Goal: Task Accomplishment & Management: Manage account settings

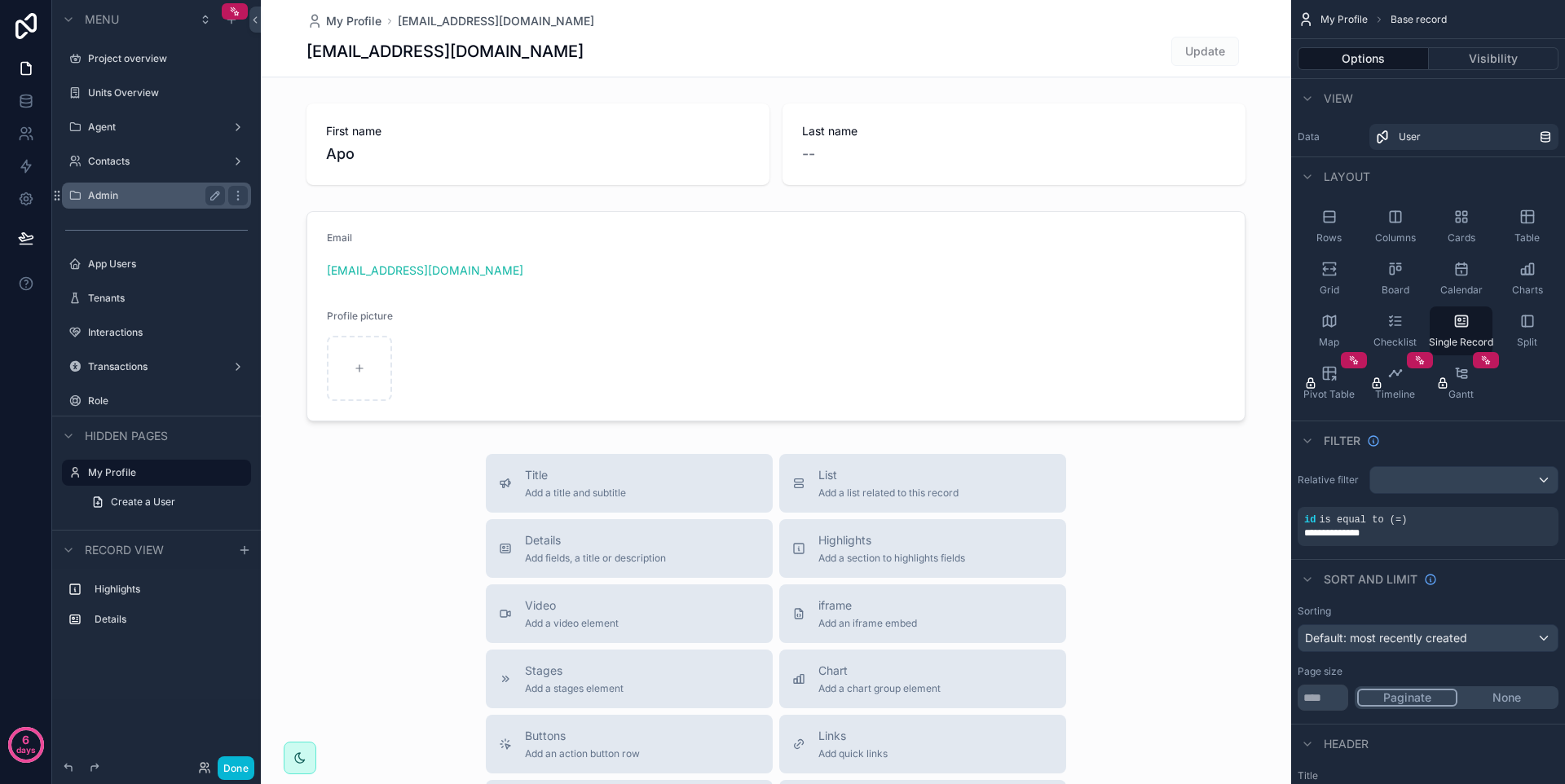
click at [154, 199] on label "Admin" at bounding box center [153, 195] width 131 height 13
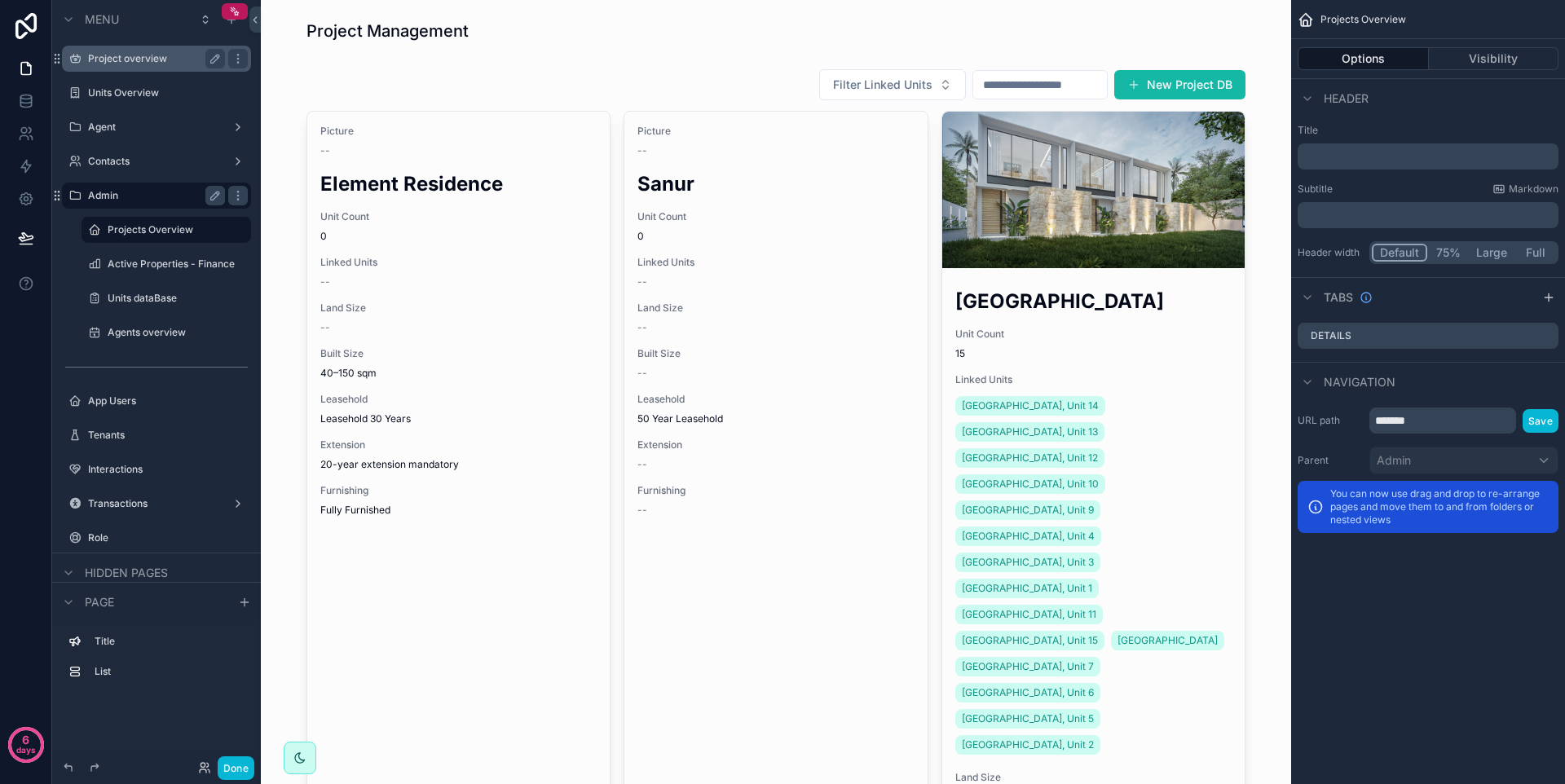
click at [166, 63] on label "Project overview" at bounding box center [153, 59] width 131 height 13
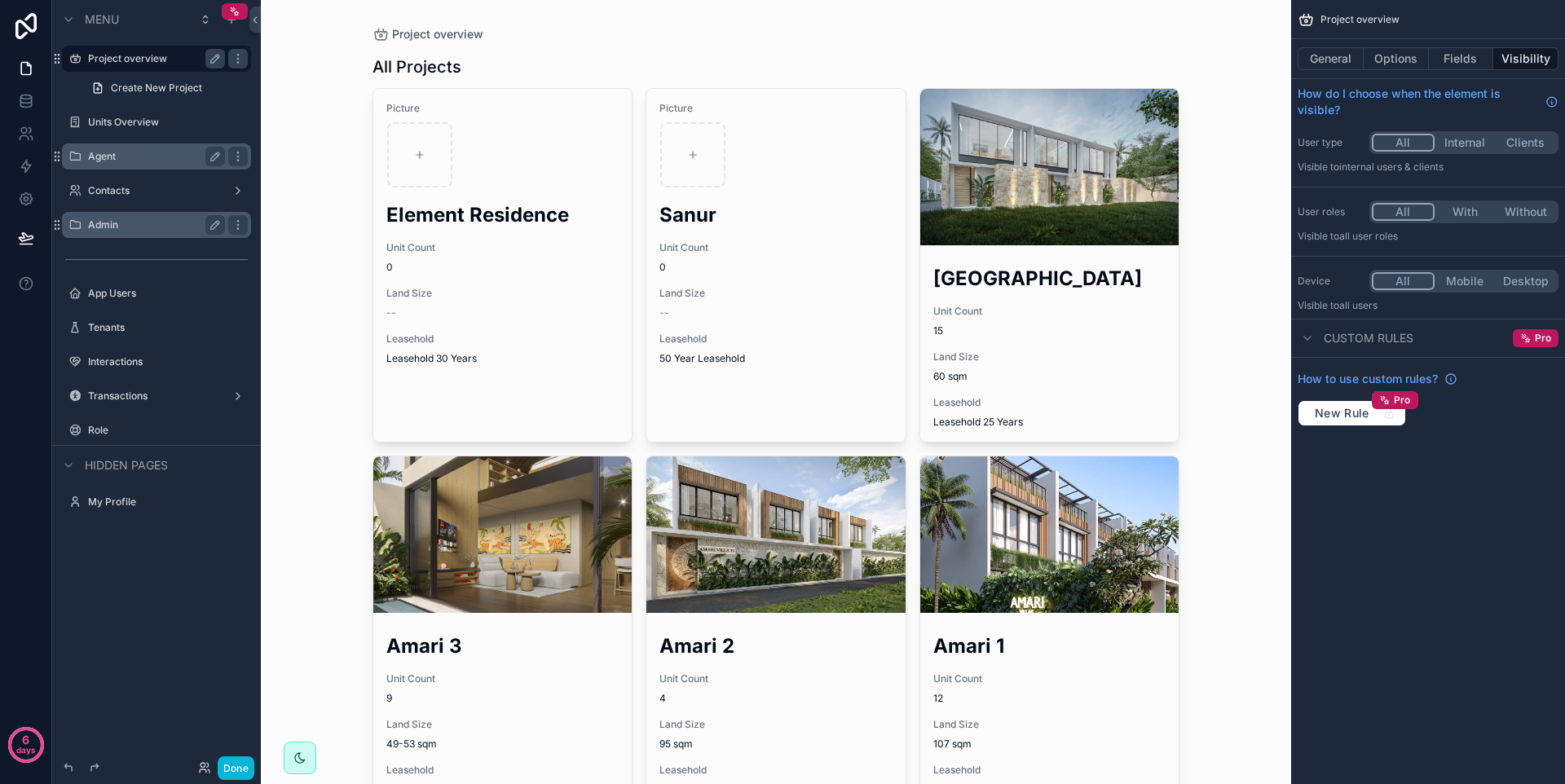
click at [135, 160] on label "Agent" at bounding box center [153, 157] width 131 height 13
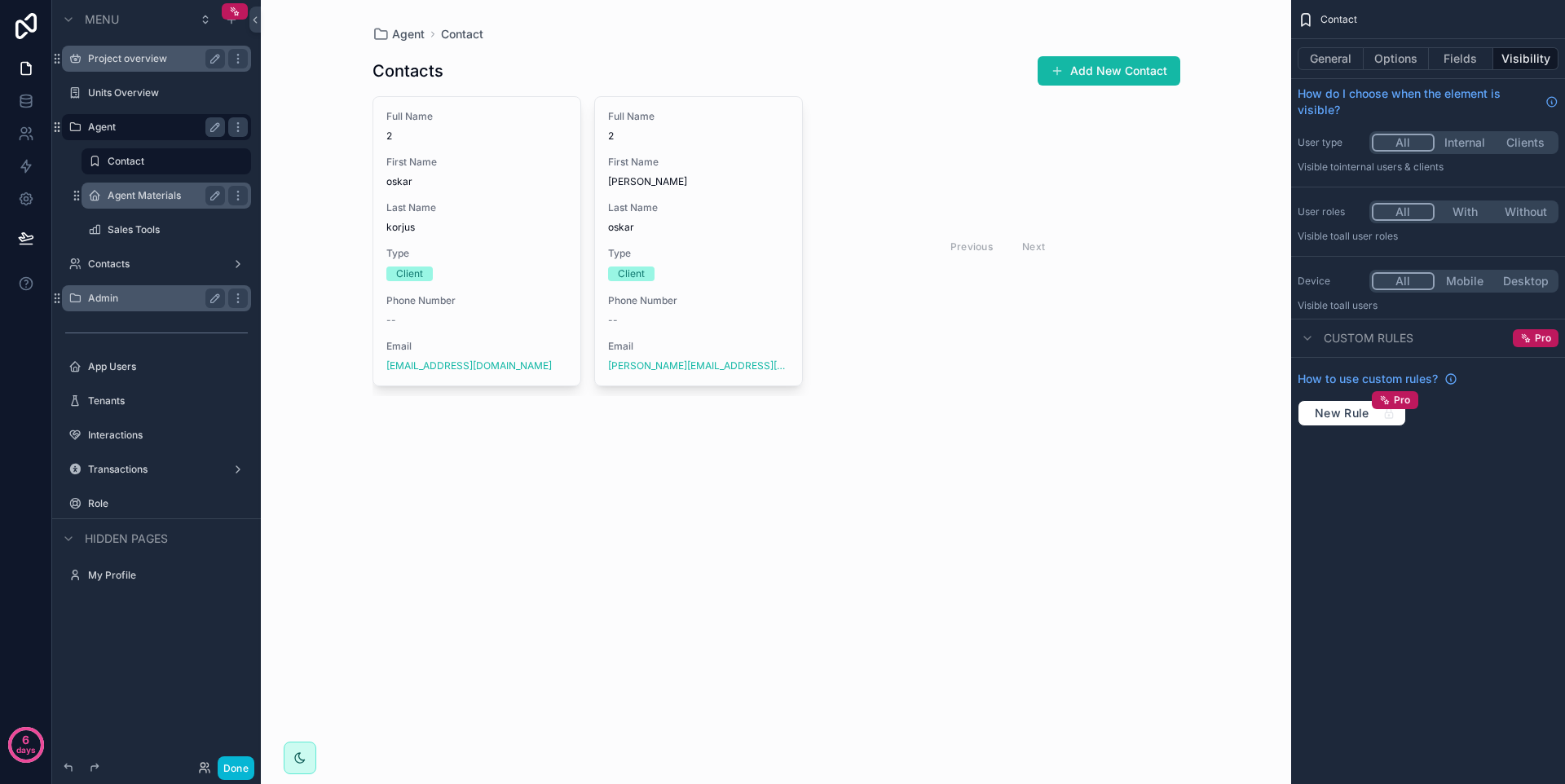
click at [133, 190] on label "Agent Materials" at bounding box center [163, 195] width 111 height 13
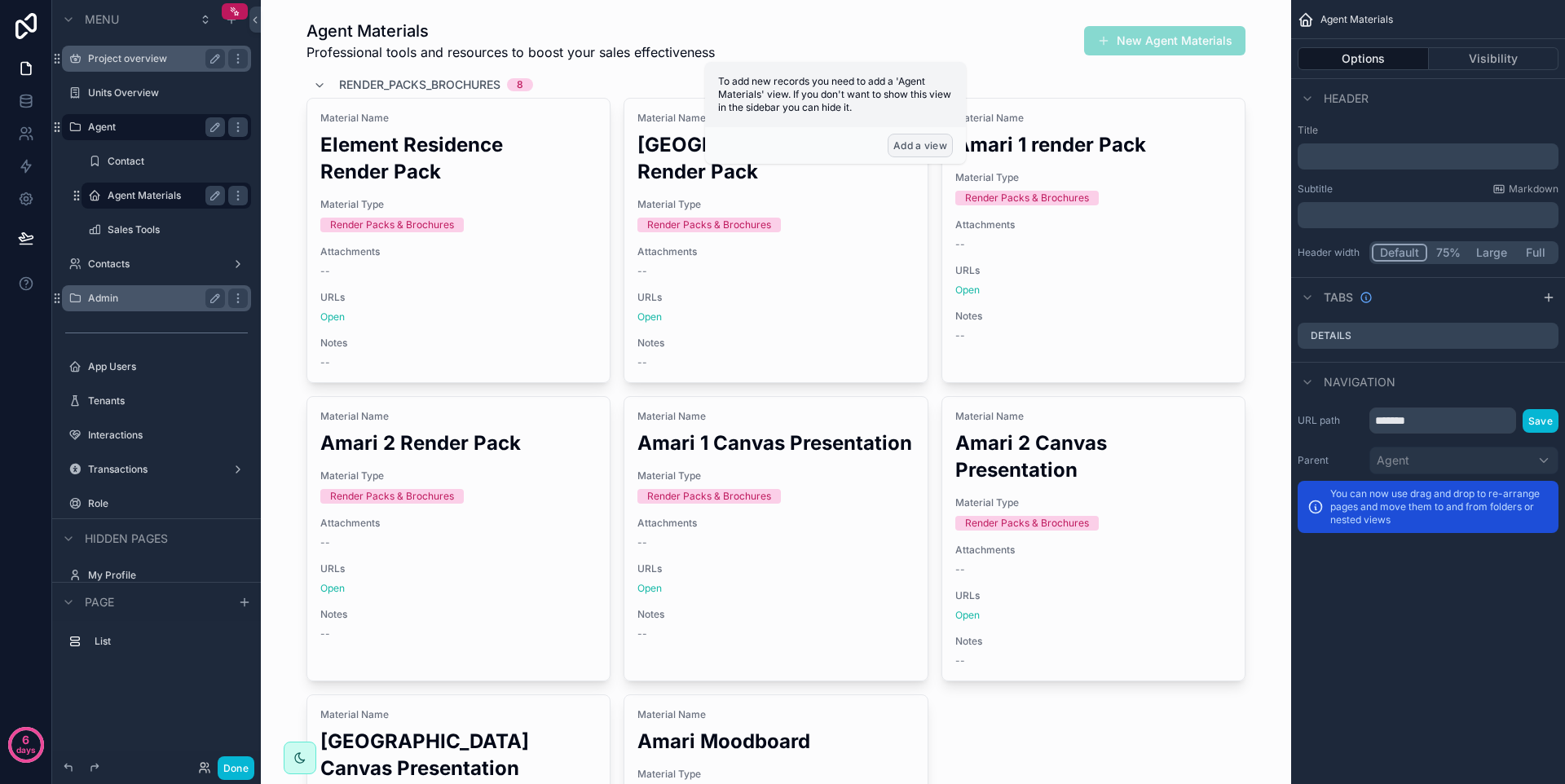
click at [915, 144] on button "Add a view" at bounding box center [920, 145] width 65 height 24
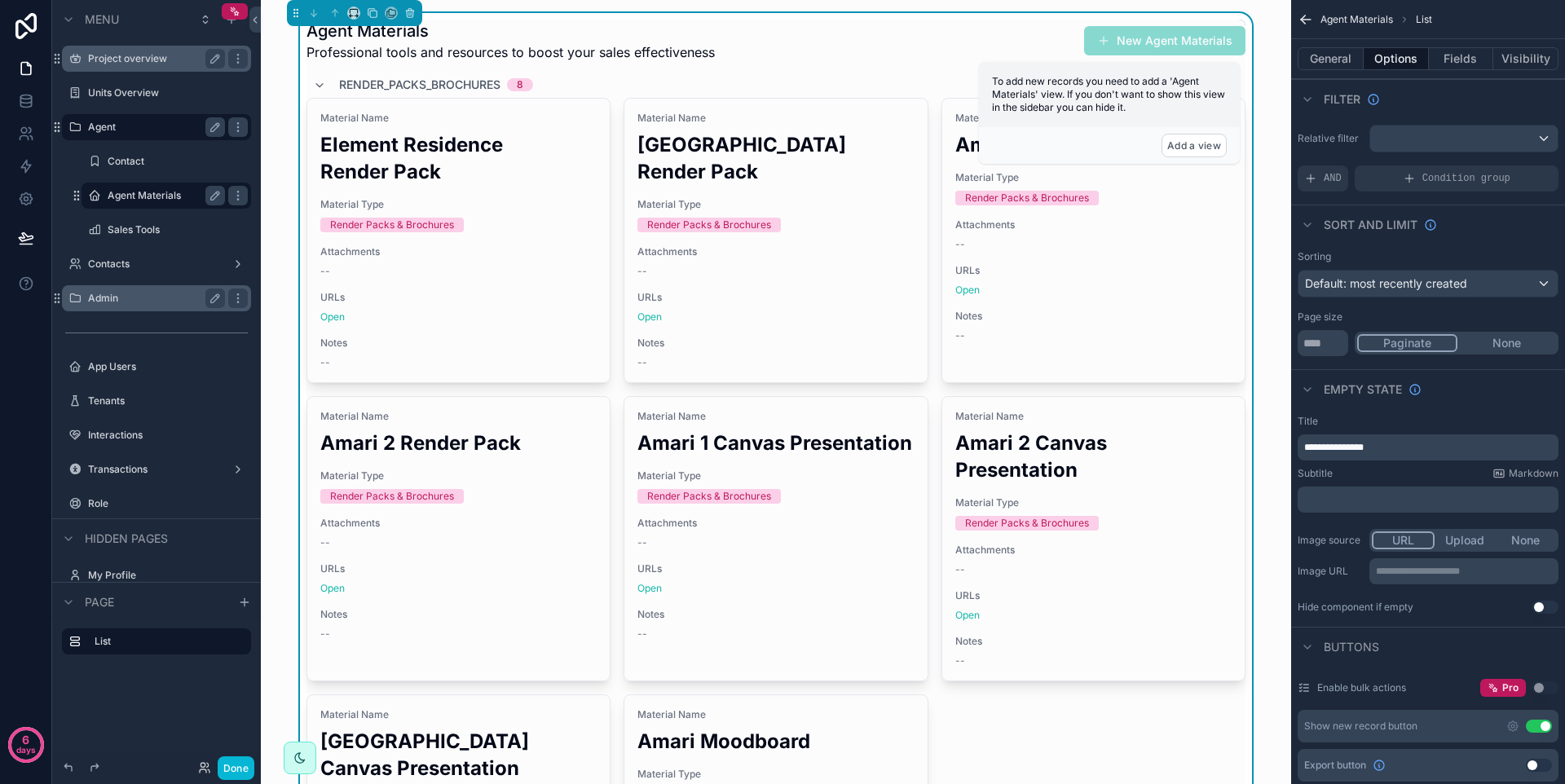
click at [1030, 50] on div "Agent Materials Professional tools and resources to boost your sales effectiven…" at bounding box center [776, 41] width 939 height 43
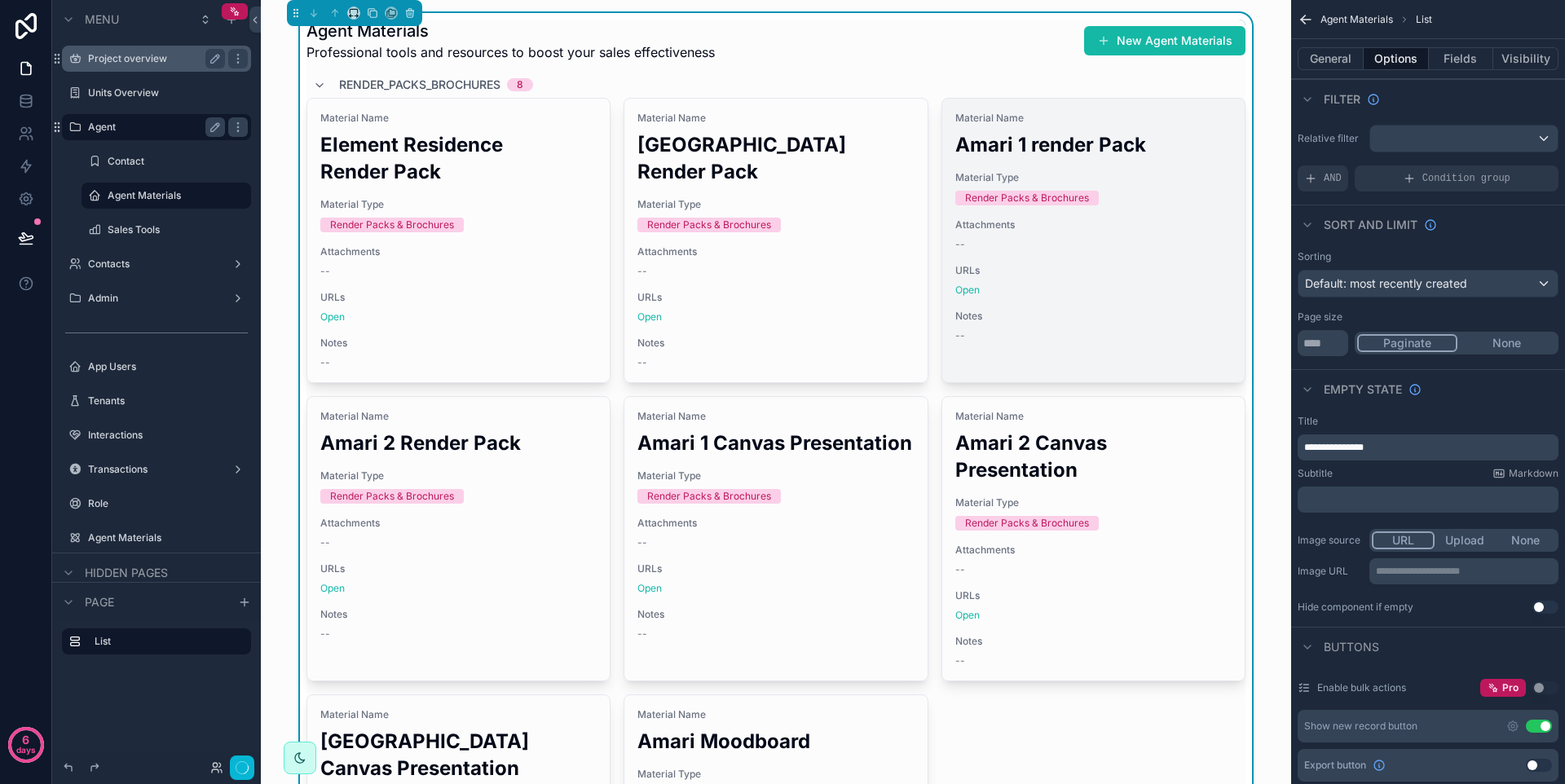
click at [1184, 154] on h2 "Amari 1 render Pack" at bounding box center [1094, 144] width 277 height 27
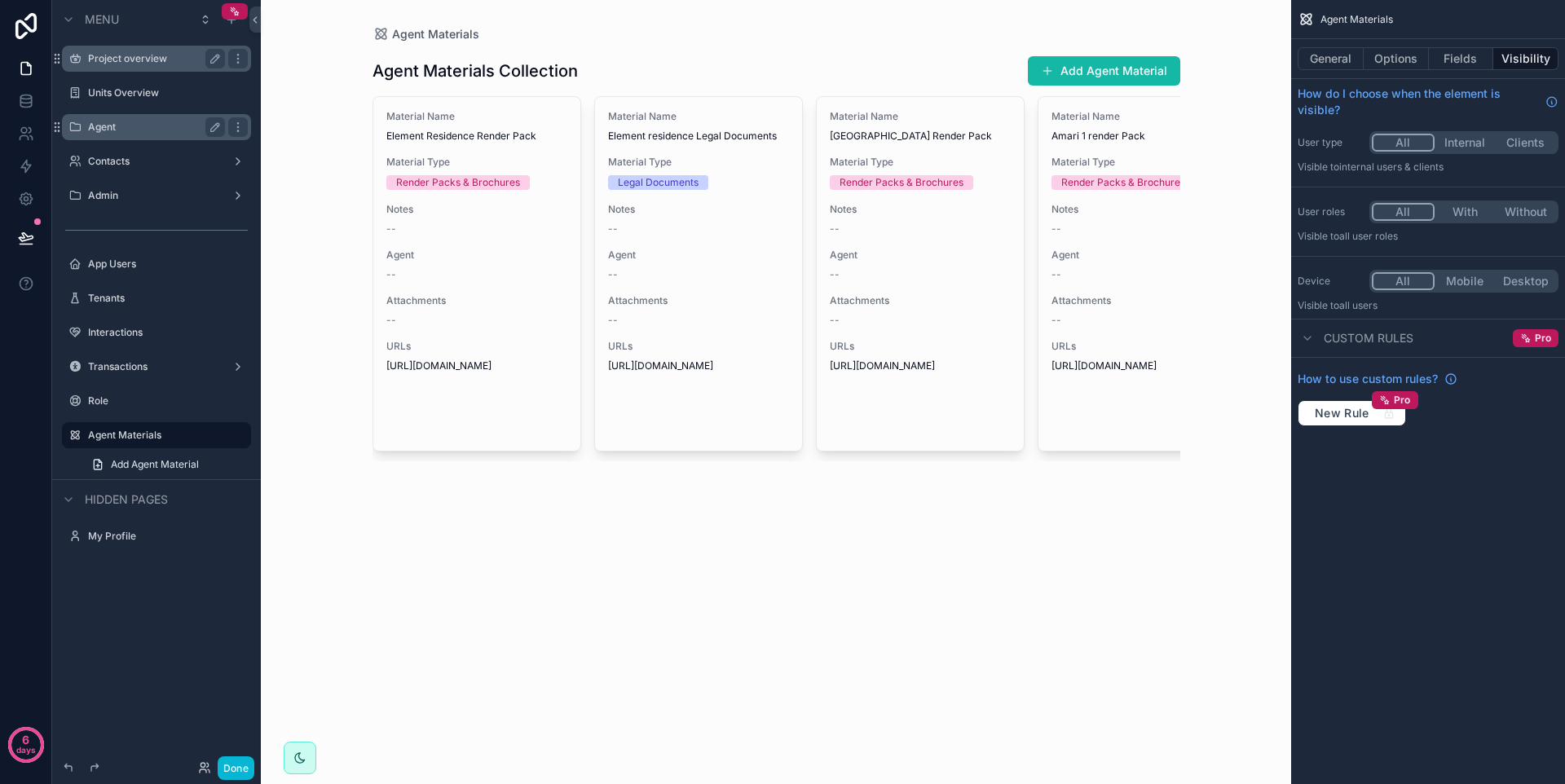
click at [140, 127] on label "Agent" at bounding box center [153, 127] width 131 height 13
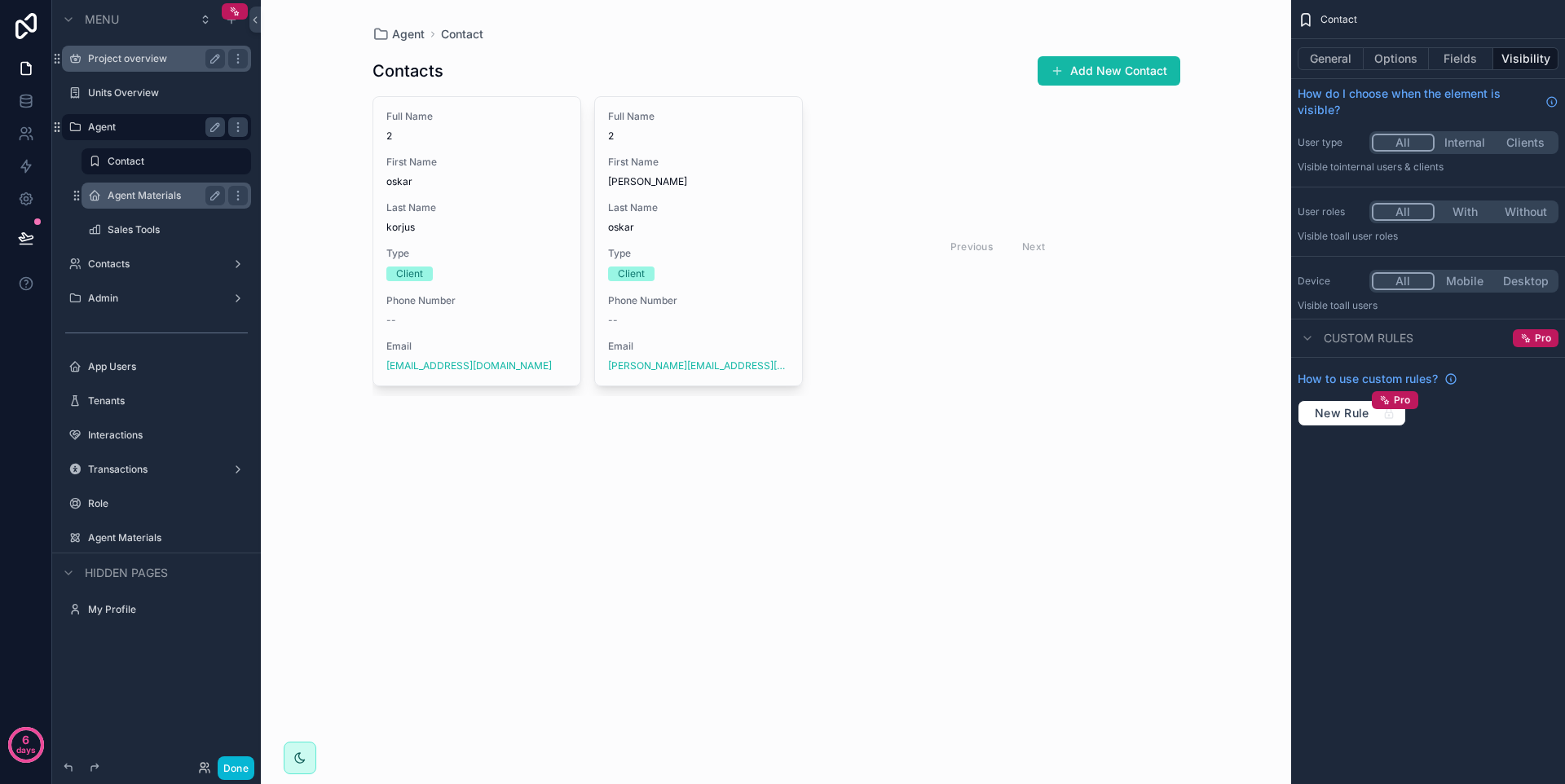
click at [160, 193] on label "Agent Materials" at bounding box center [163, 195] width 111 height 13
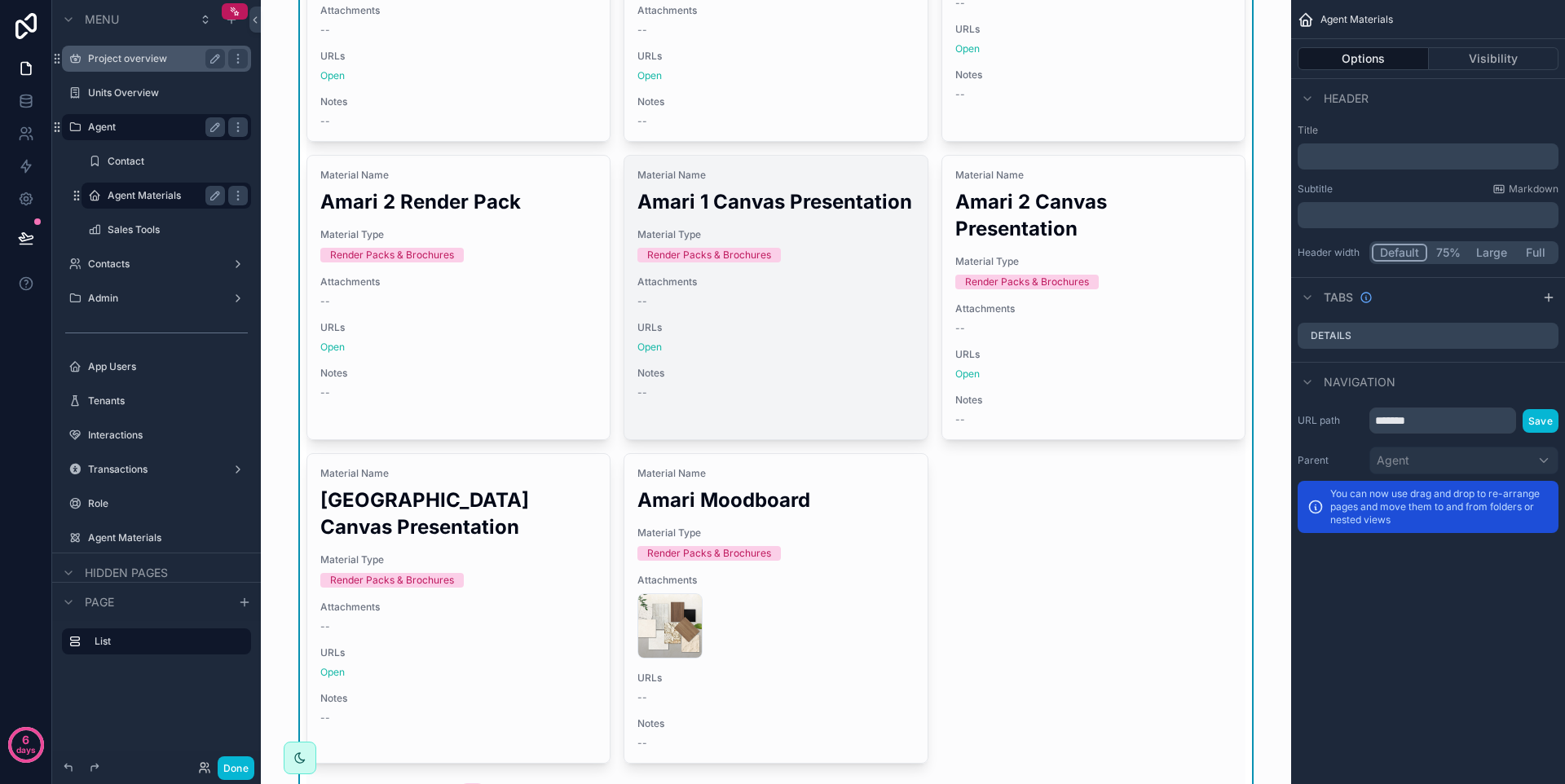
scroll to position [250, 0]
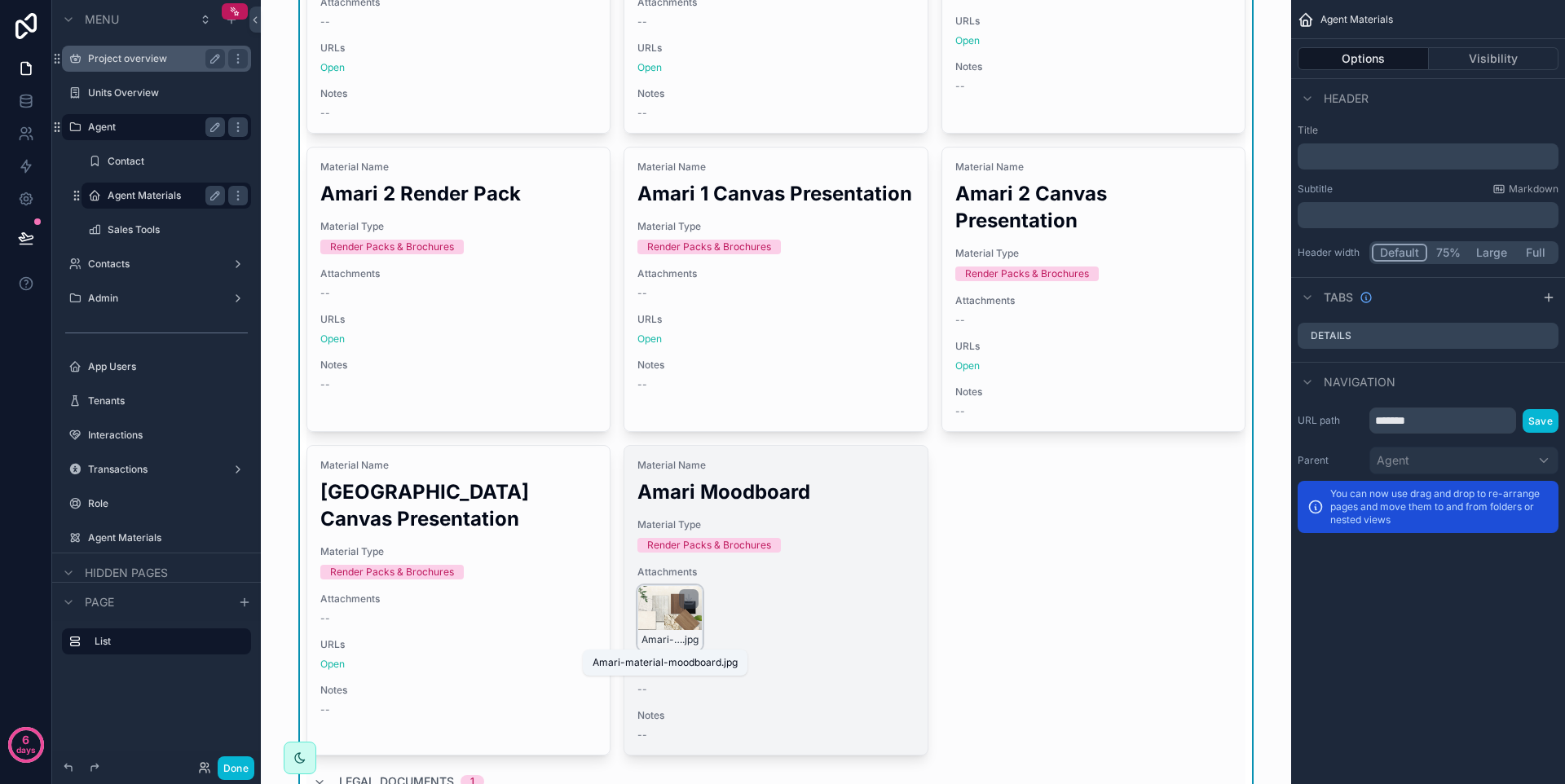
click at [643, 640] on span "Amari-material-moodboard" at bounding box center [662, 640] width 41 height 13
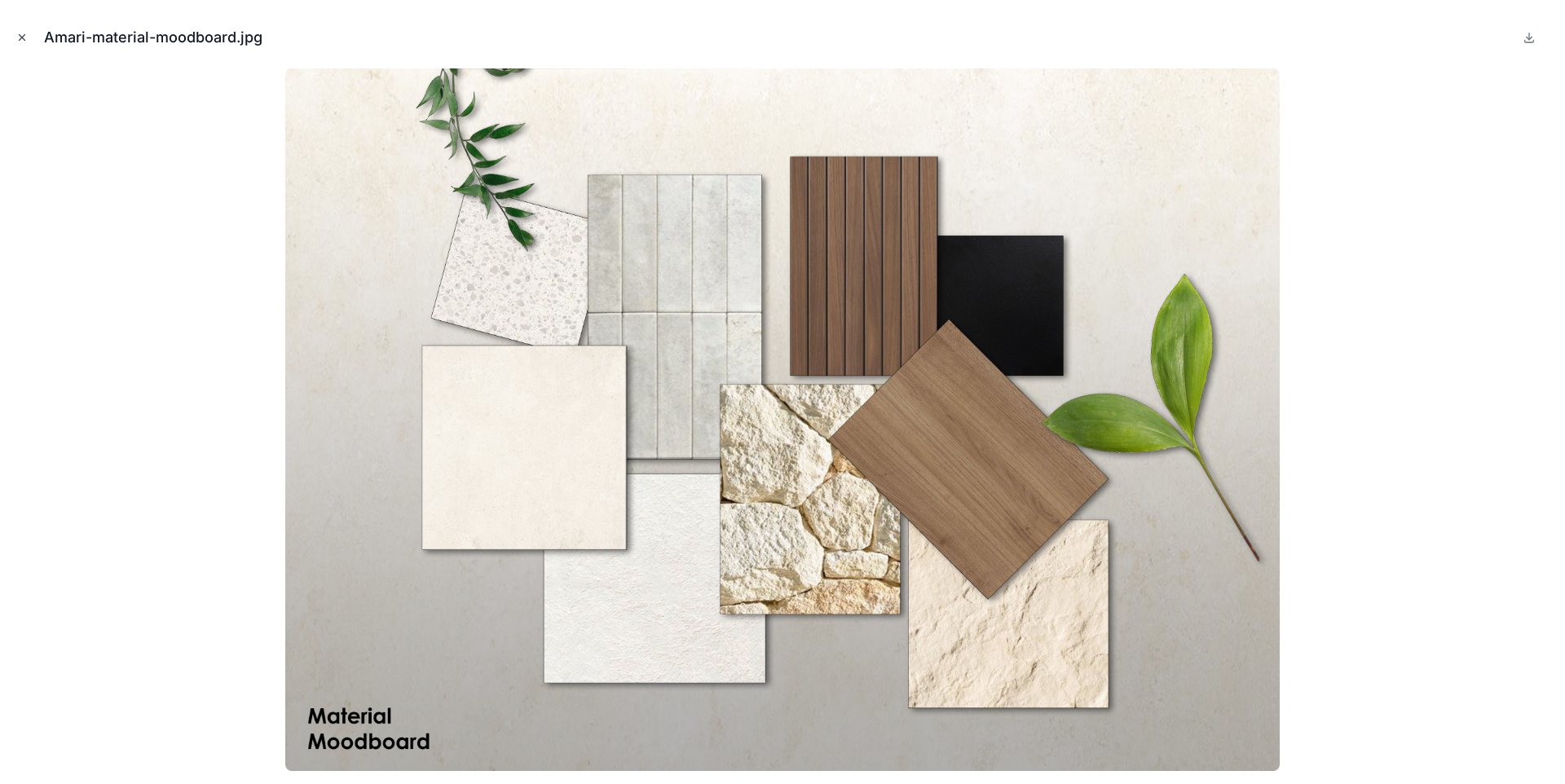
click at [25, 40] on icon "Close modal" at bounding box center [22, 38] width 11 height 11
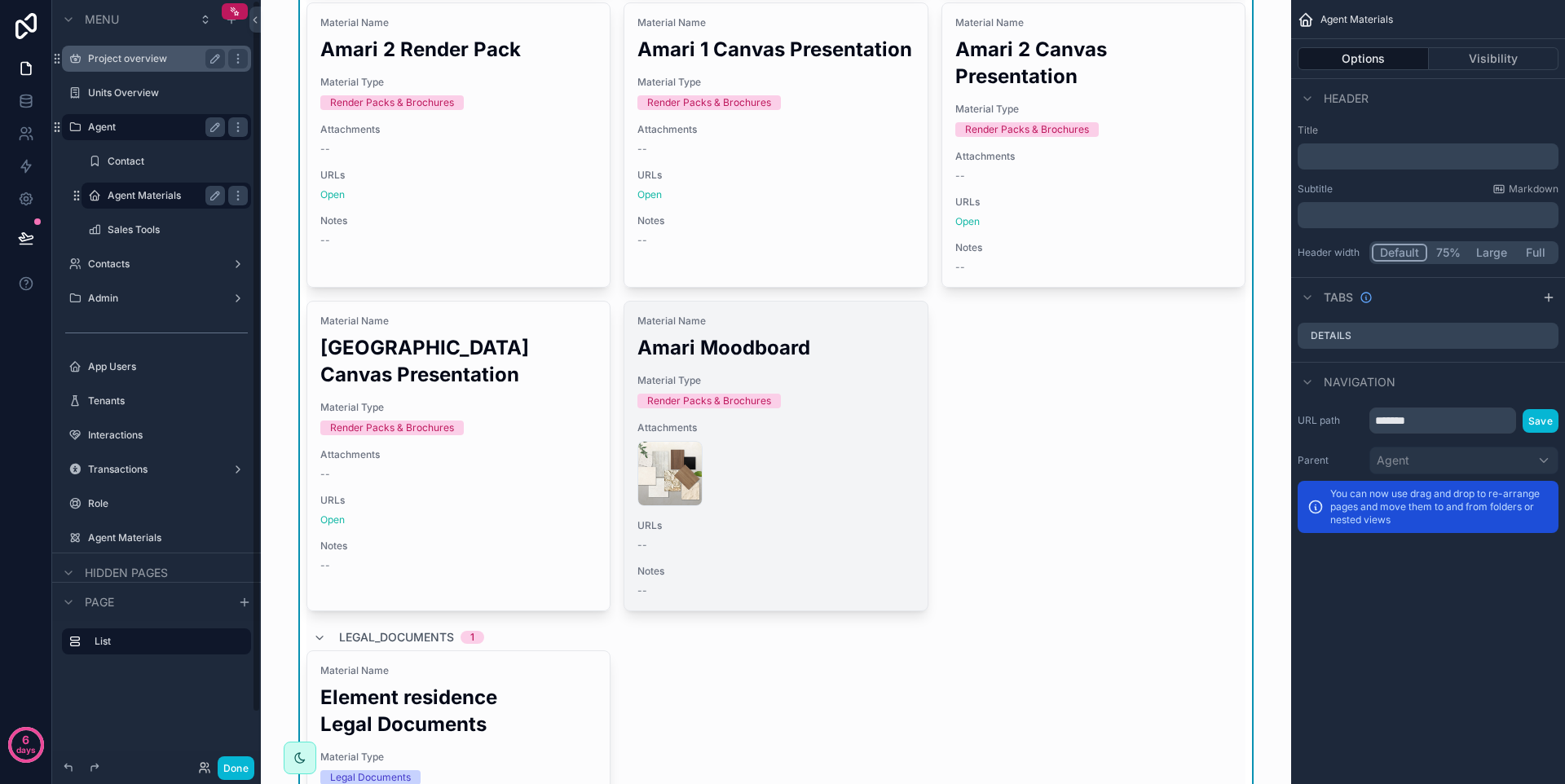
scroll to position [372, 0]
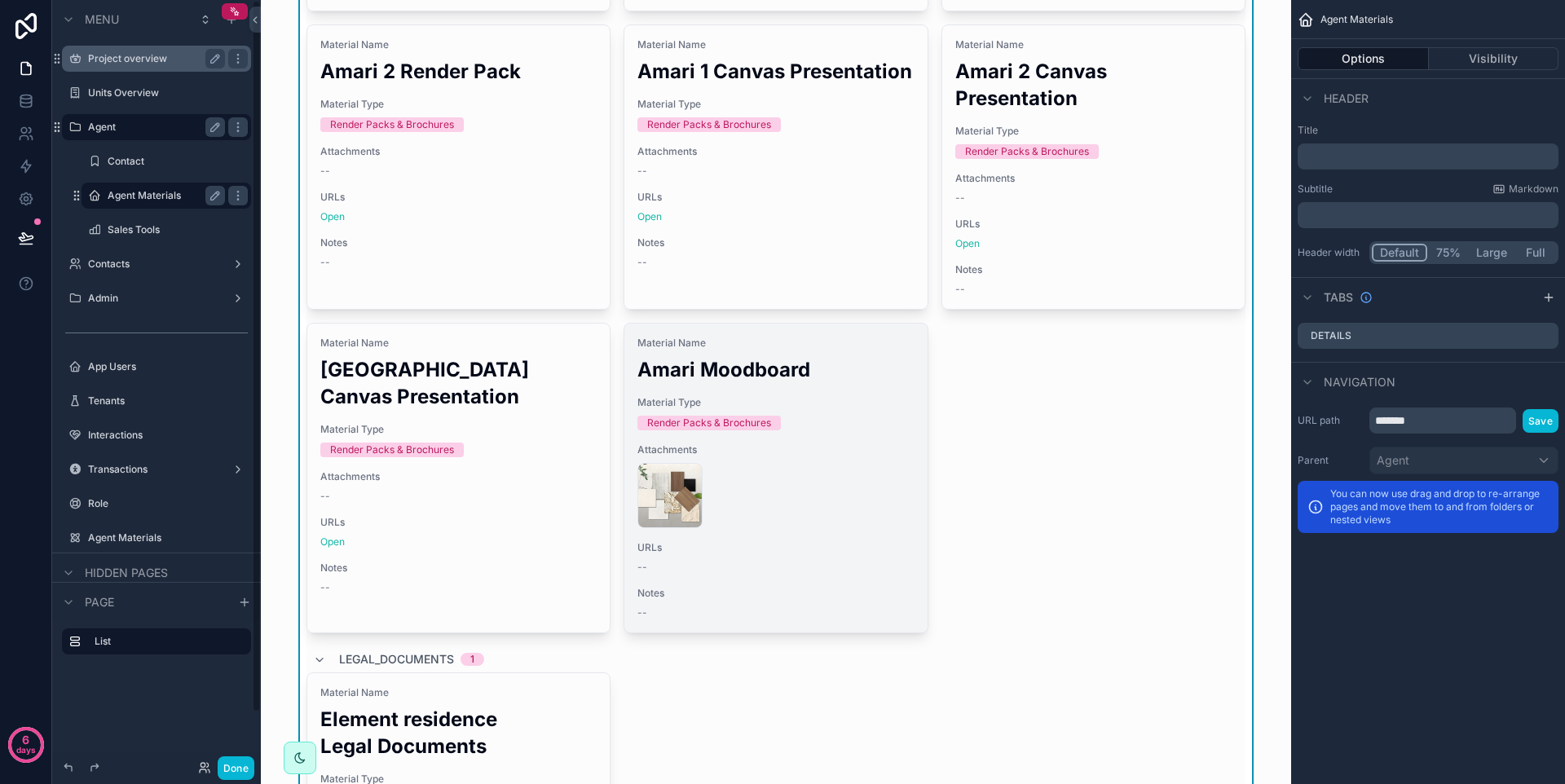
click at [823, 475] on div "Amari-material-moodboard .jpg" at bounding box center [775, 495] width 277 height 65
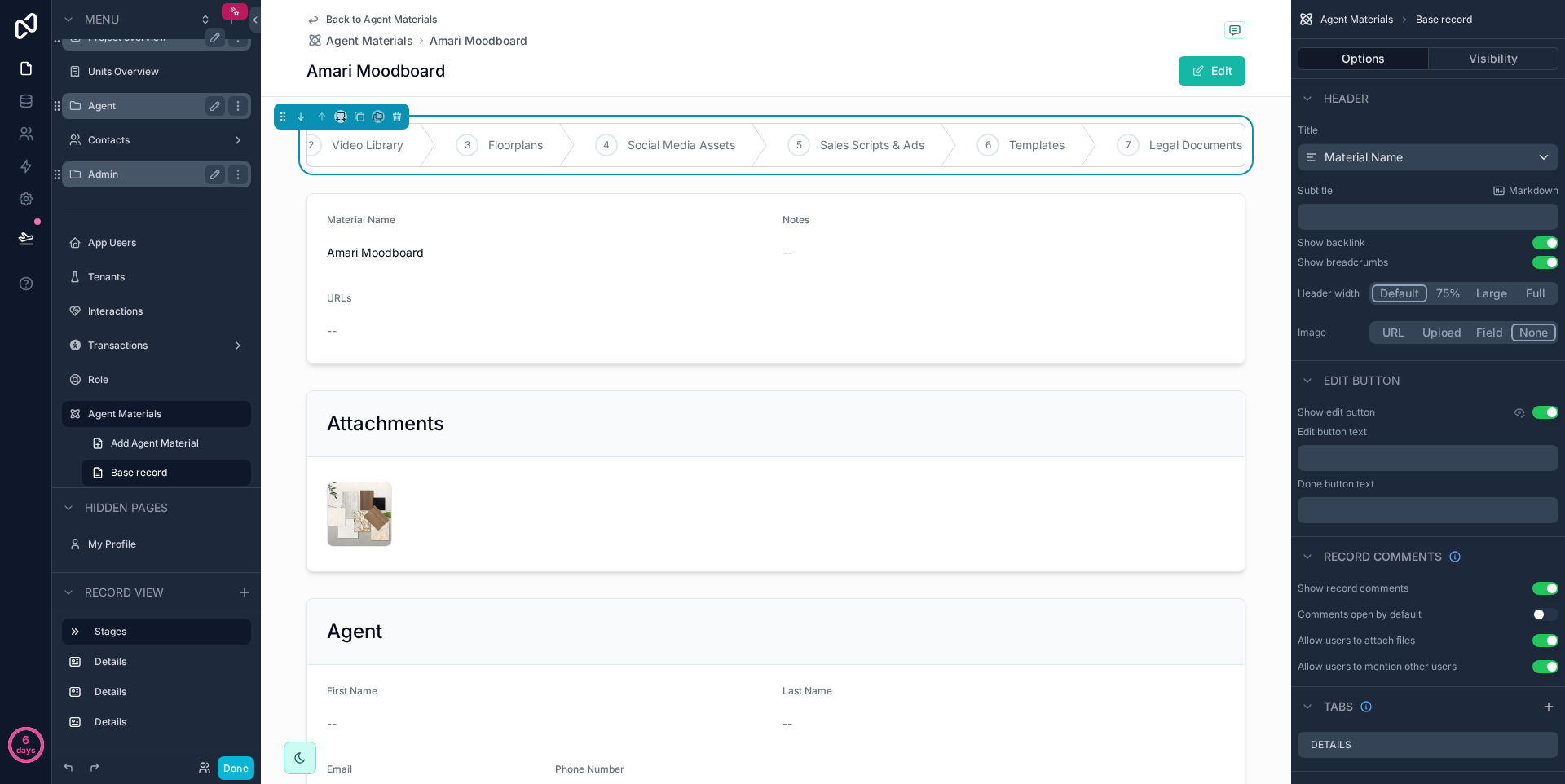
click at [146, 168] on label "Admin" at bounding box center [153, 175] width 131 height 13
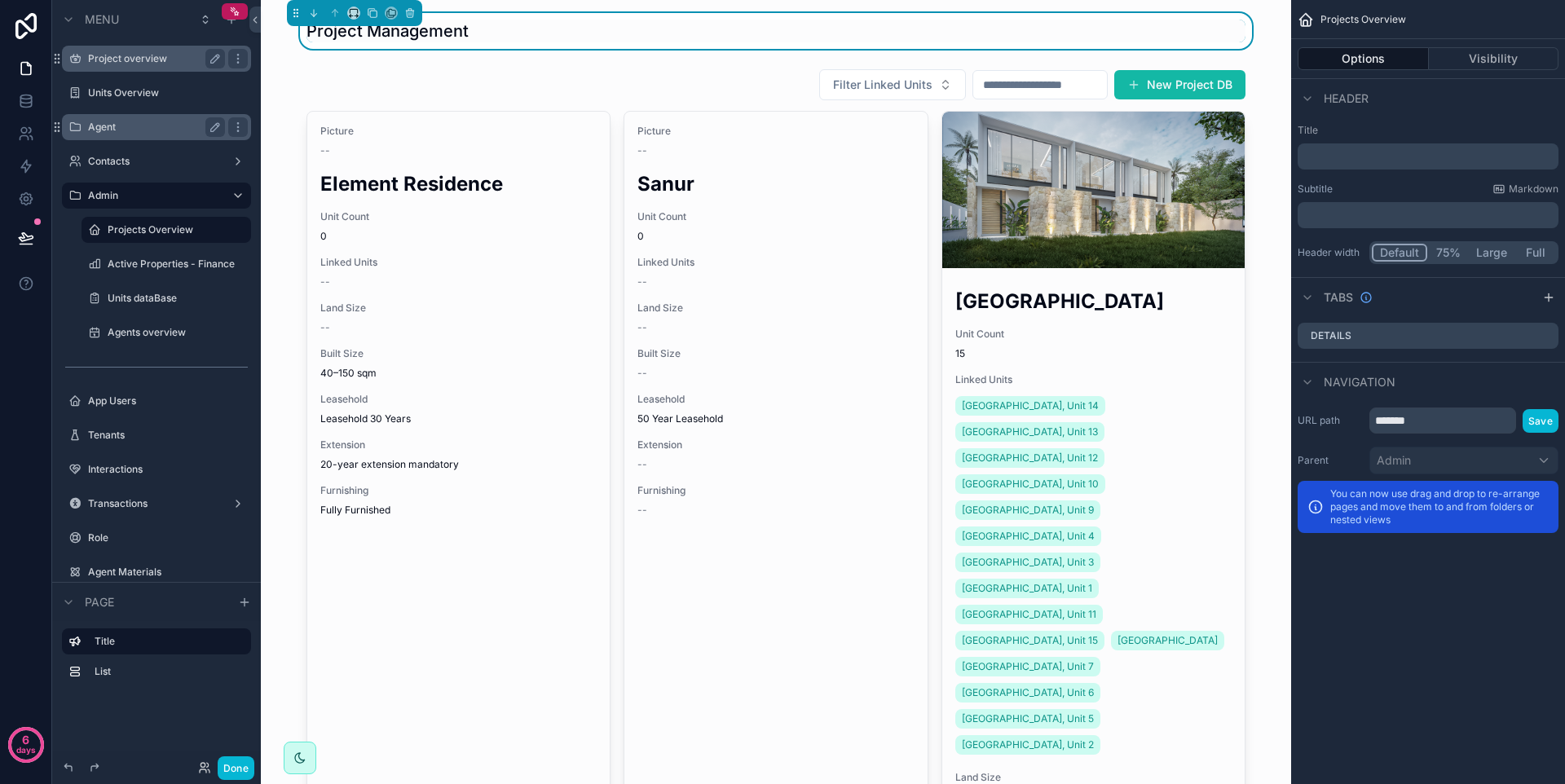
click at [159, 125] on label "Agent" at bounding box center [153, 127] width 131 height 13
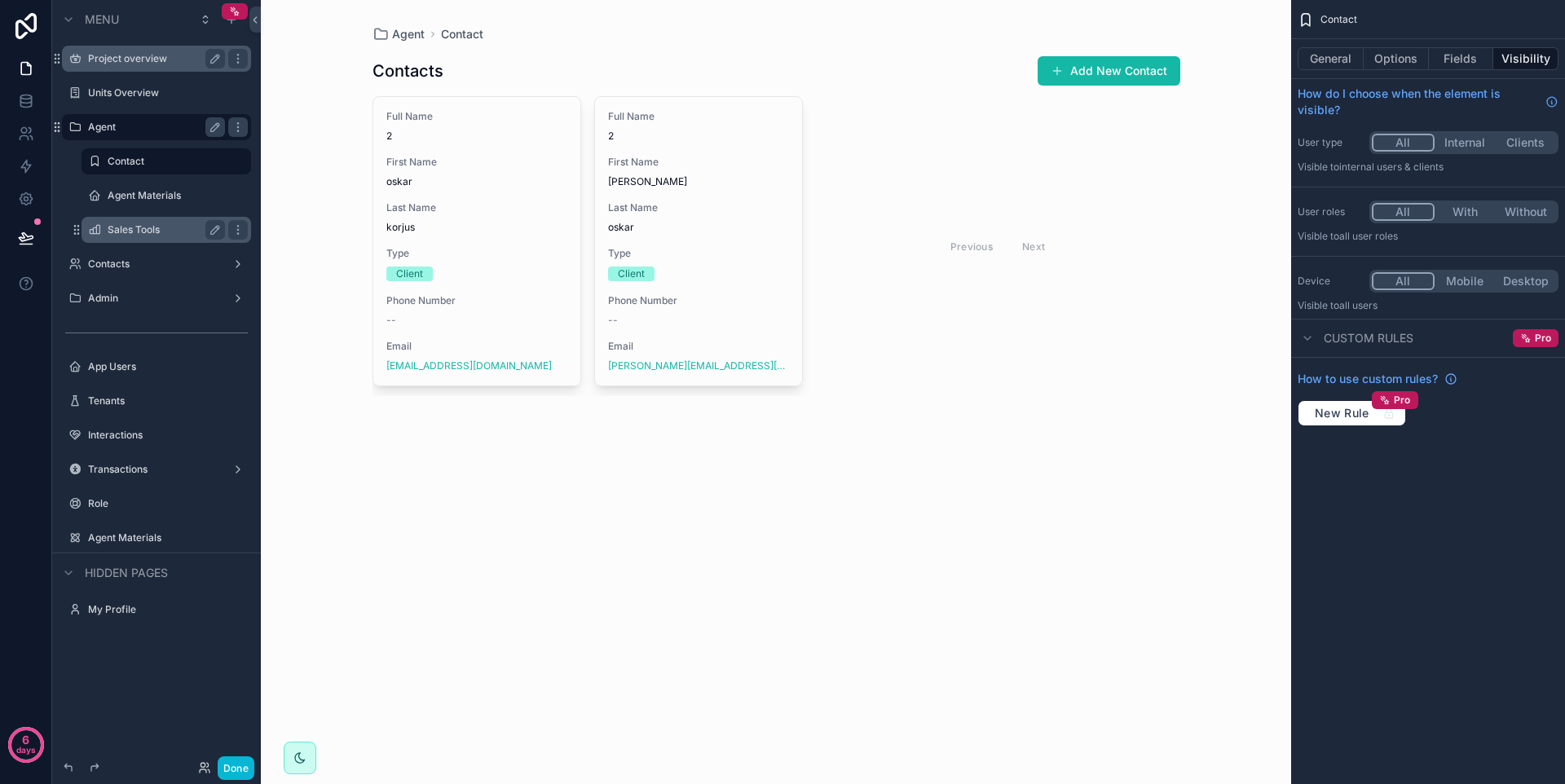
click at [126, 227] on label "Sales Tools" at bounding box center [163, 230] width 111 height 13
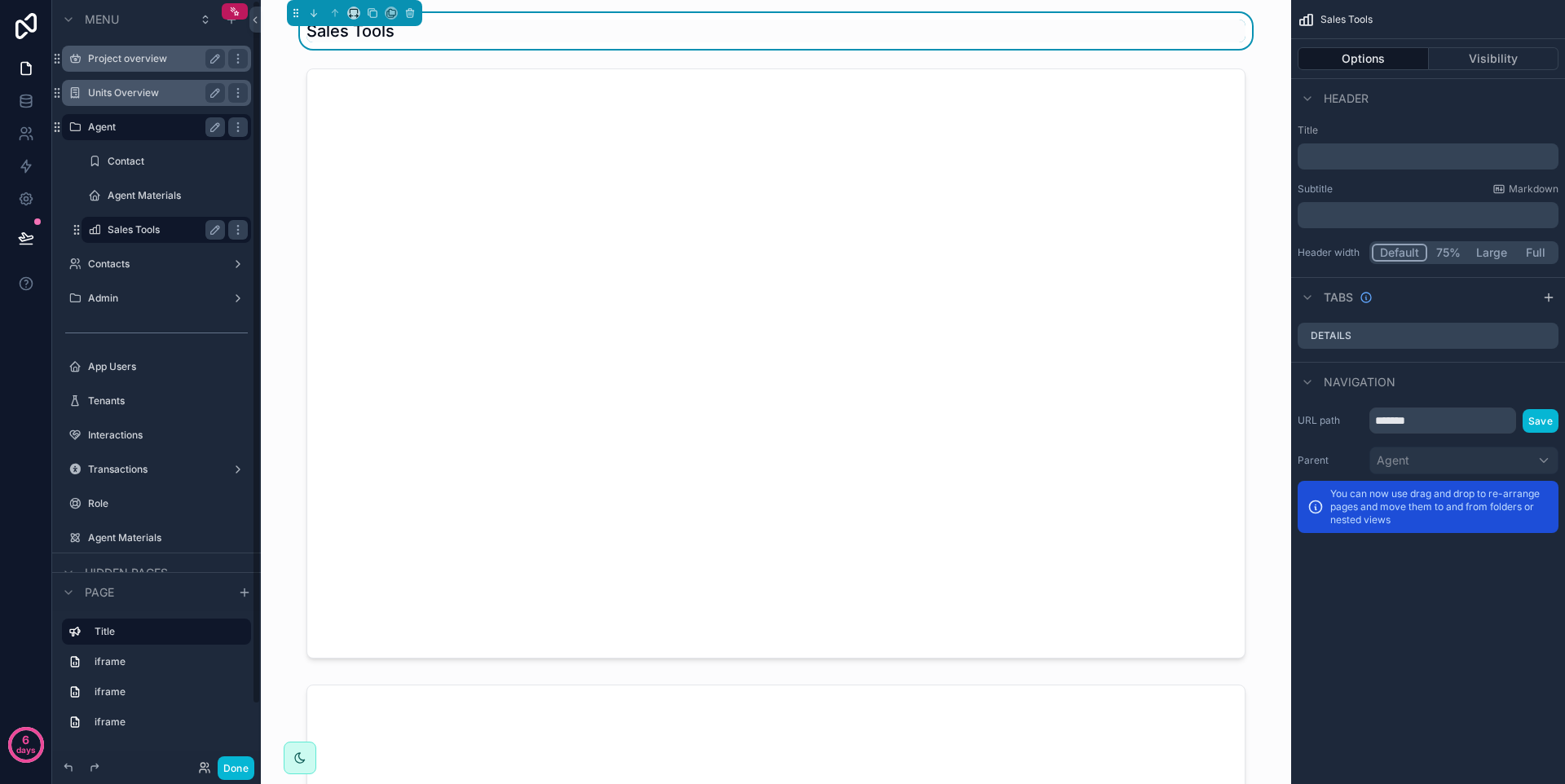
click at [143, 94] on label "Units Overview" at bounding box center [153, 93] width 131 height 13
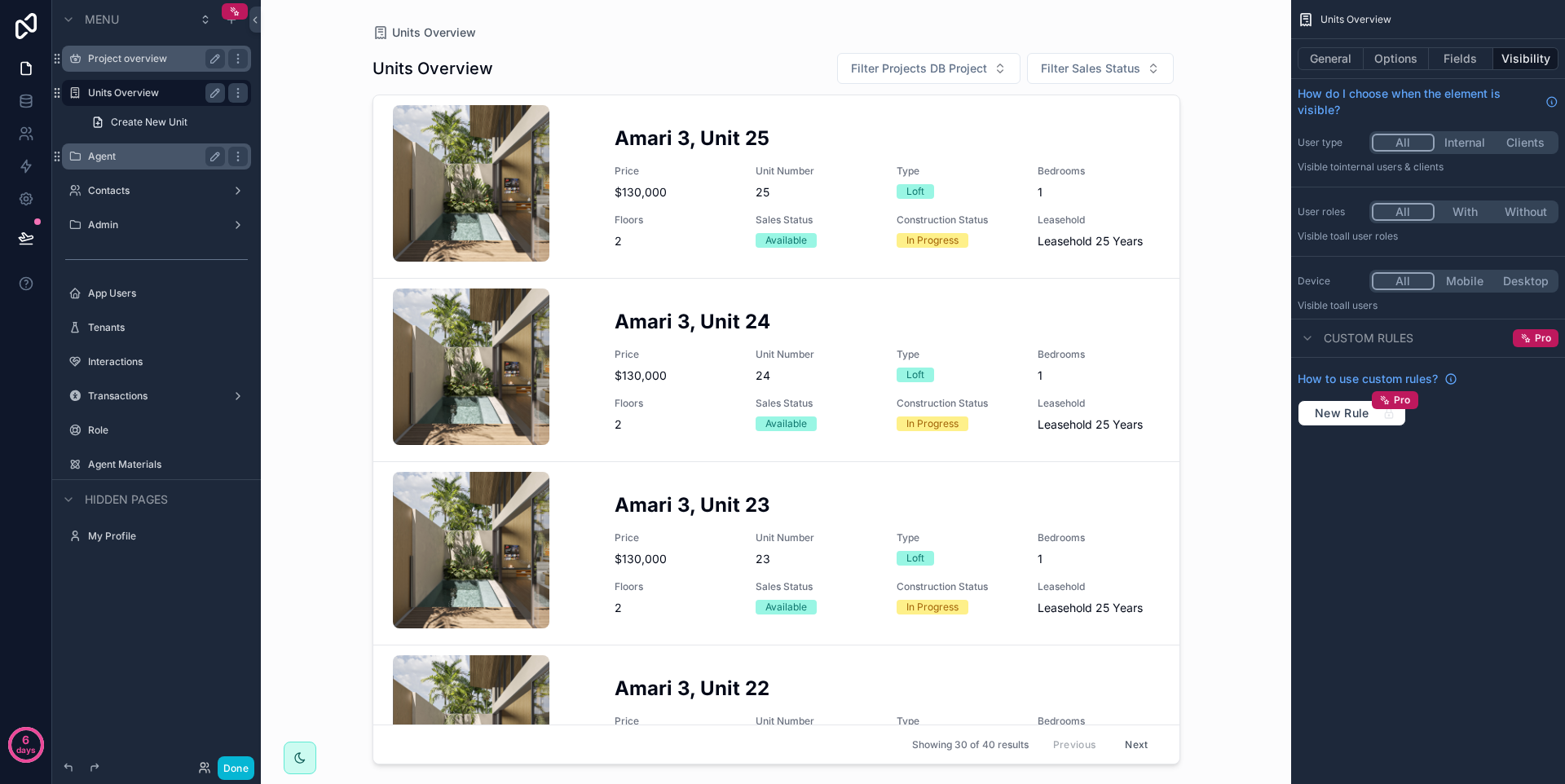
click at [122, 65] on div "Project overview" at bounding box center [156, 59] width 137 height 20
click at [154, 66] on div "Project overview" at bounding box center [156, 59] width 137 height 20
click at [118, 55] on label "Project overview" at bounding box center [153, 59] width 131 height 13
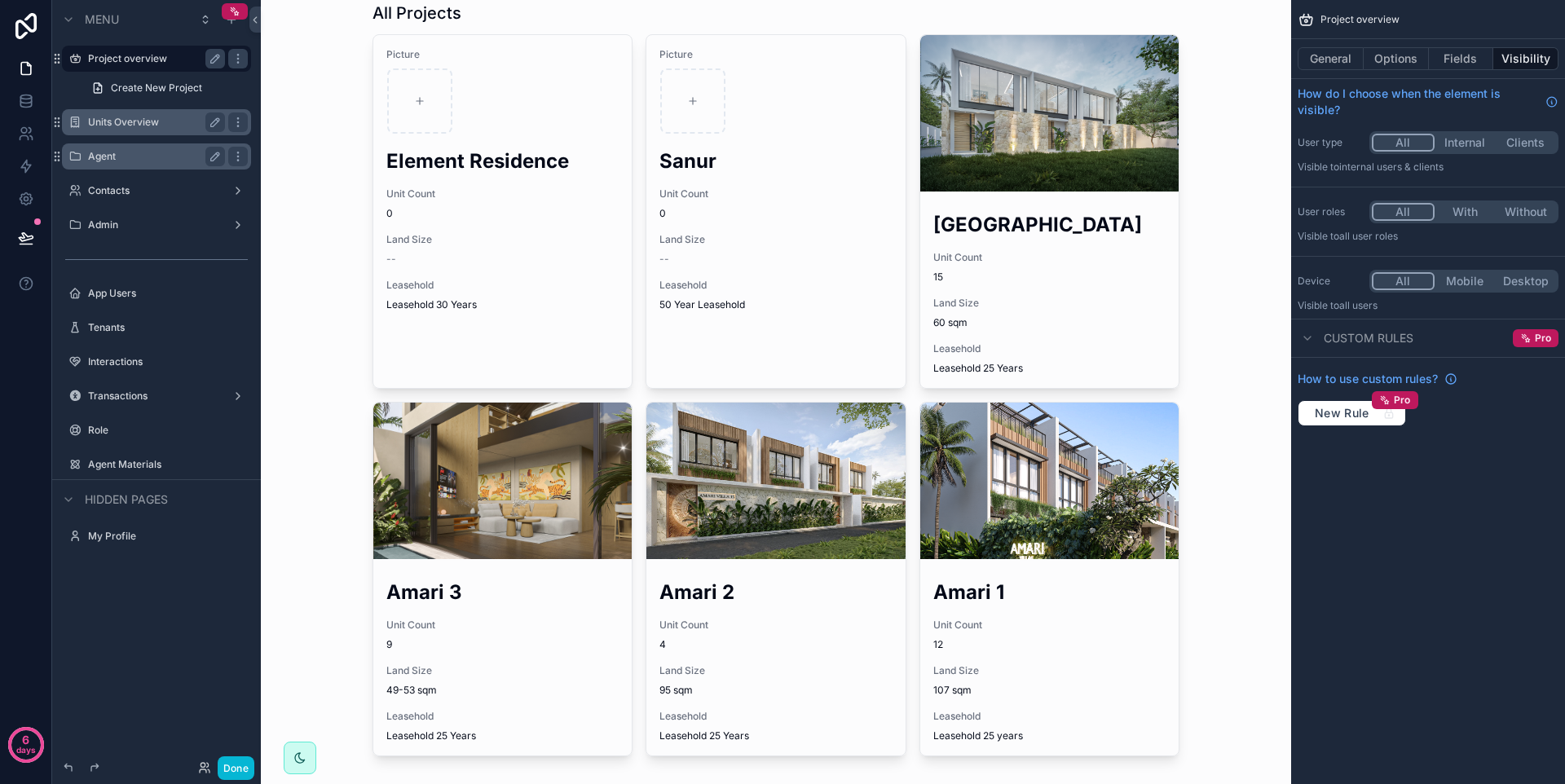
scroll to position [130, 0]
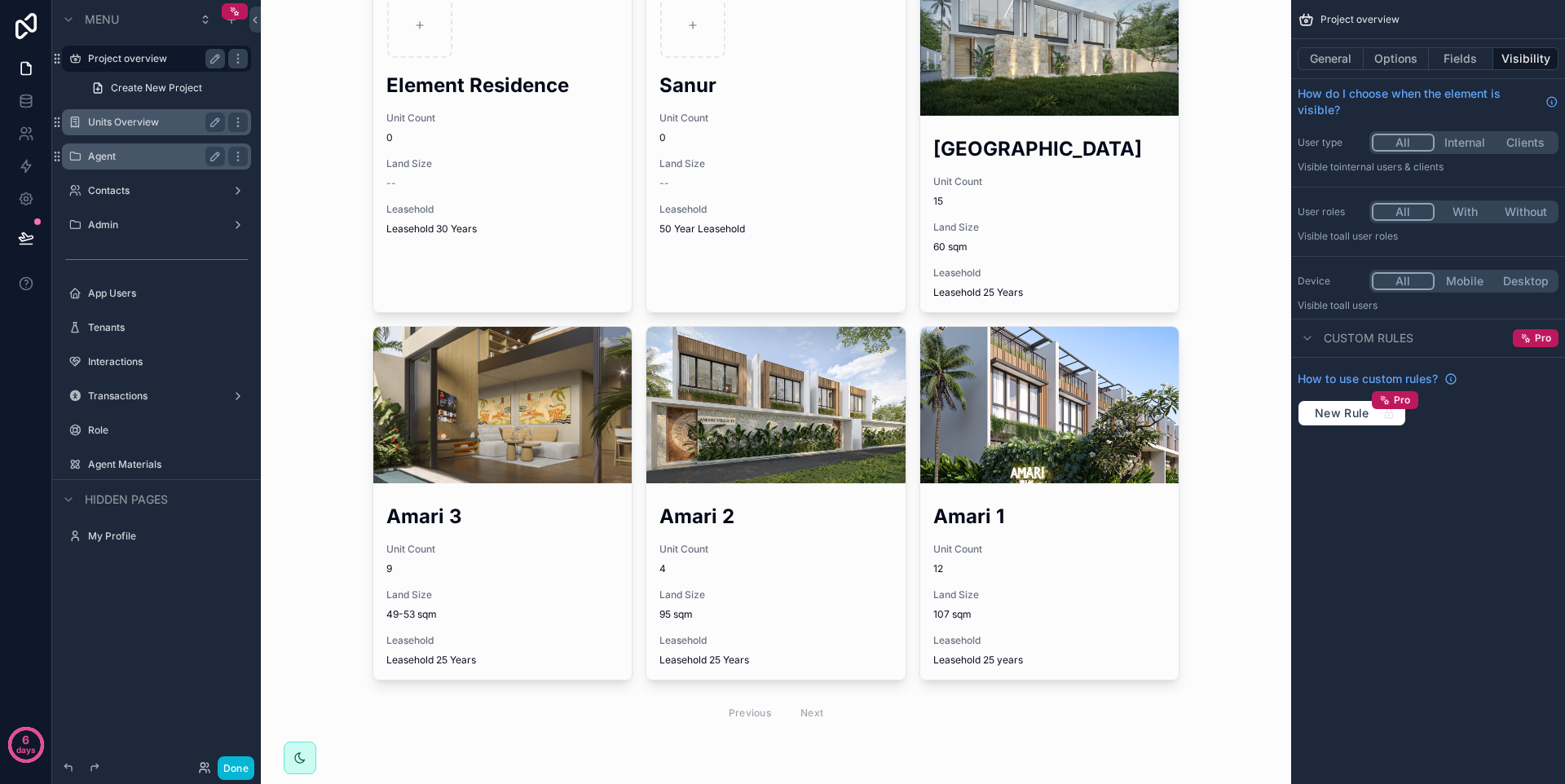
click at [759, 546] on div "scrollable content" at bounding box center [777, 327] width 834 height 914
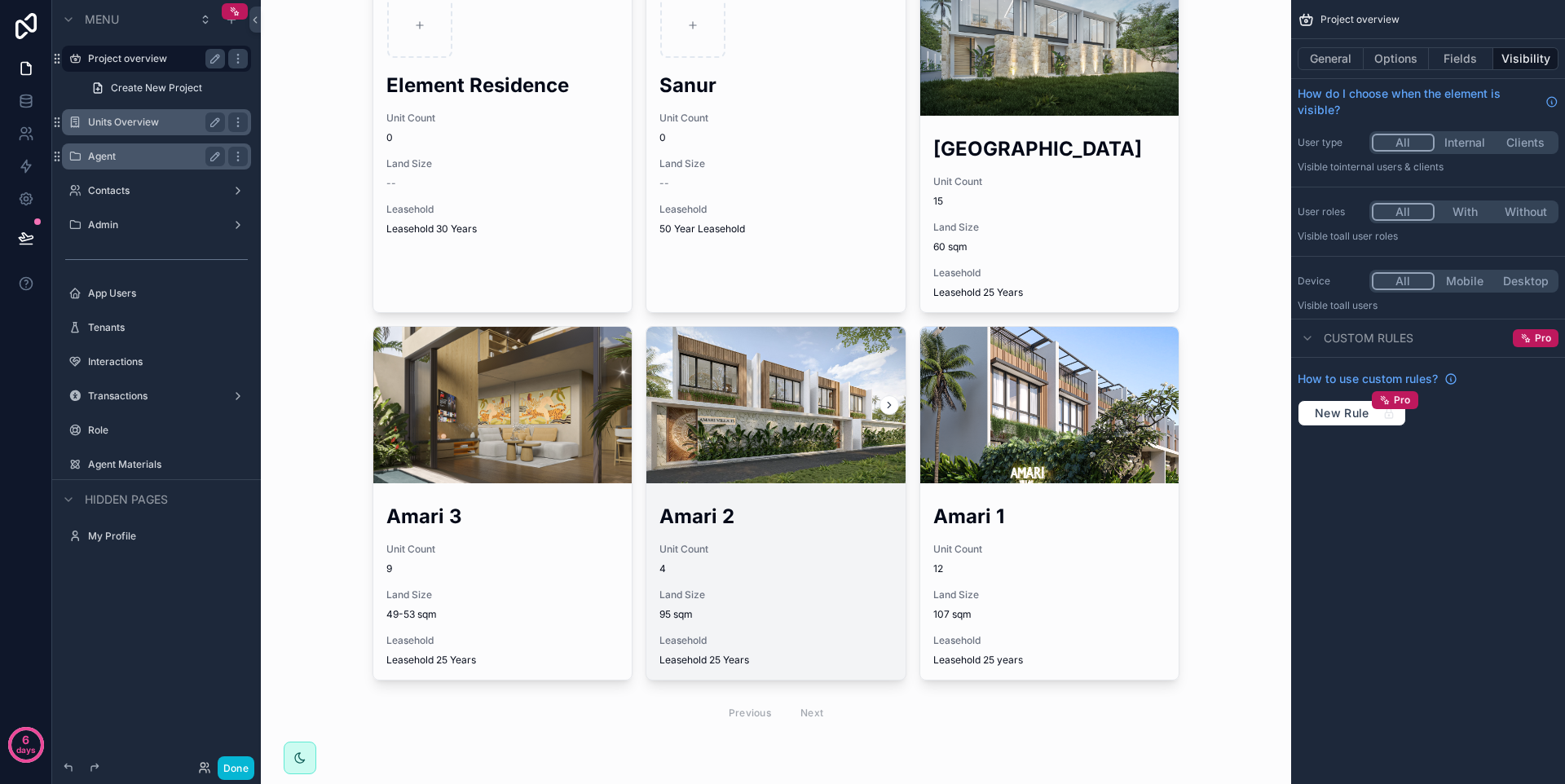
click at [771, 490] on div "Amari 2 Unit Count 4 Land Size 95 sqm Leasehold Leasehold 25 Years" at bounding box center [776, 585] width 259 height 190
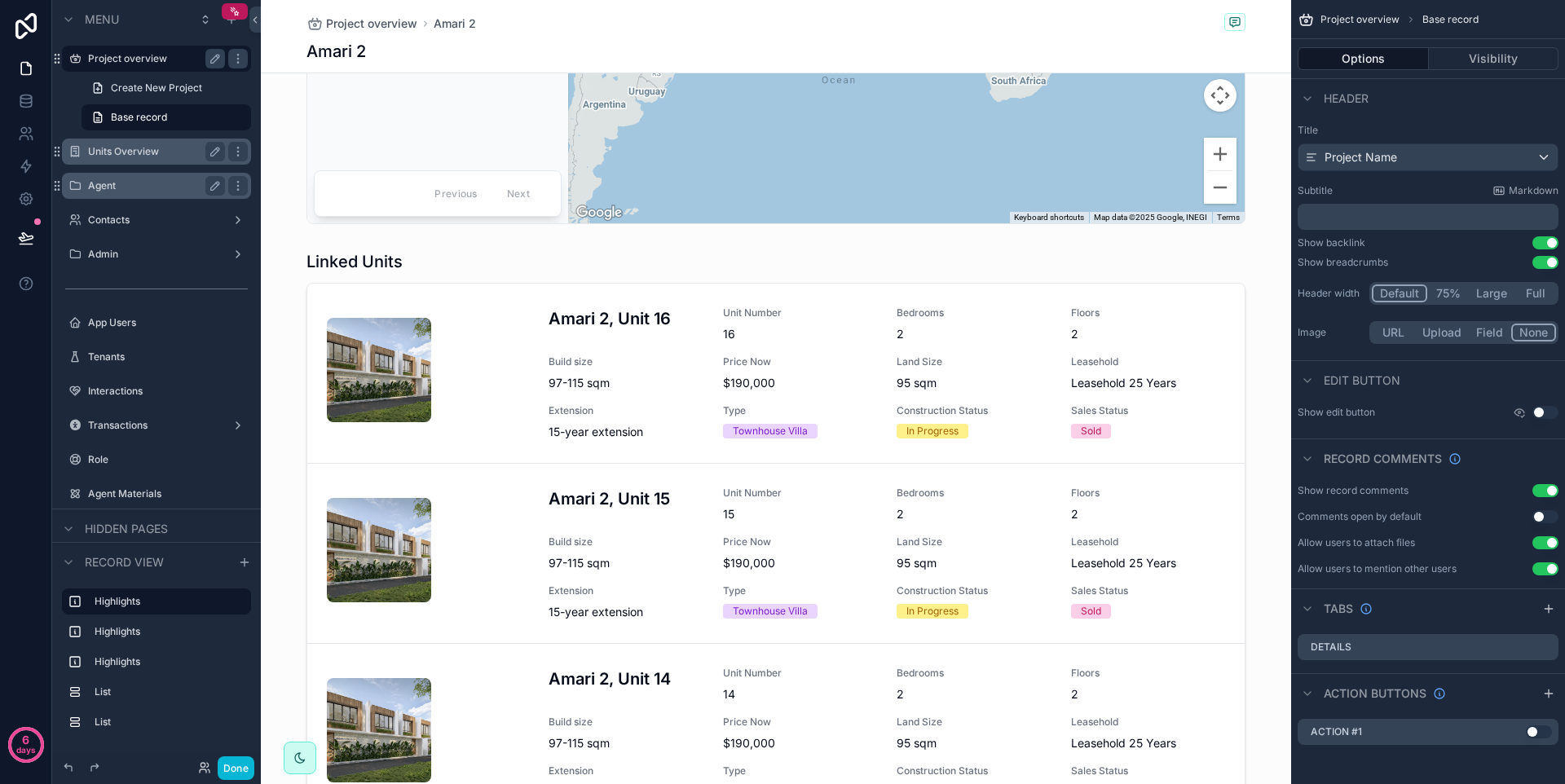
scroll to position [1601, 0]
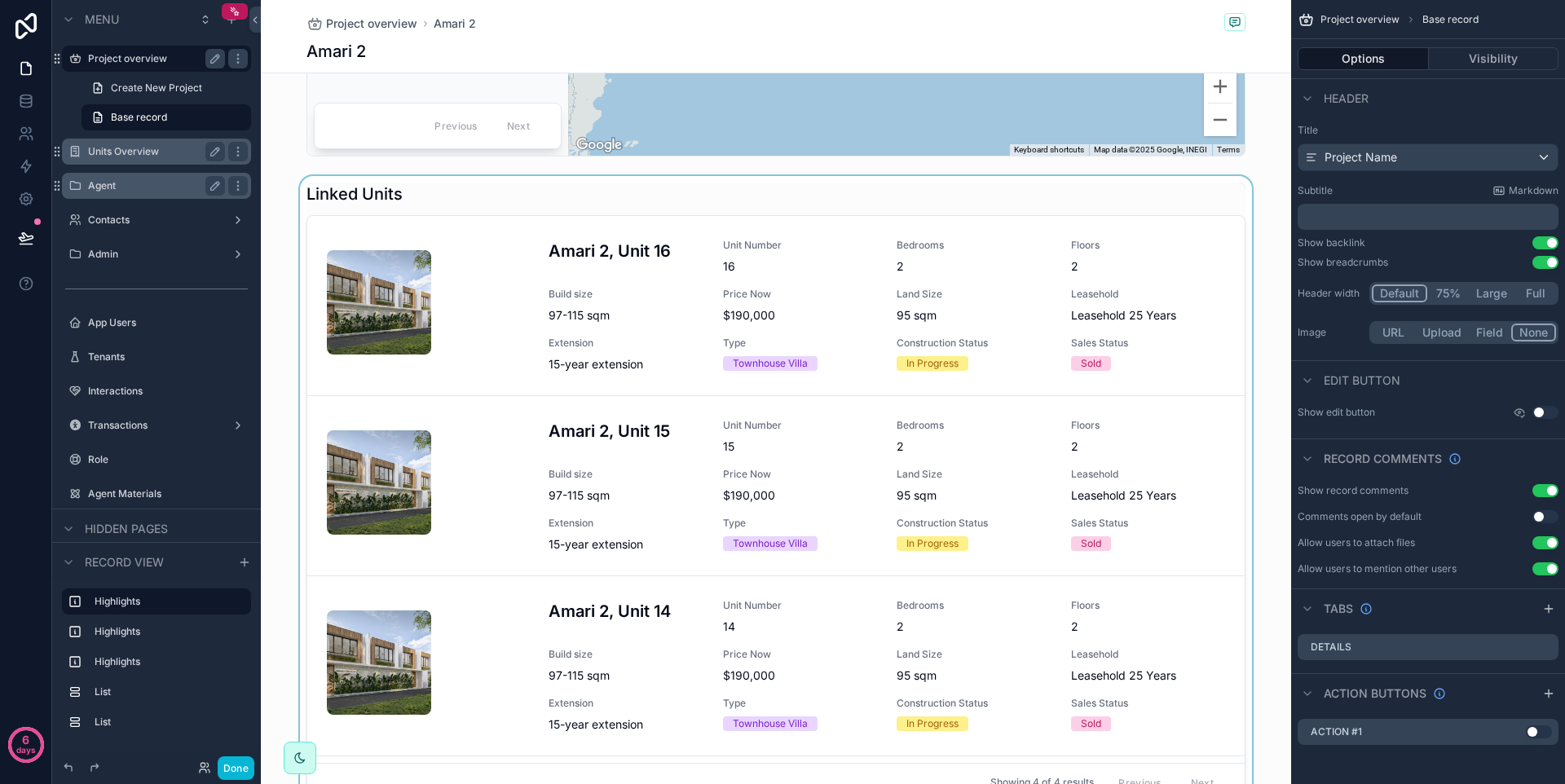
click at [672, 448] on div "scrollable content" at bounding box center [776, 493] width 1030 height 635
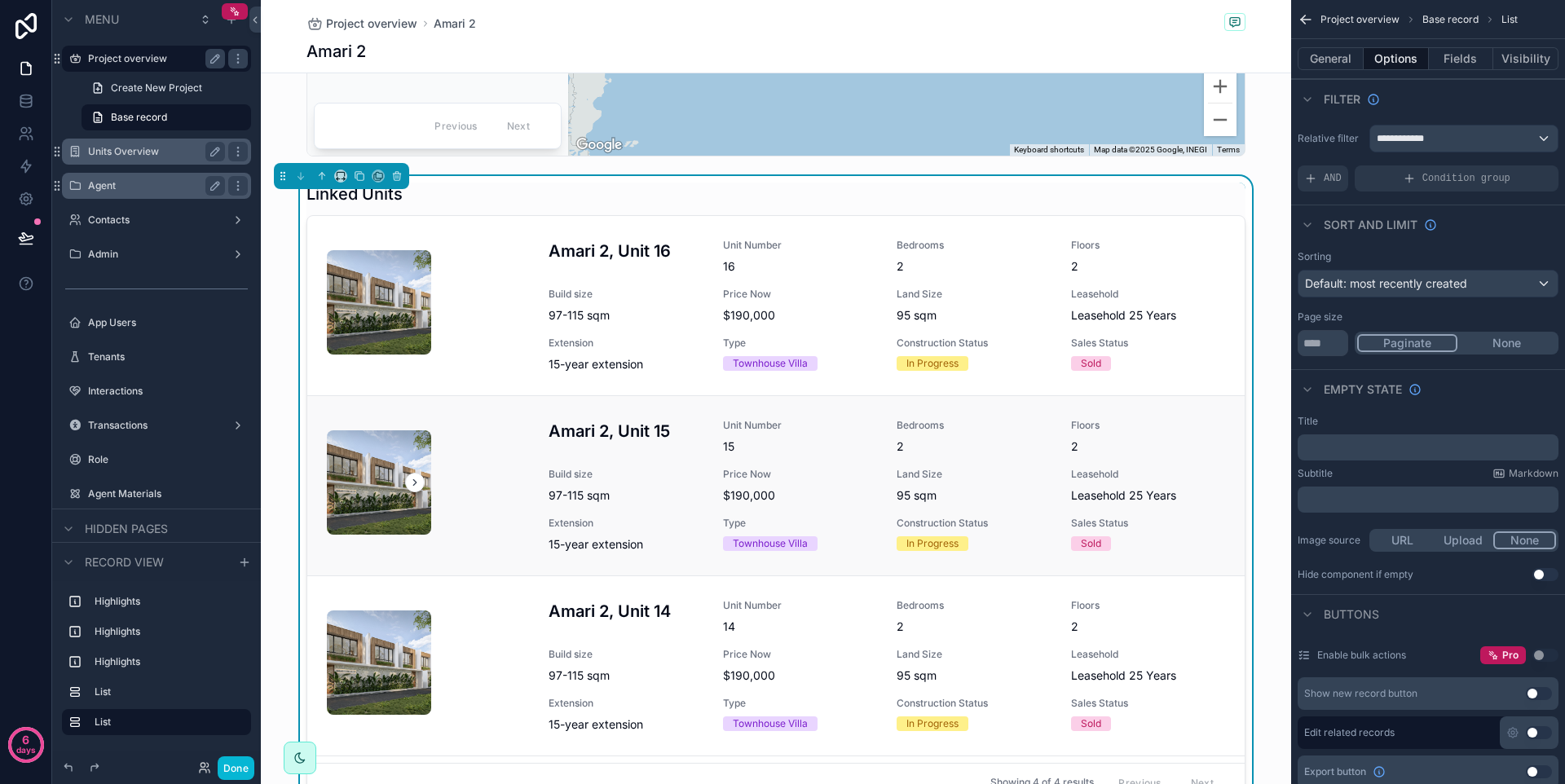
click at [666, 439] on h3 "Amari 2, Unit 15" at bounding box center [626, 431] width 155 height 25
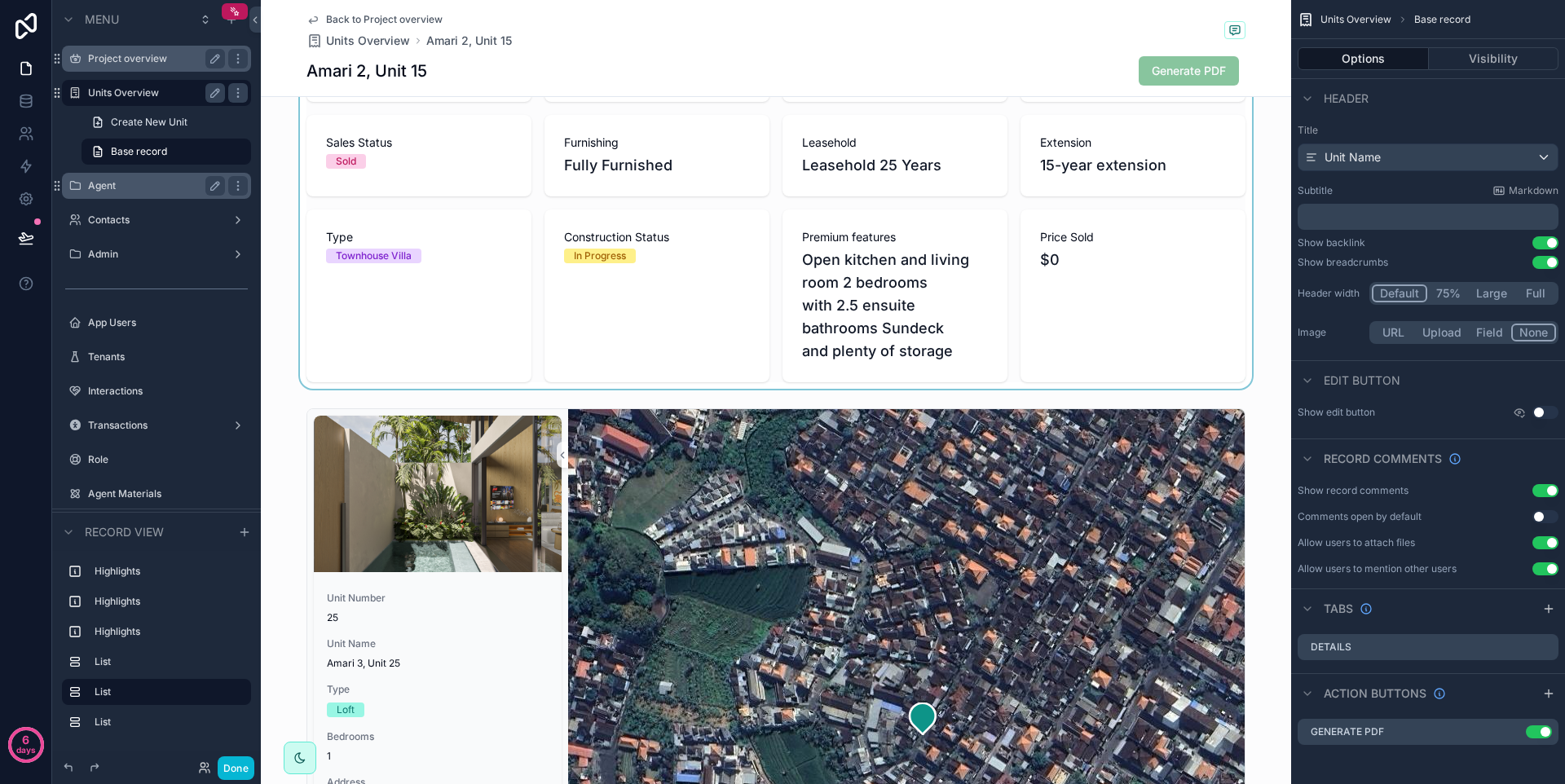
scroll to position [576, 0]
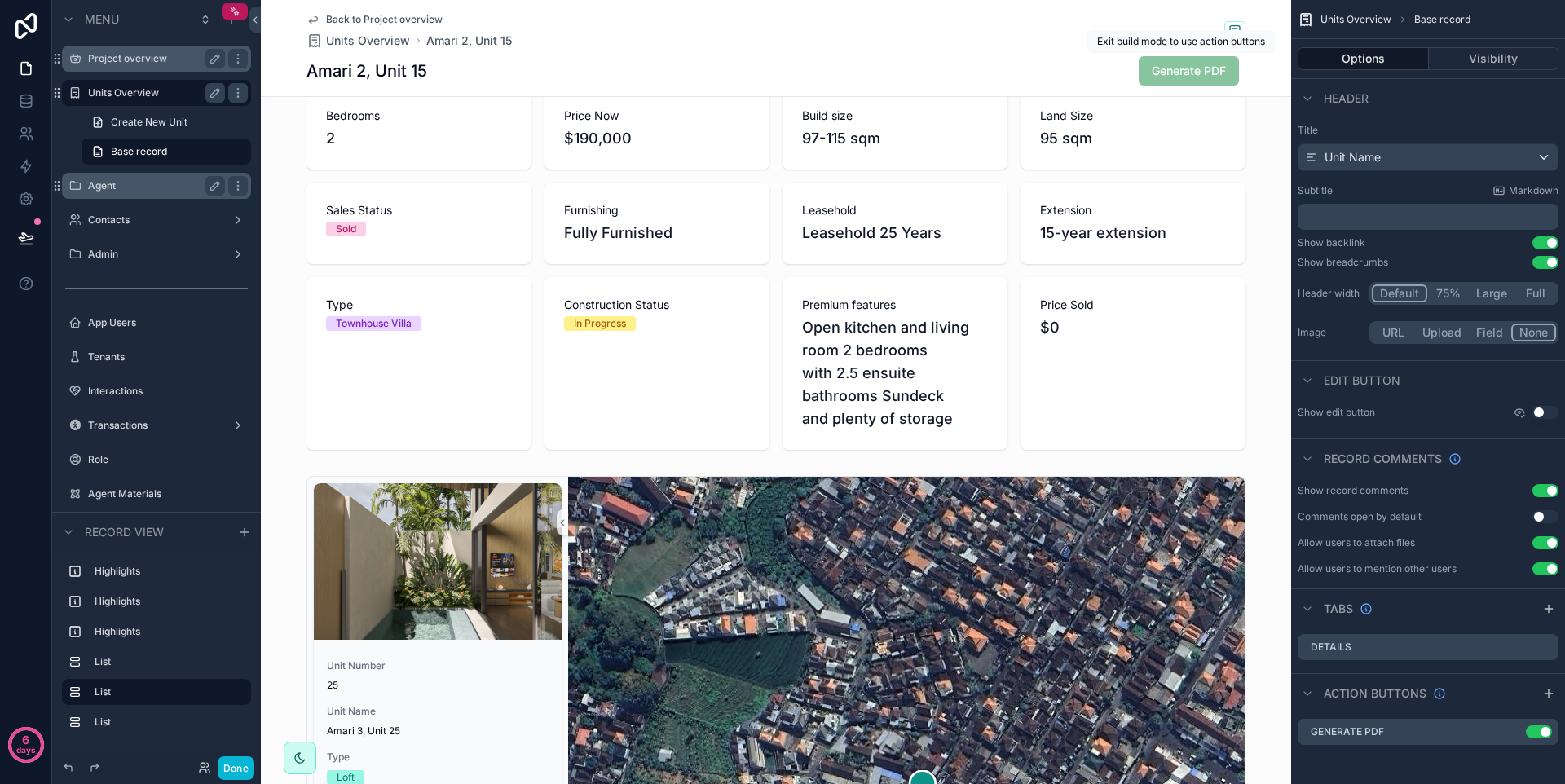
click at [1168, 67] on span "Generate PDF" at bounding box center [1189, 71] width 100 height 30
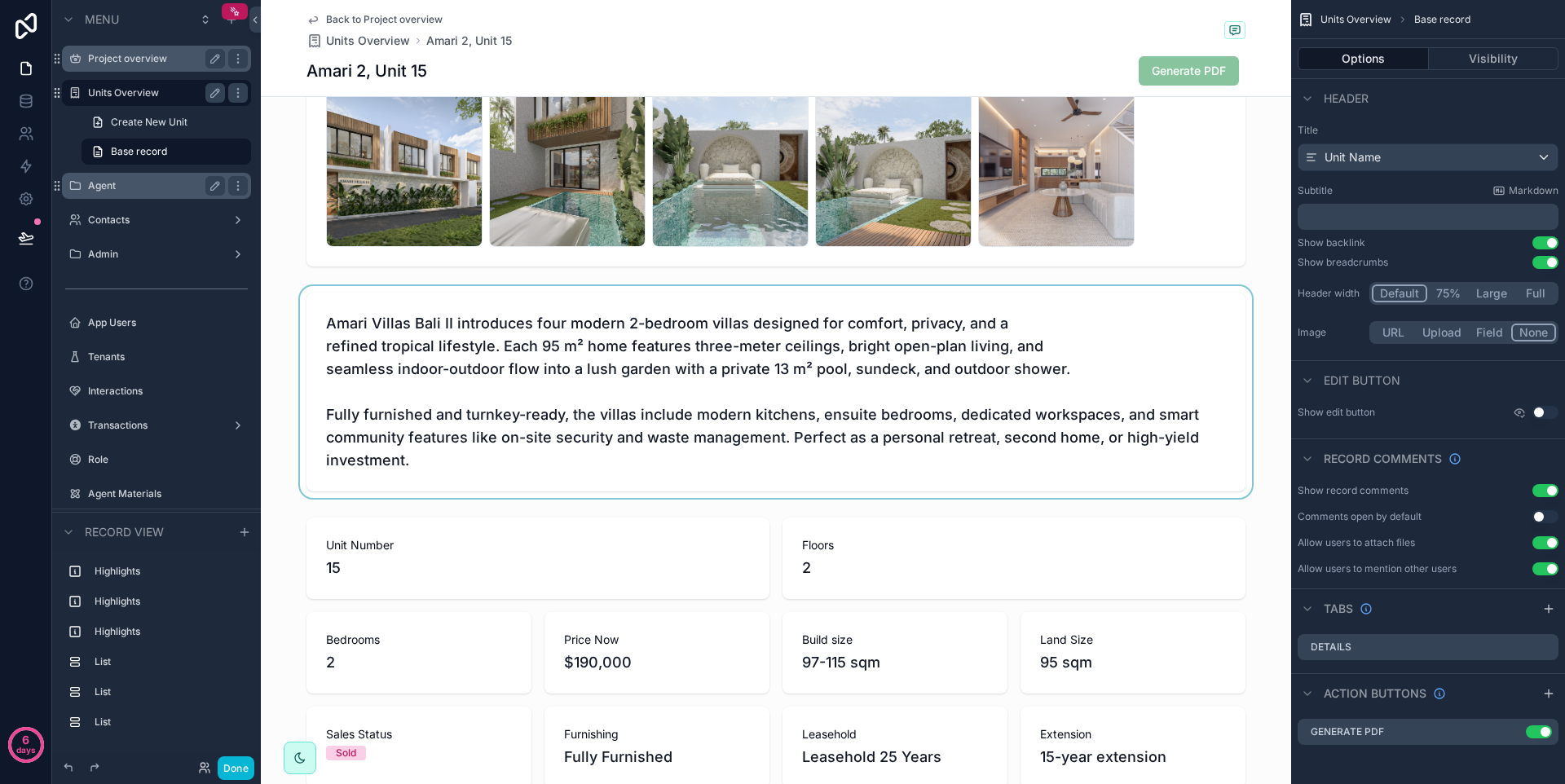
scroll to position [0, 0]
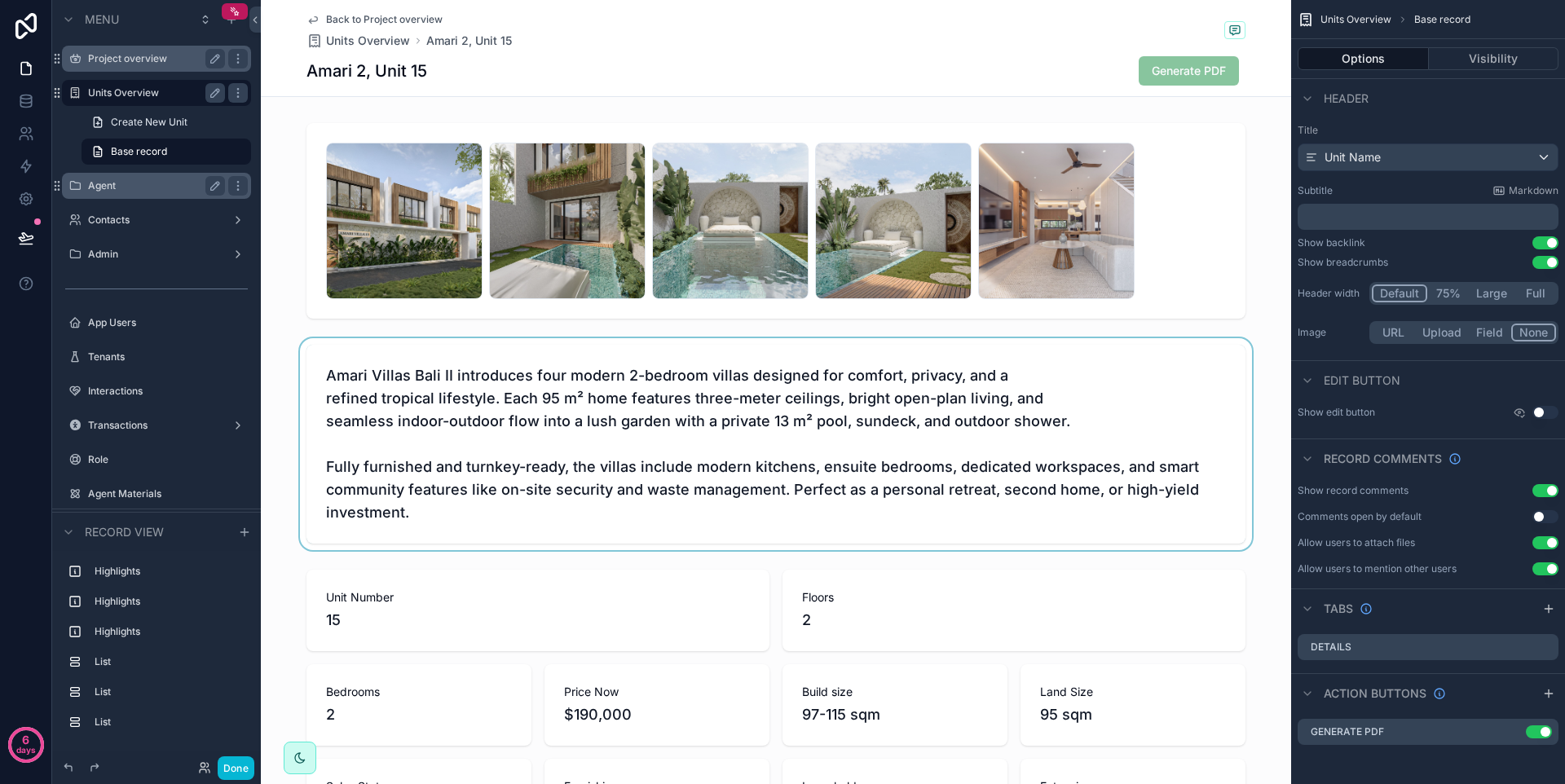
click at [1181, 407] on div "scrollable content" at bounding box center [776, 444] width 1030 height 212
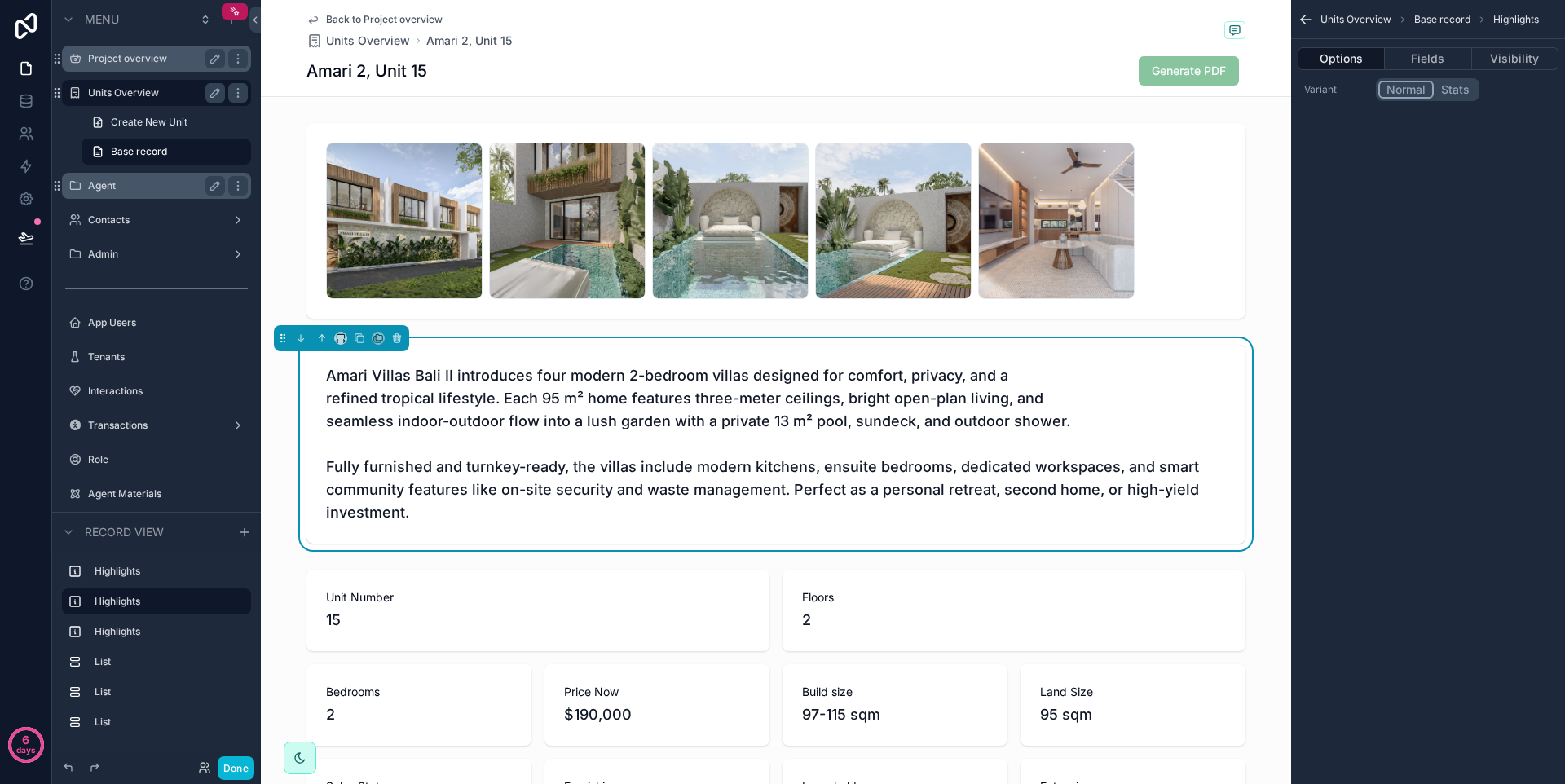
click at [1305, 21] on icon "scrollable content" at bounding box center [1306, 20] width 16 height 16
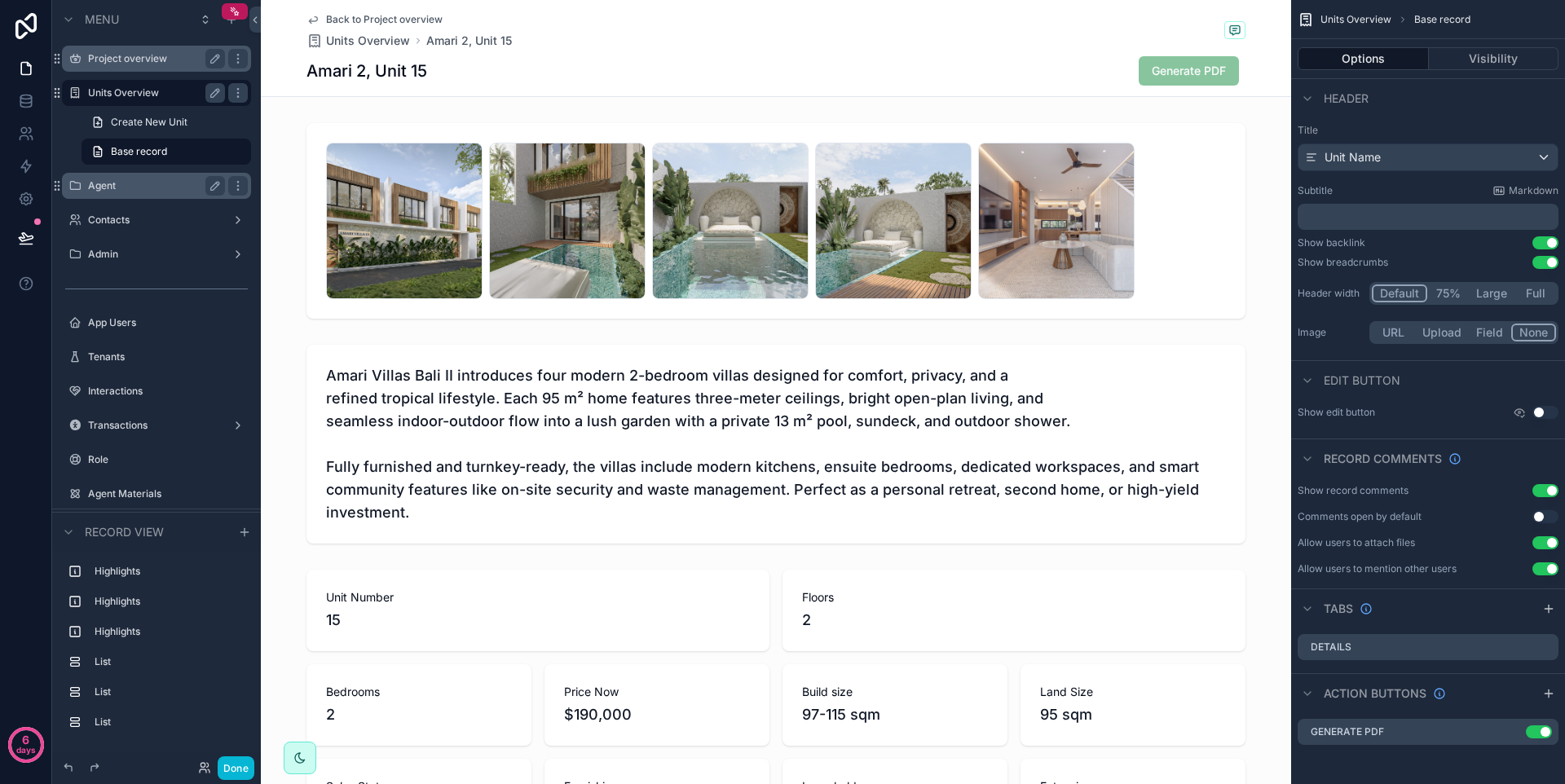
scroll to position [679, 0]
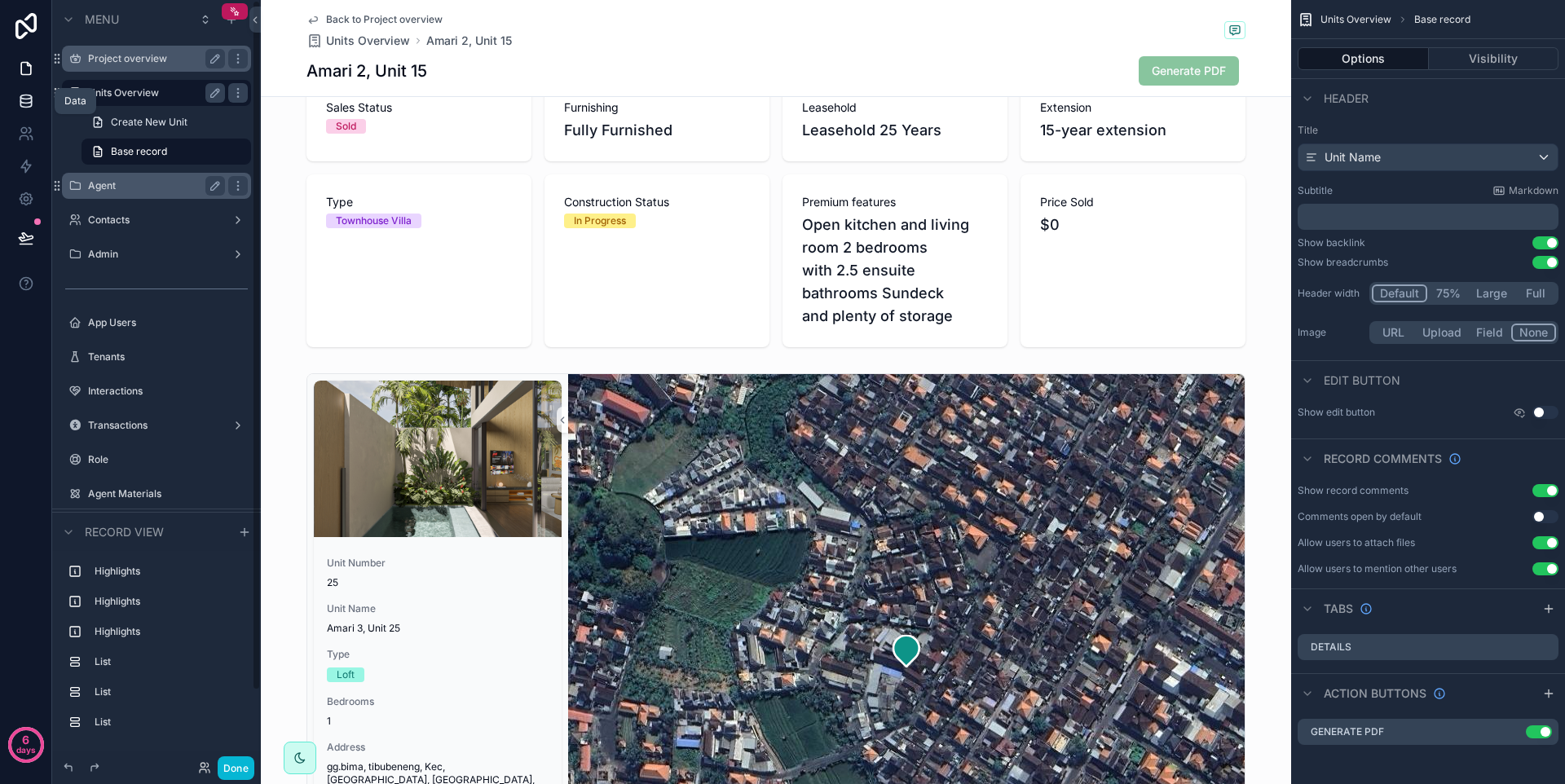
click at [25, 101] on icon at bounding box center [26, 101] width 16 height 16
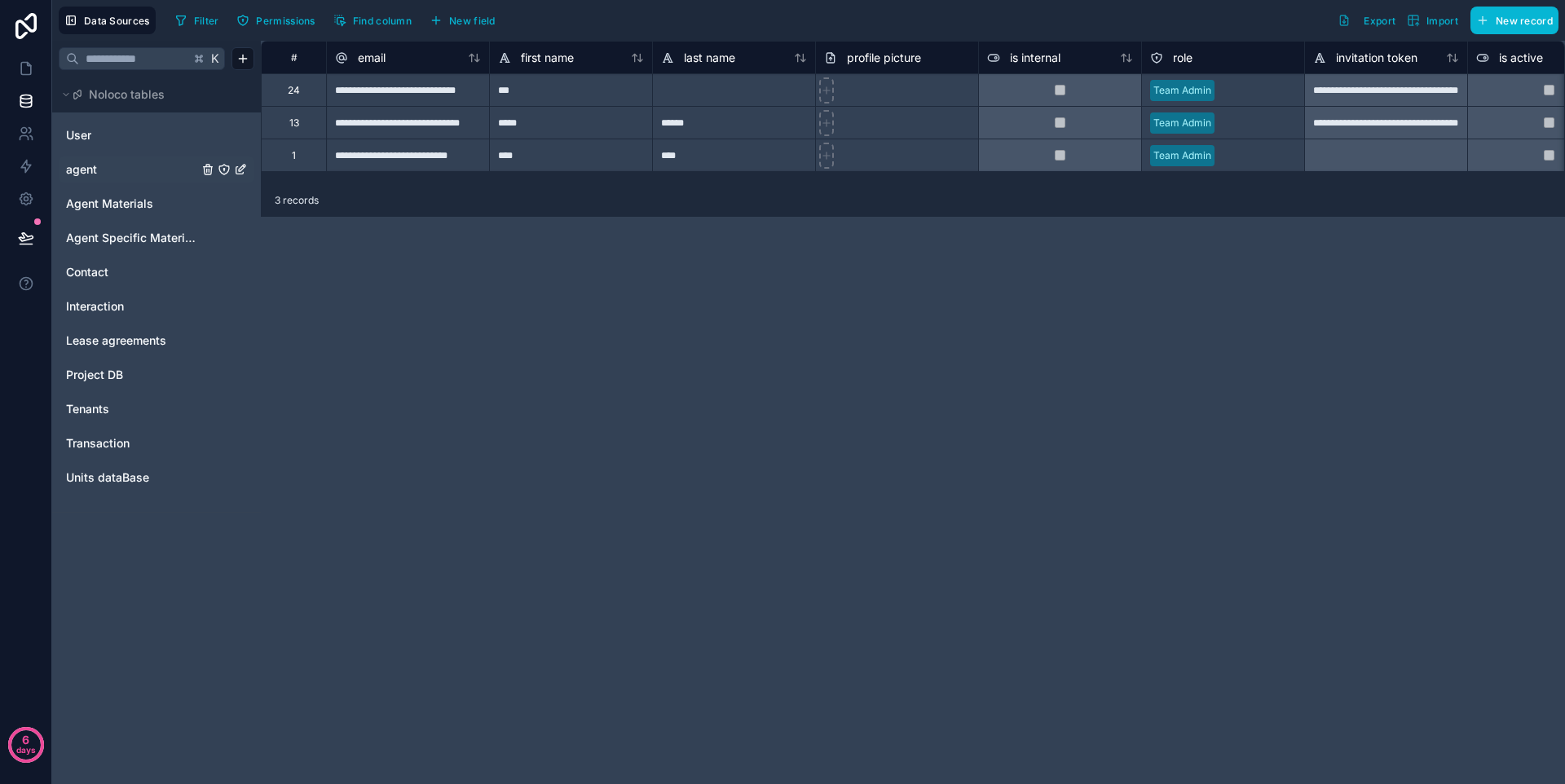
click at [116, 174] on link "agent" at bounding box center [131, 170] width 132 height 16
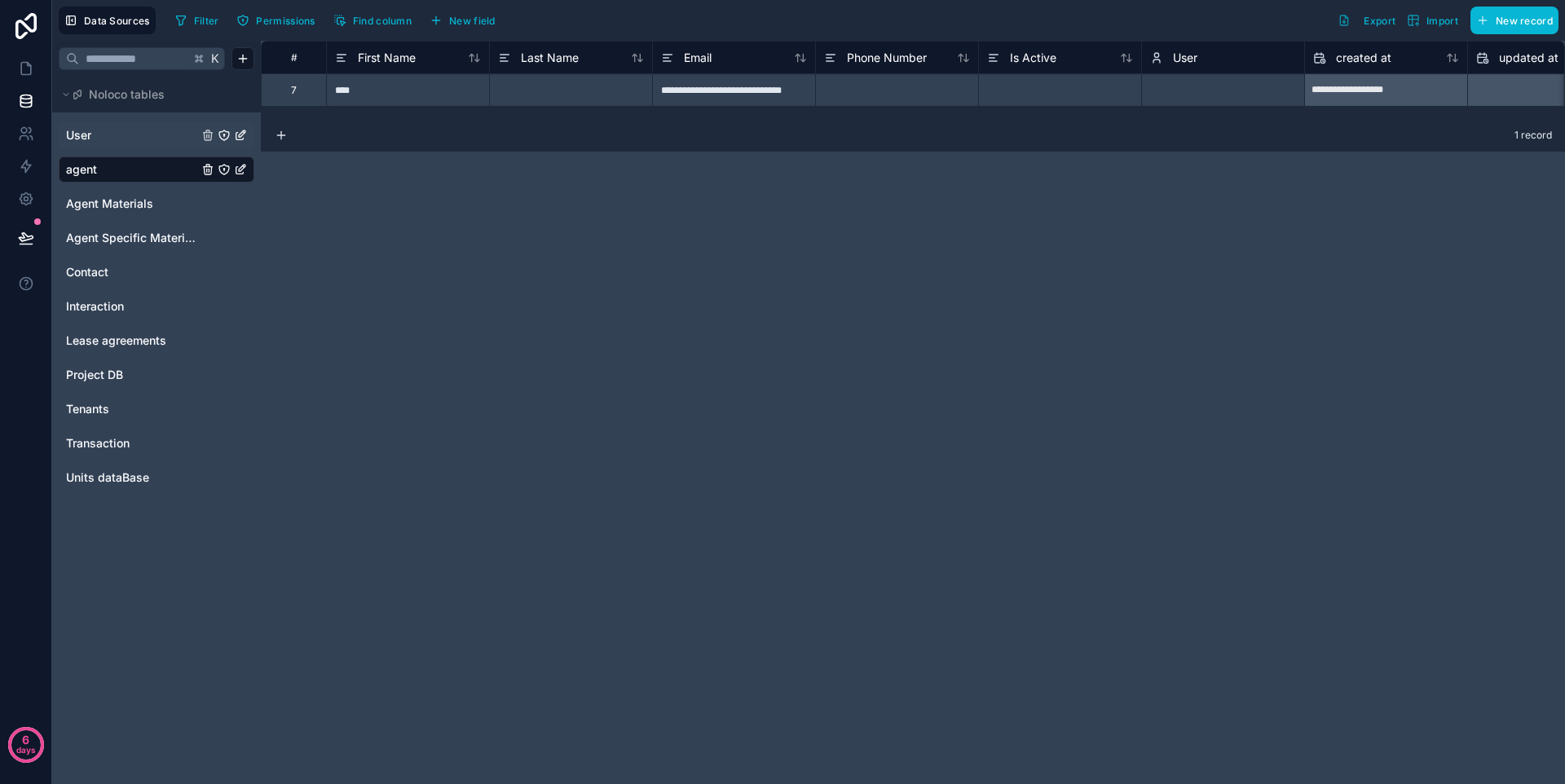
click at [122, 135] on link "User" at bounding box center [131, 135] width 132 height 16
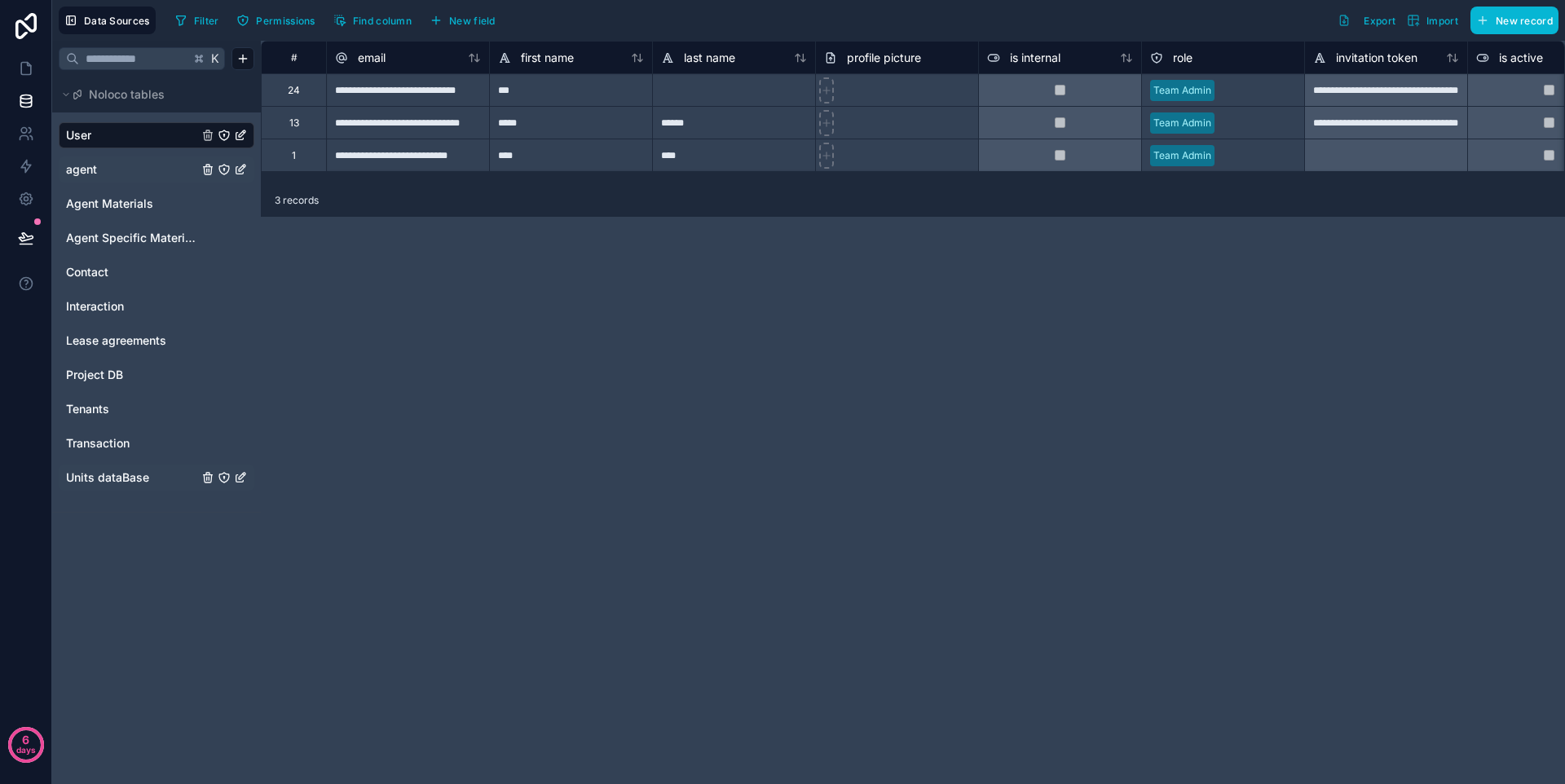
click at [123, 470] on span "Units dataBase" at bounding box center [107, 478] width 83 height 16
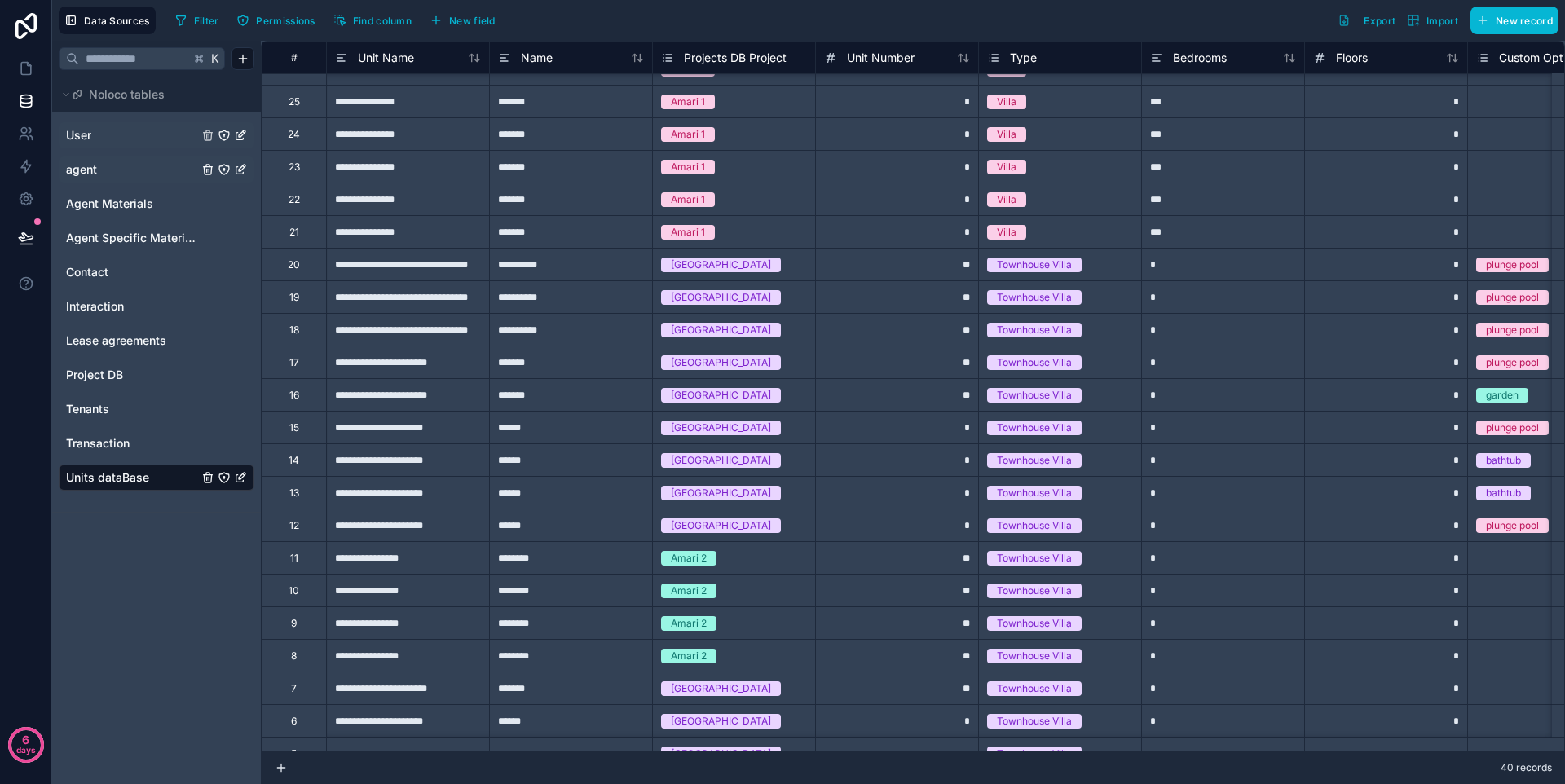
scroll to position [489, 0]
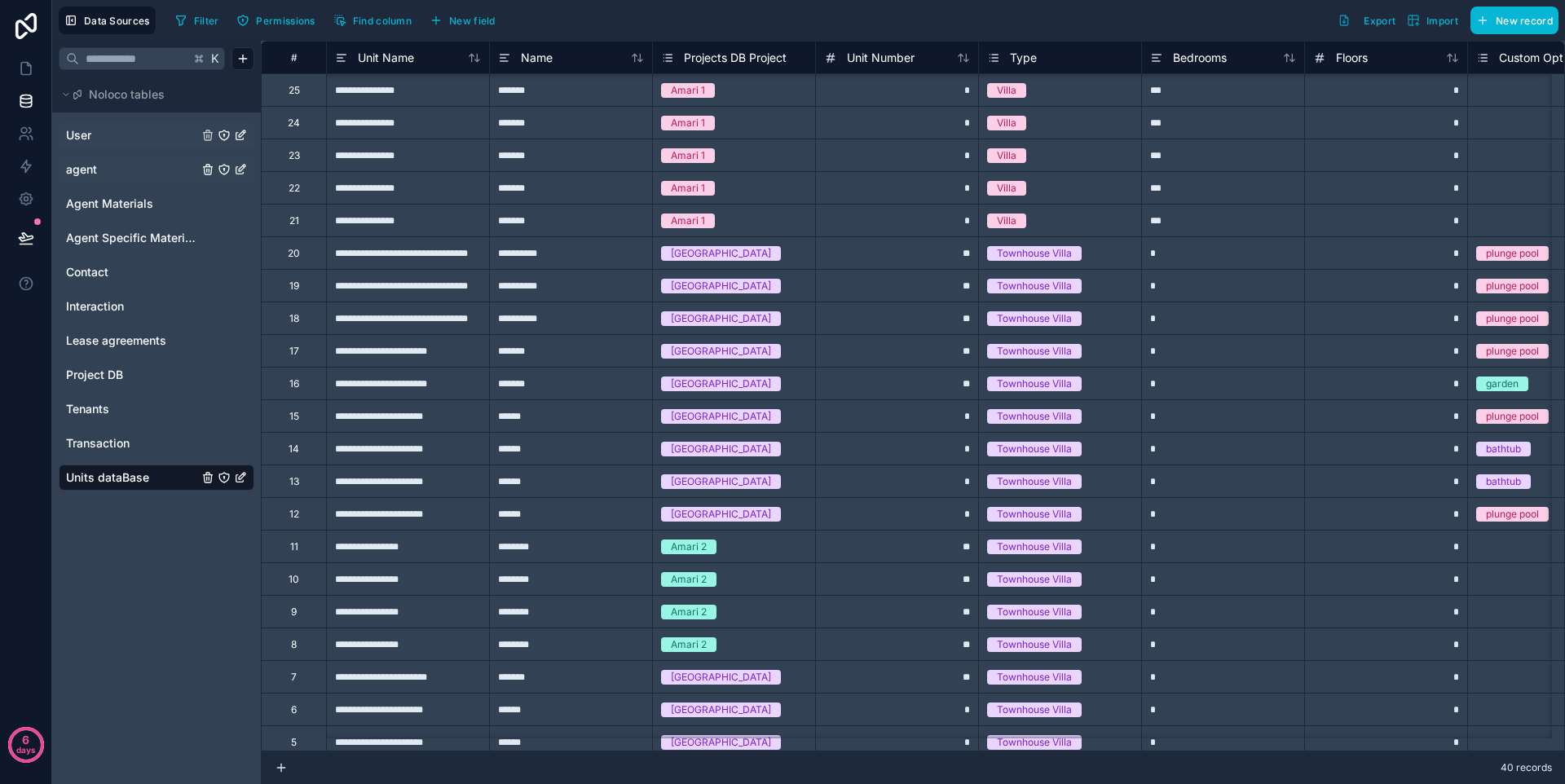
click at [681, 250] on div "Temple Heights" at bounding box center [721, 254] width 100 height 15
click at [714, 254] on div "Temple Heights" at bounding box center [721, 254] width 100 height 15
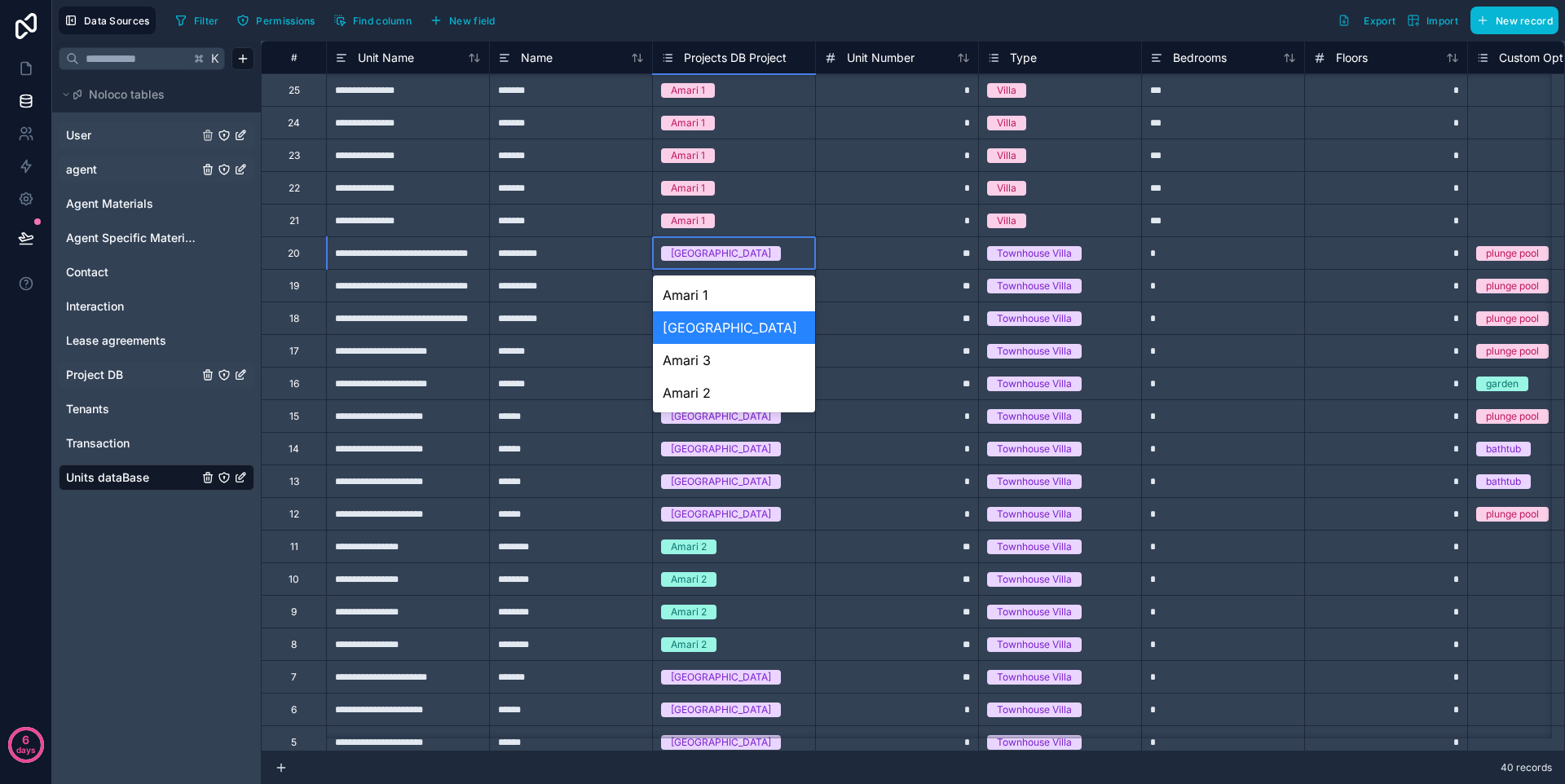
click at [124, 369] on link "Project DB" at bounding box center [131, 375] width 132 height 16
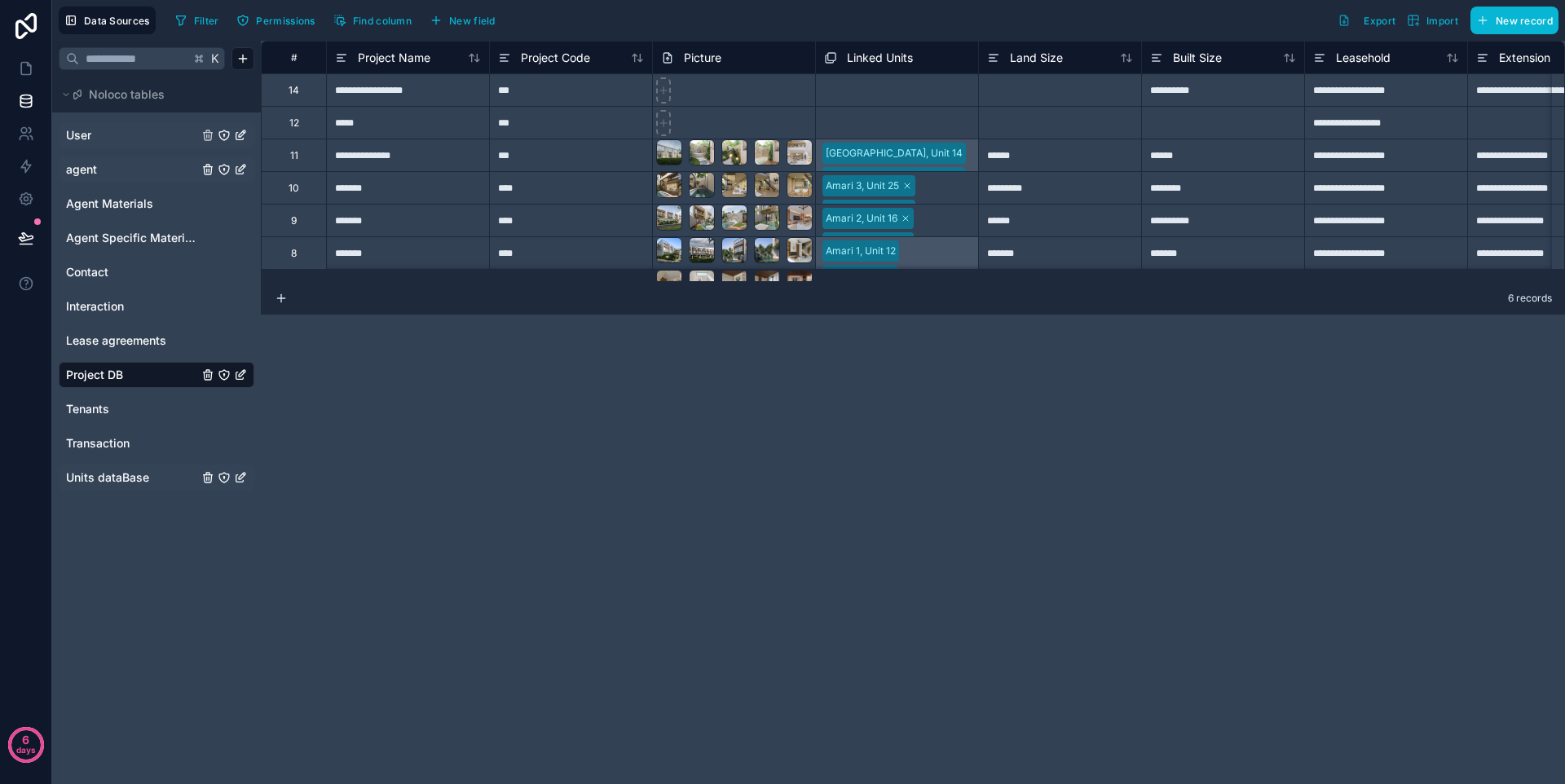
click at [106, 475] on span "Units dataBase" at bounding box center [107, 478] width 83 height 16
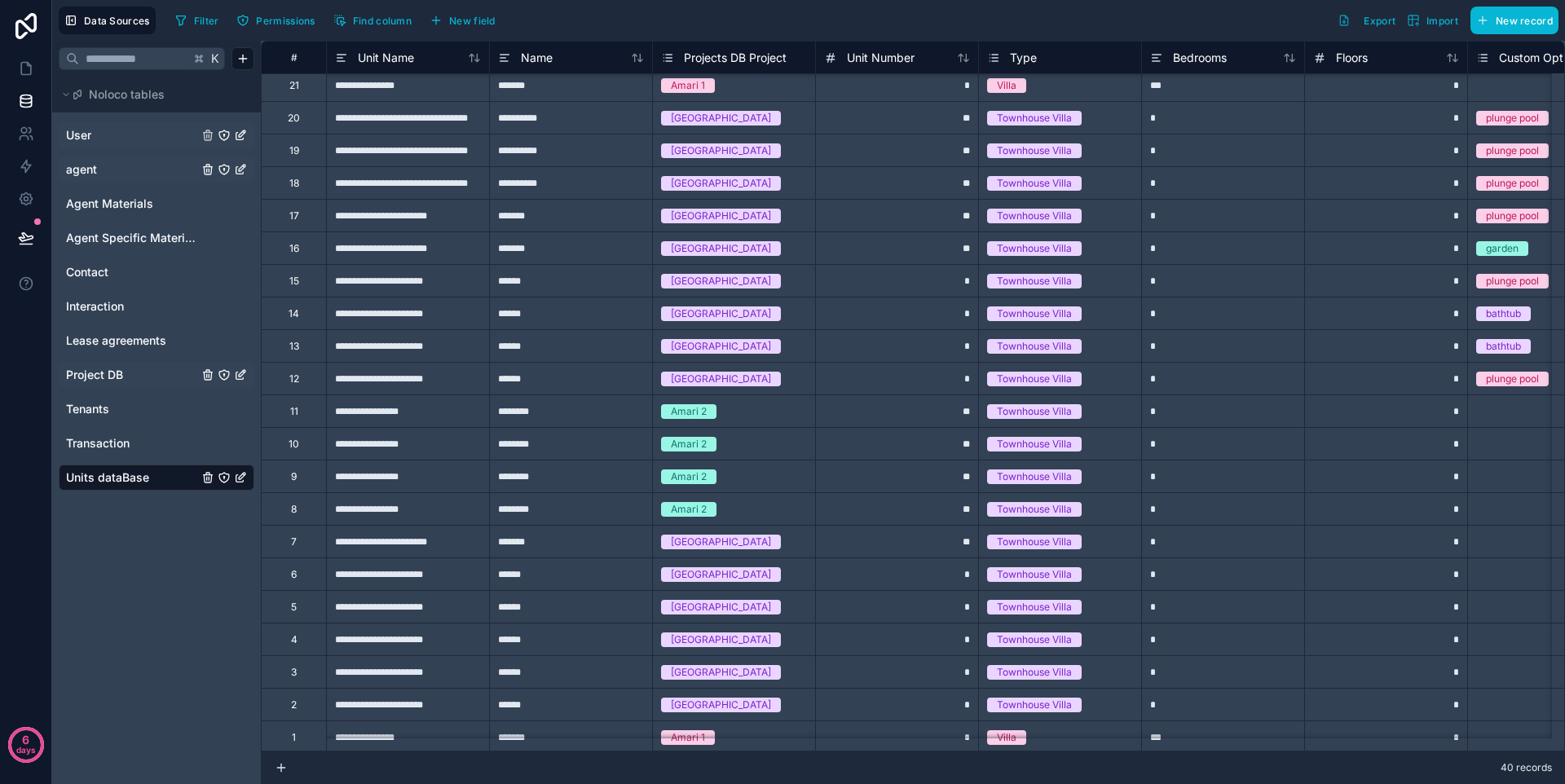
scroll to position [639, 0]
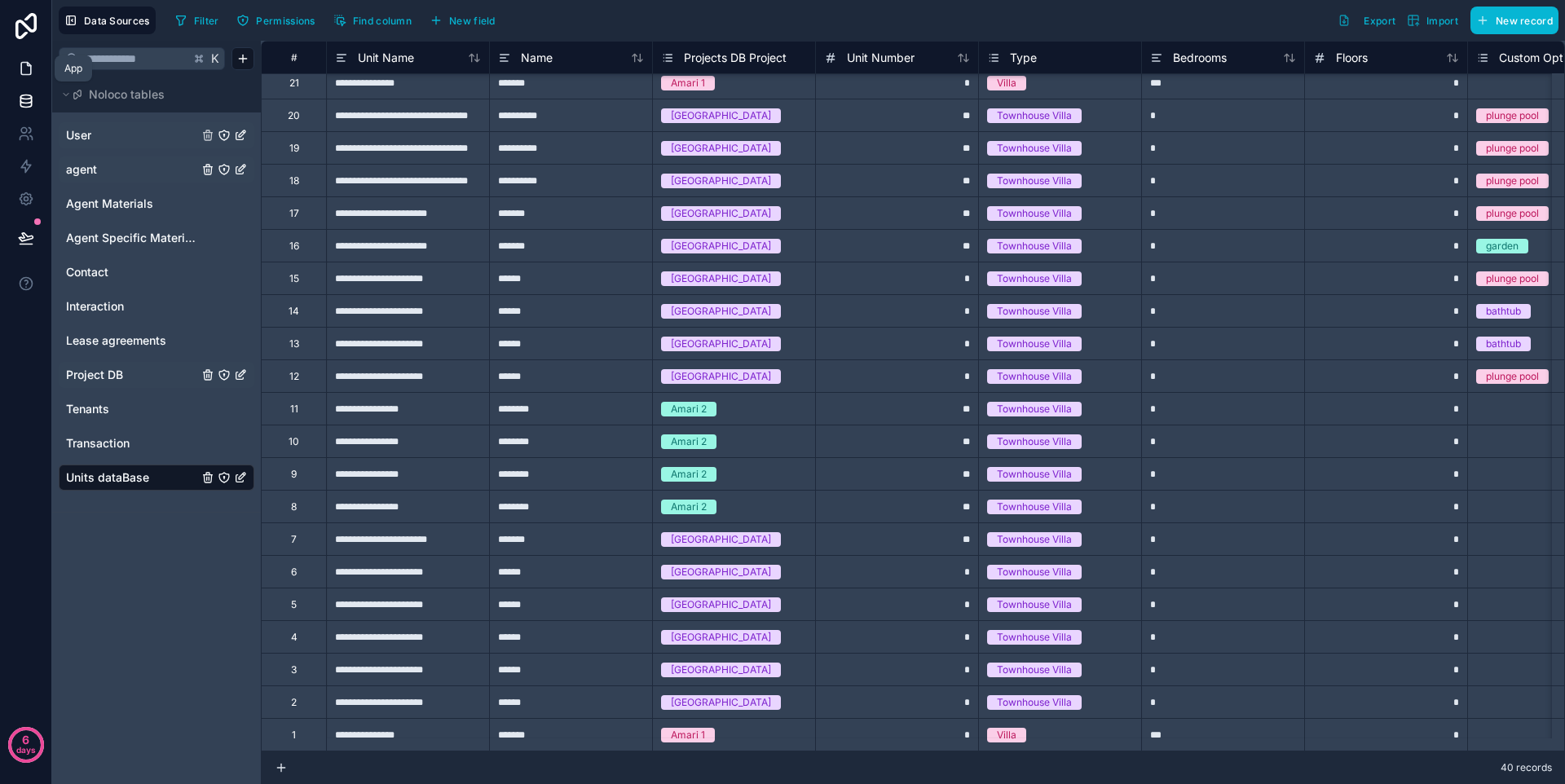
click at [28, 71] on icon at bounding box center [26, 68] width 16 height 16
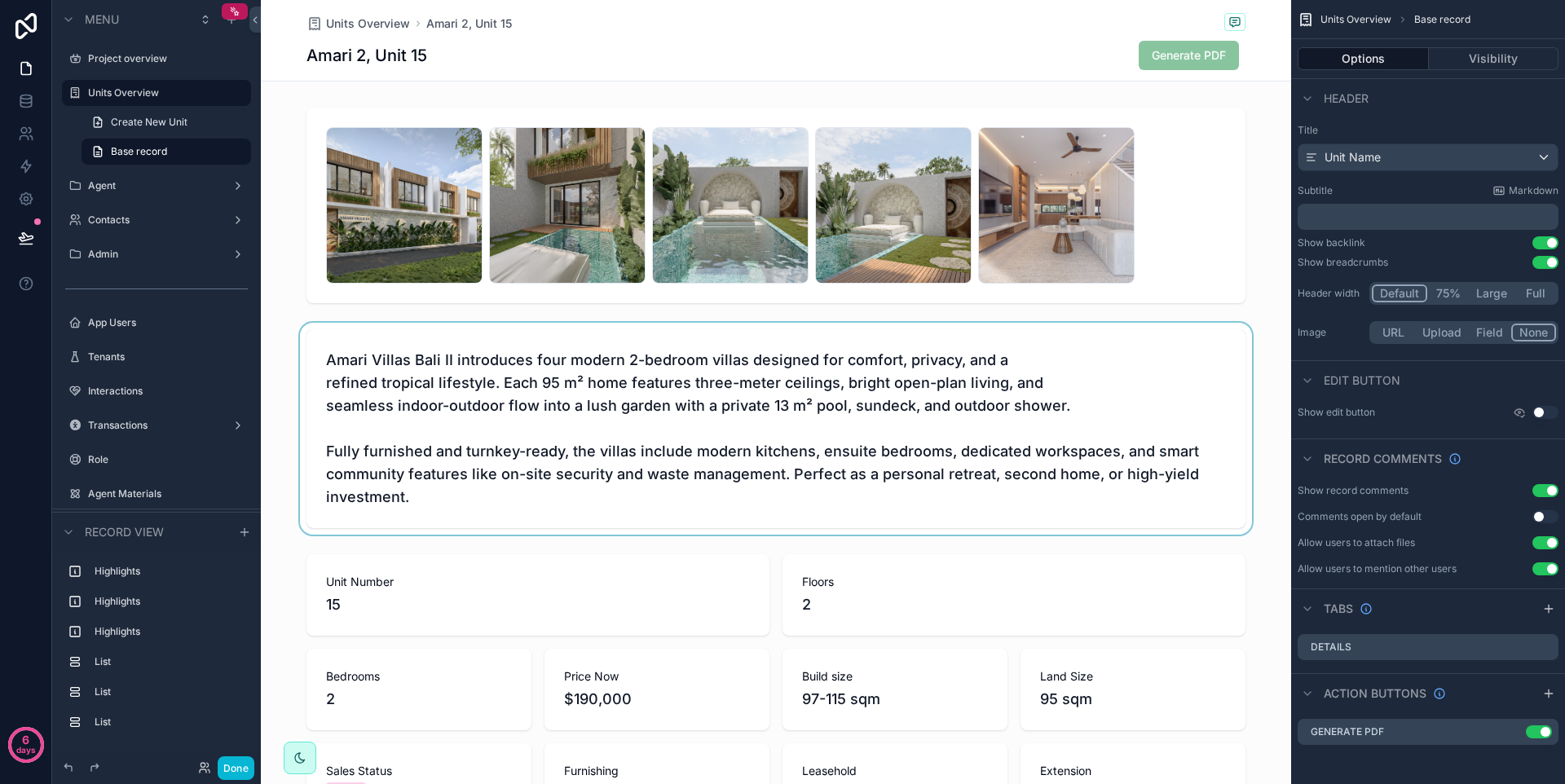
click at [735, 401] on div "scrollable content" at bounding box center [776, 429] width 1030 height 212
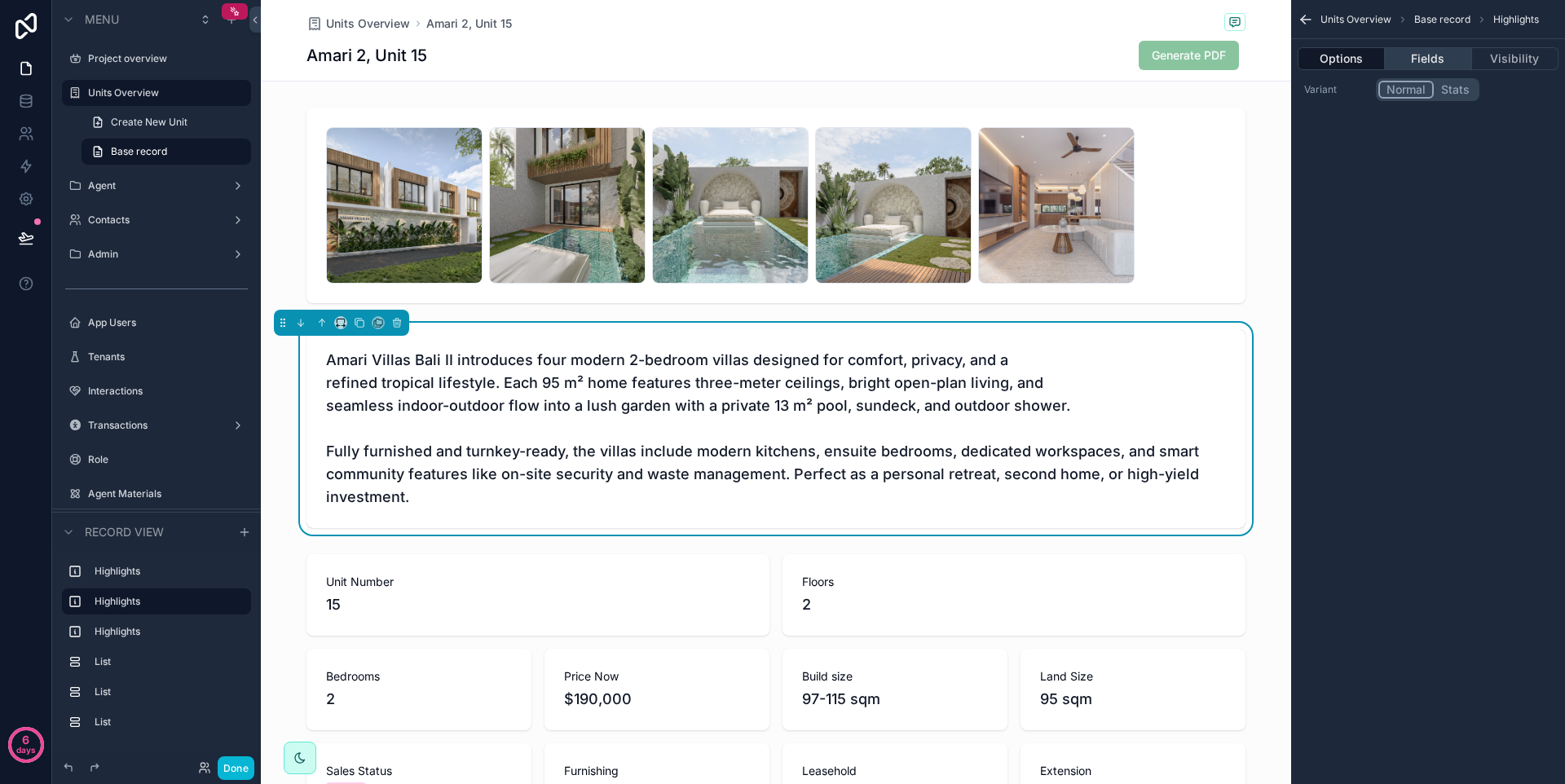
click at [1417, 57] on button "Fields" at bounding box center [1428, 59] width 86 height 23
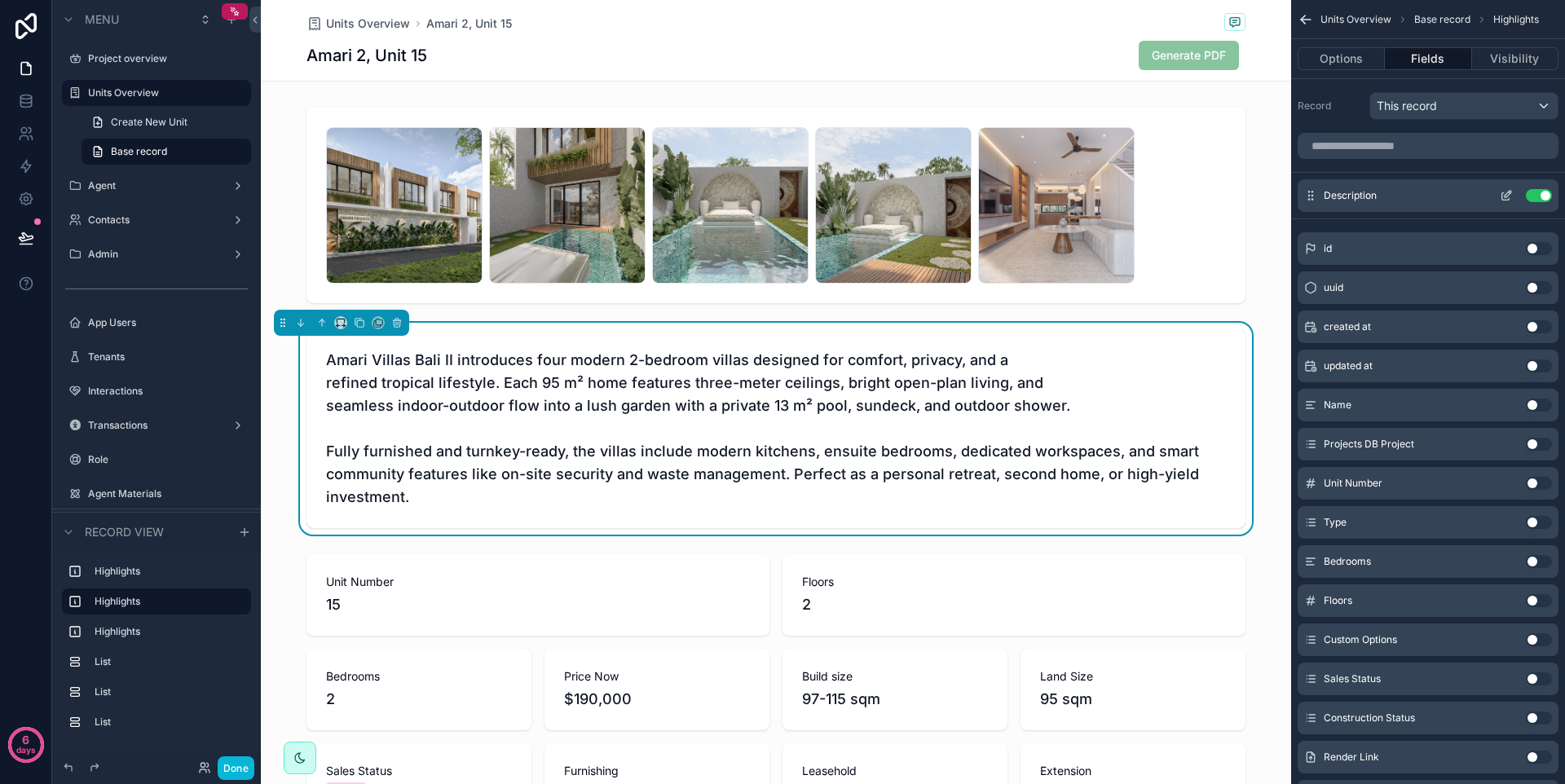
click at [1374, 199] on span "Description" at bounding box center [1351, 195] width 53 height 13
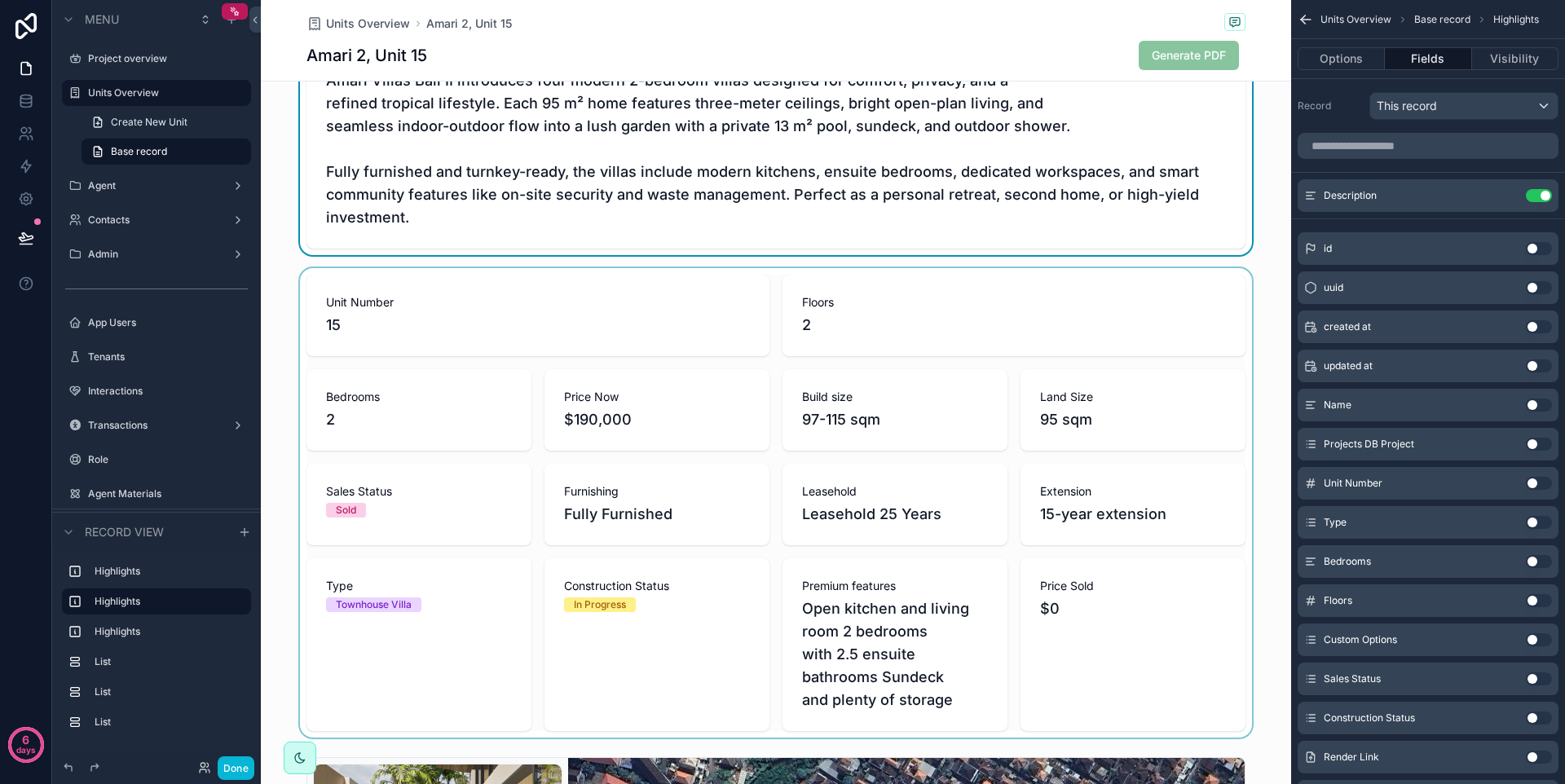
scroll to position [274, 0]
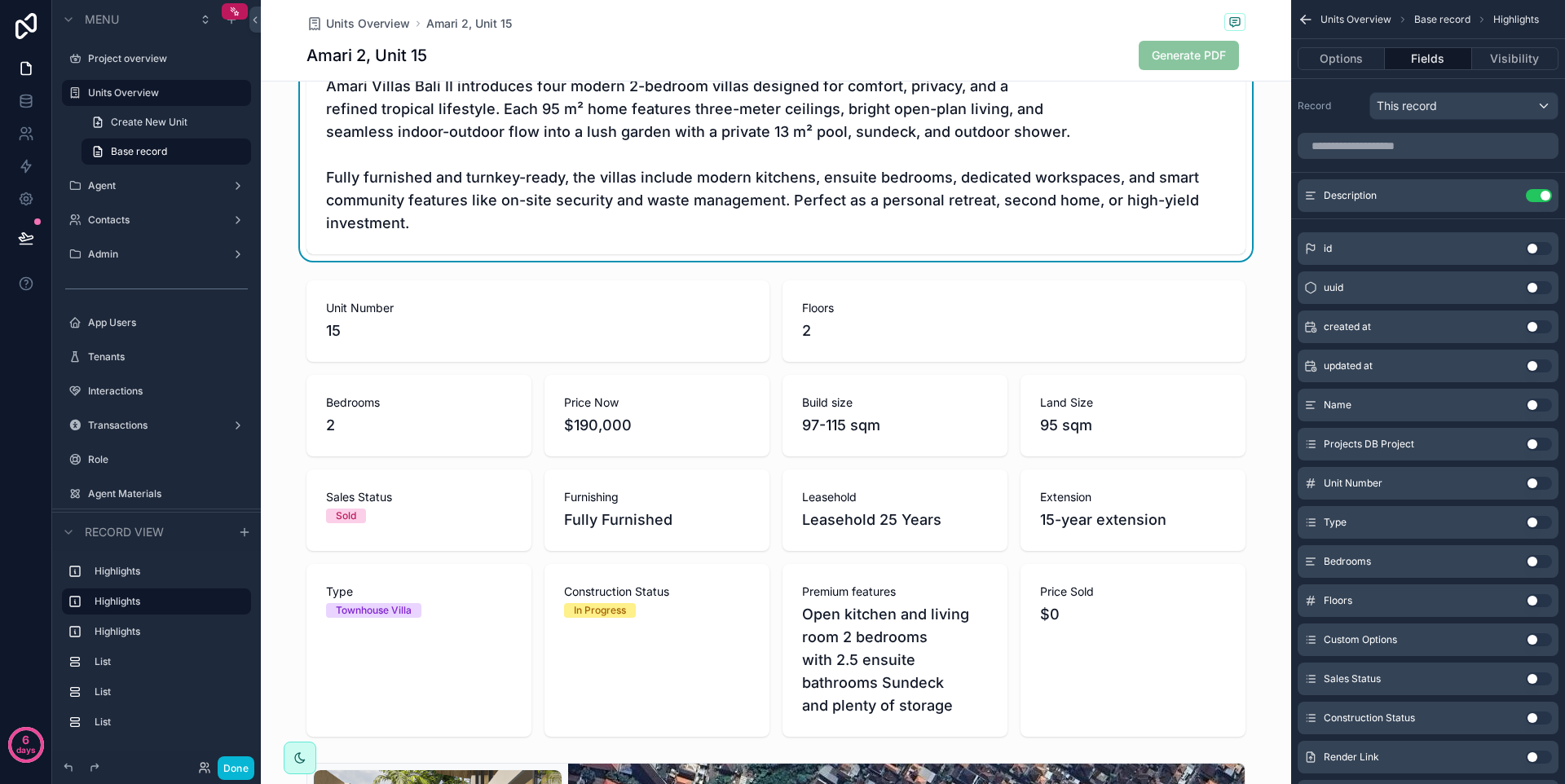
click at [1494, 442] on div "Projects DB Project Use setting" at bounding box center [1429, 444] width 261 height 33
click at [1542, 560] on button "Use setting" at bounding box center [1540, 562] width 26 height 13
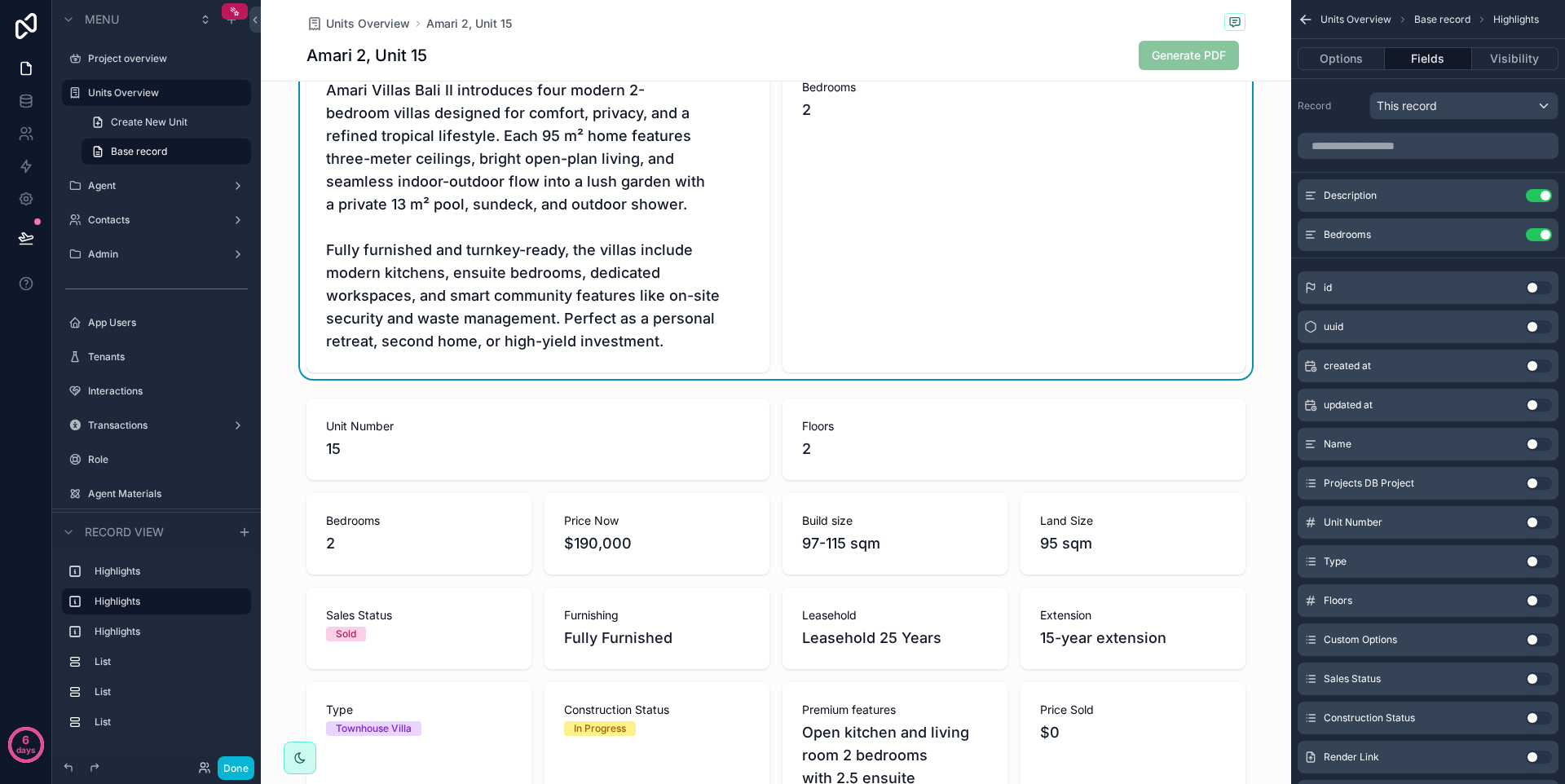
scroll to position [279, 0]
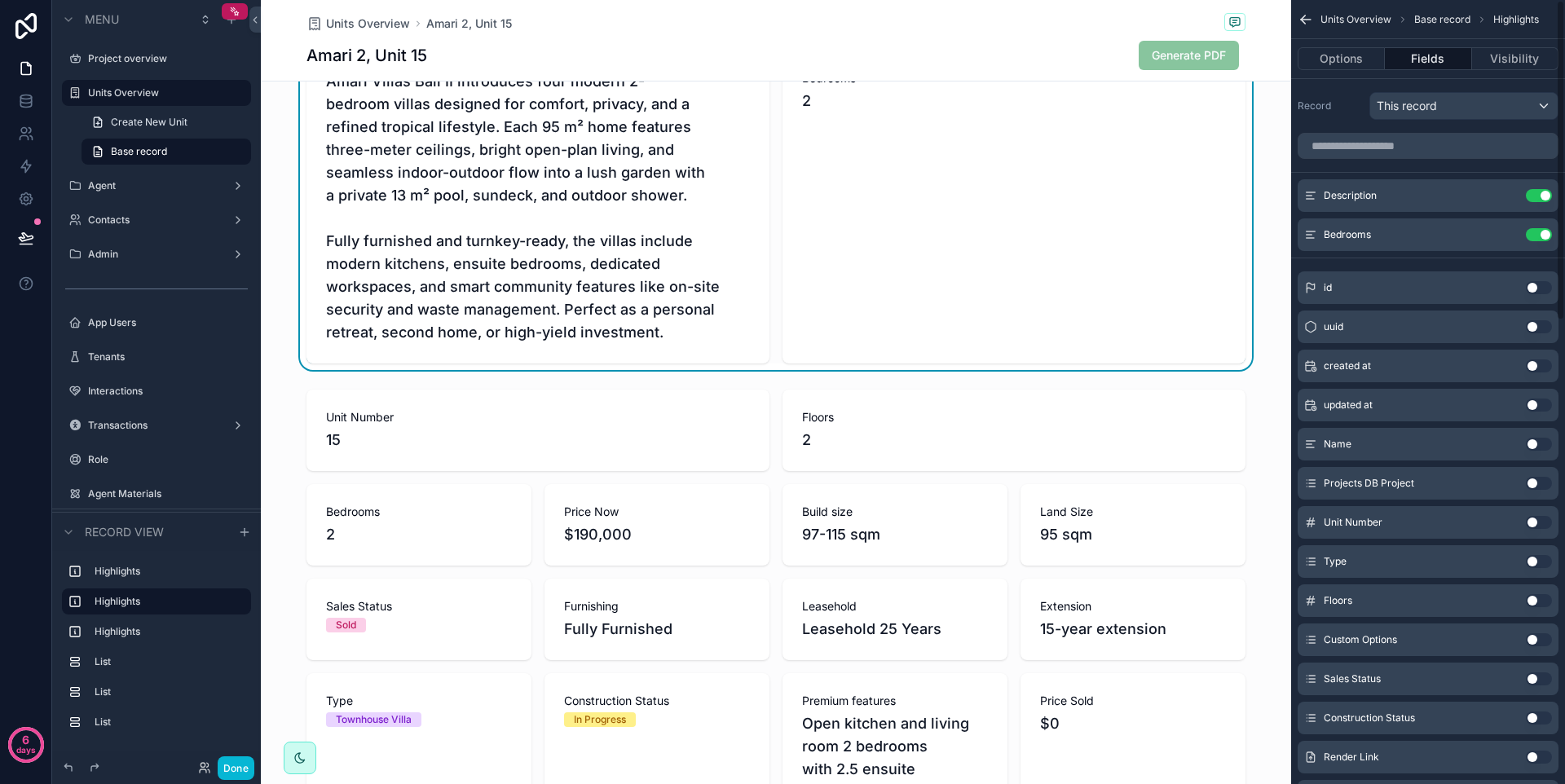
click at [1548, 234] on button "Use setting" at bounding box center [1540, 235] width 26 height 13
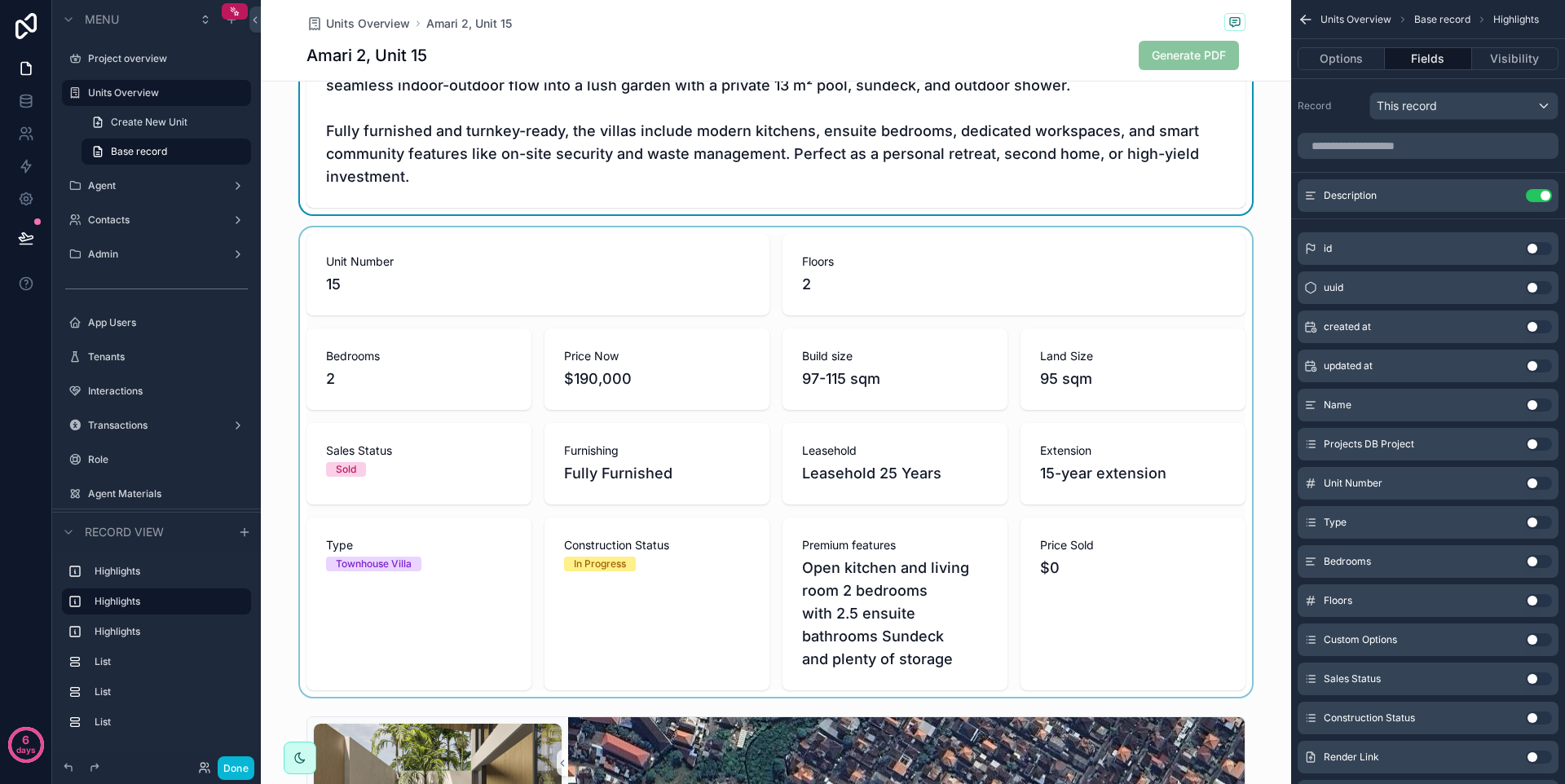
scroll to position [0, 0]
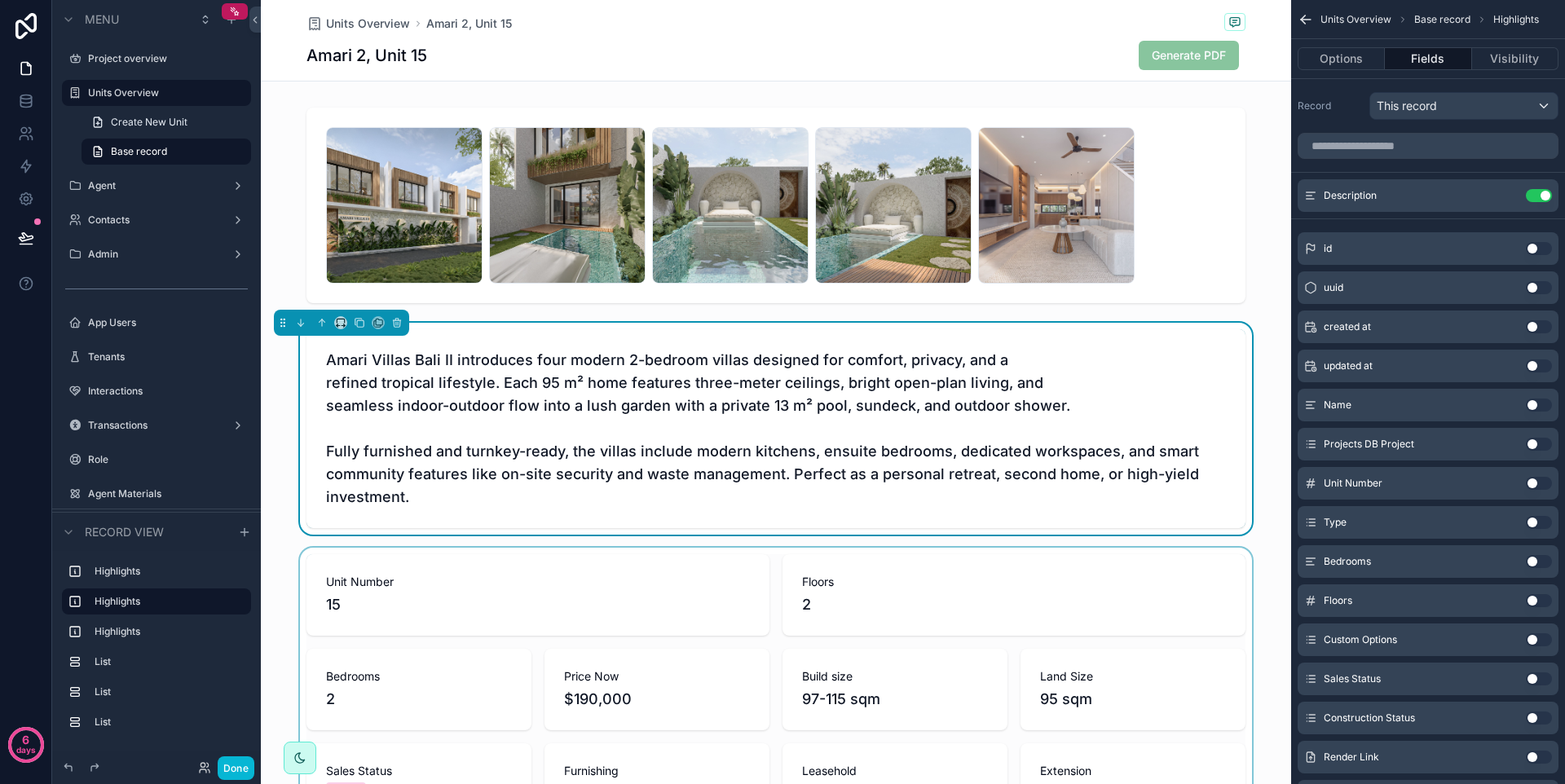
click at [1188, 555] on div "scrollable content" at bounding box center [776, 782] width 1030 height 470
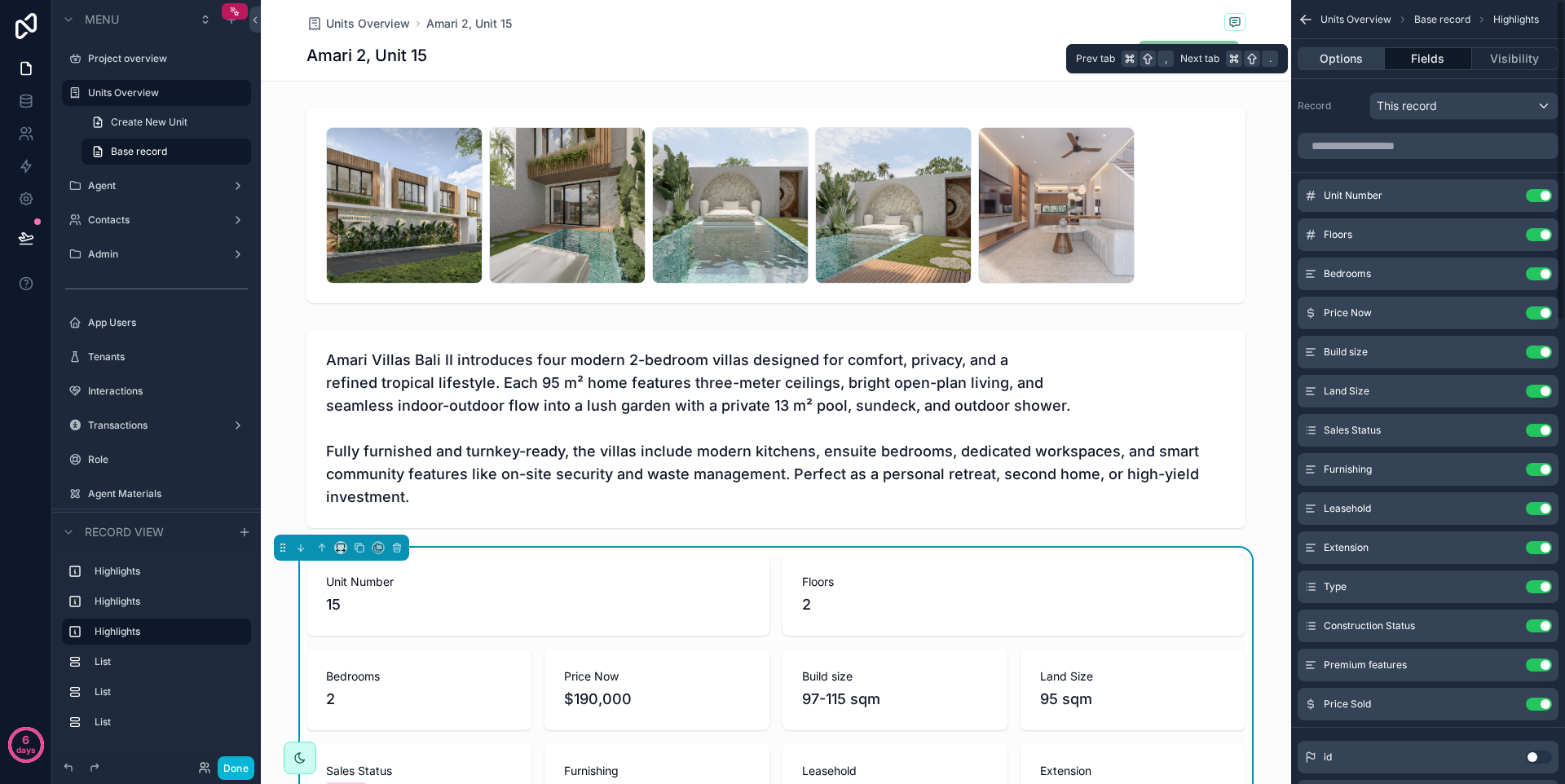
click at [1352, 57] on button "Options" at bounding box center [1342, 59] width 87 height 23
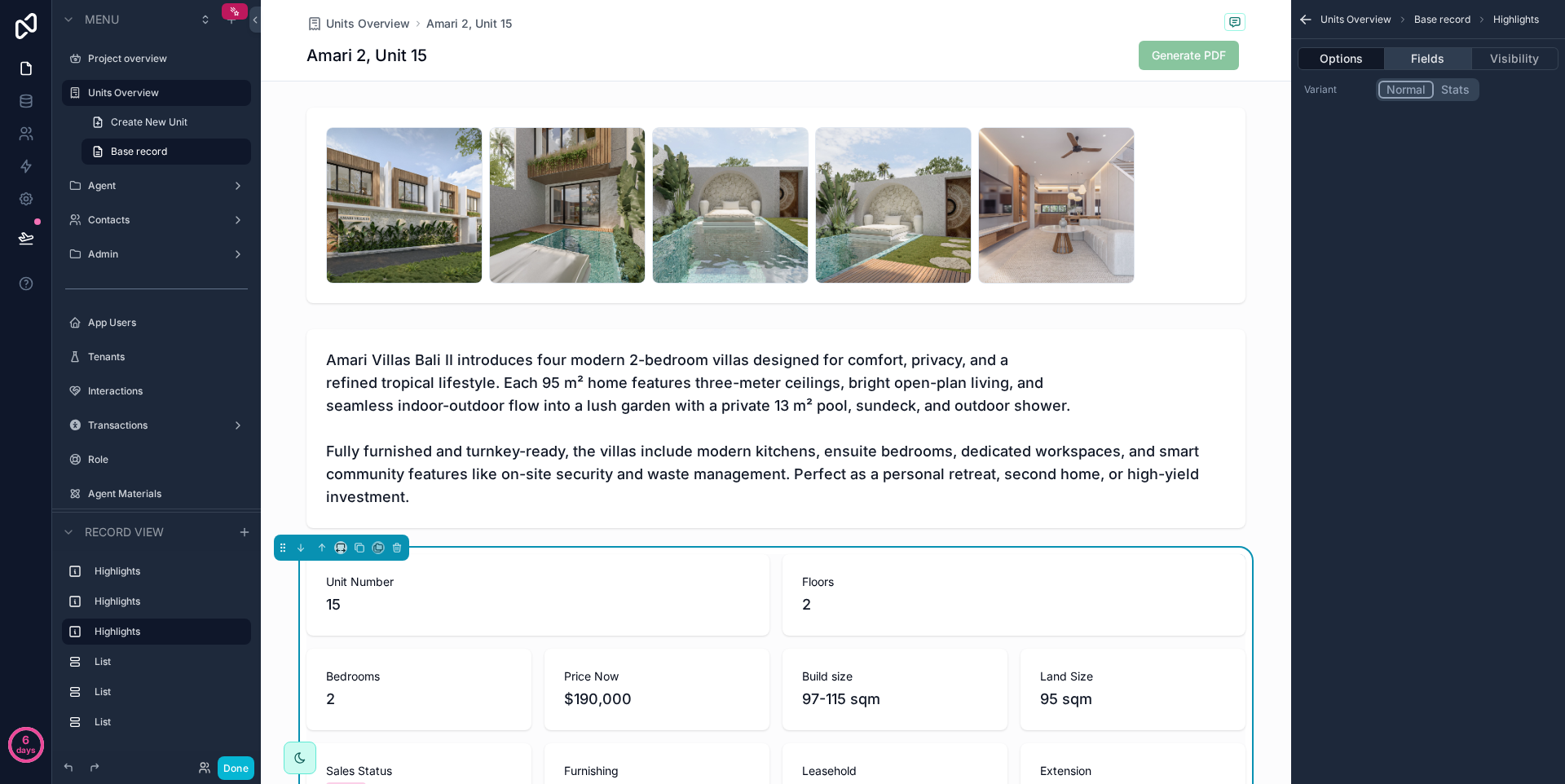
click at [1432, 62] on button "Fields" at bounding box center [1428, 59] width 86 height 23
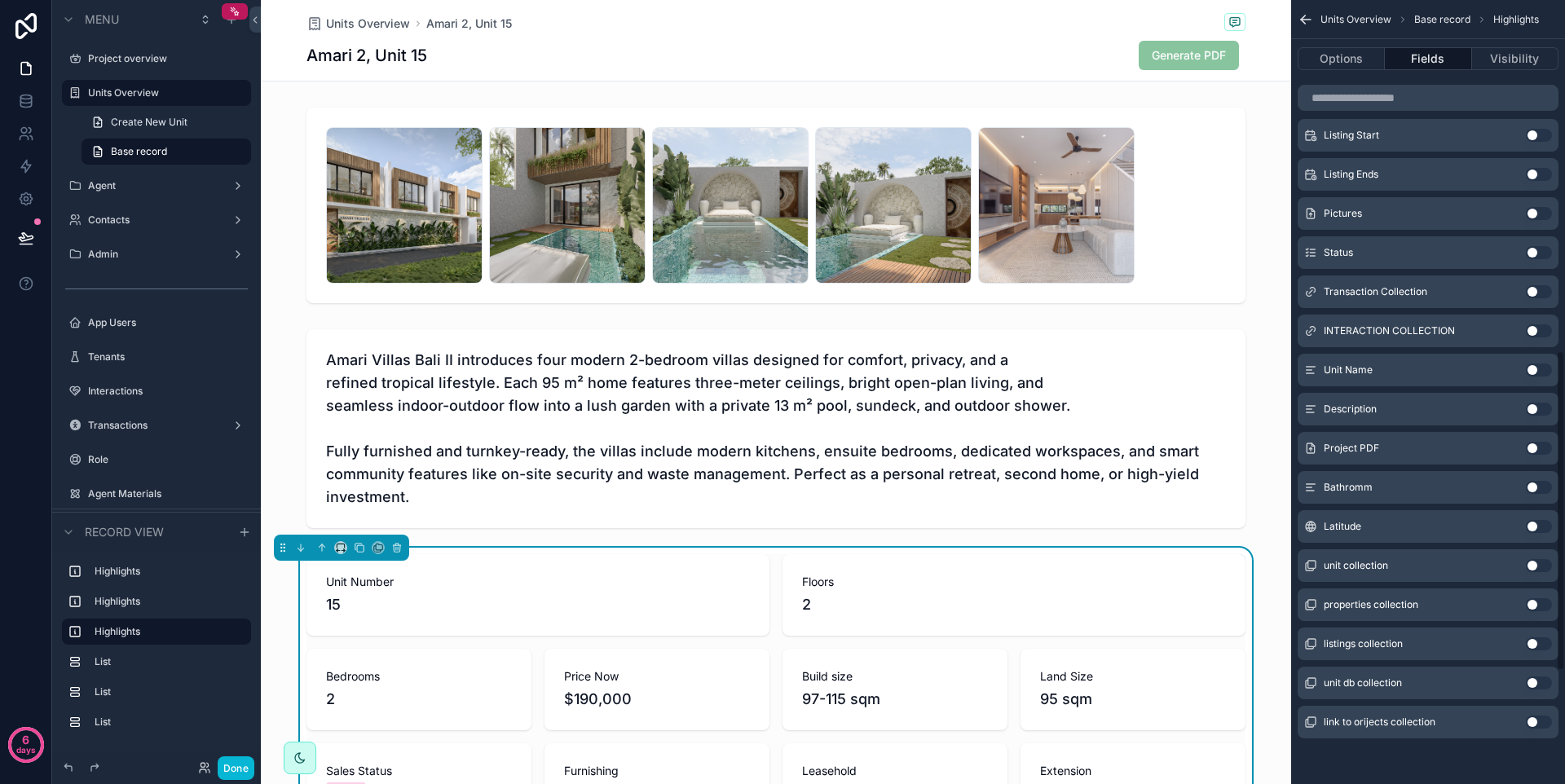
scroll to position [324, 0]
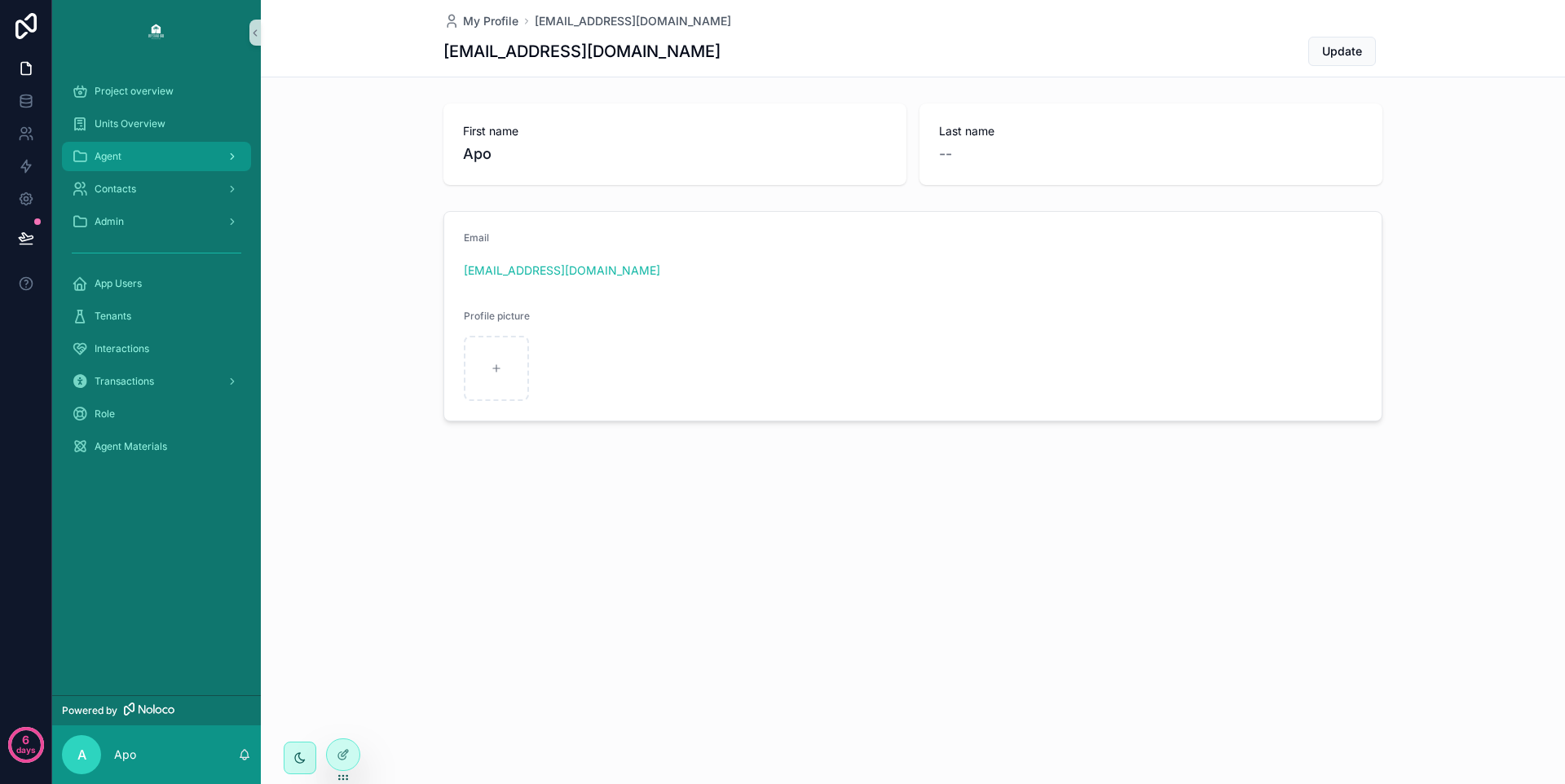
click at [194, 150] on div "Agent" at bounding box center [156, 157] width 170 height 26
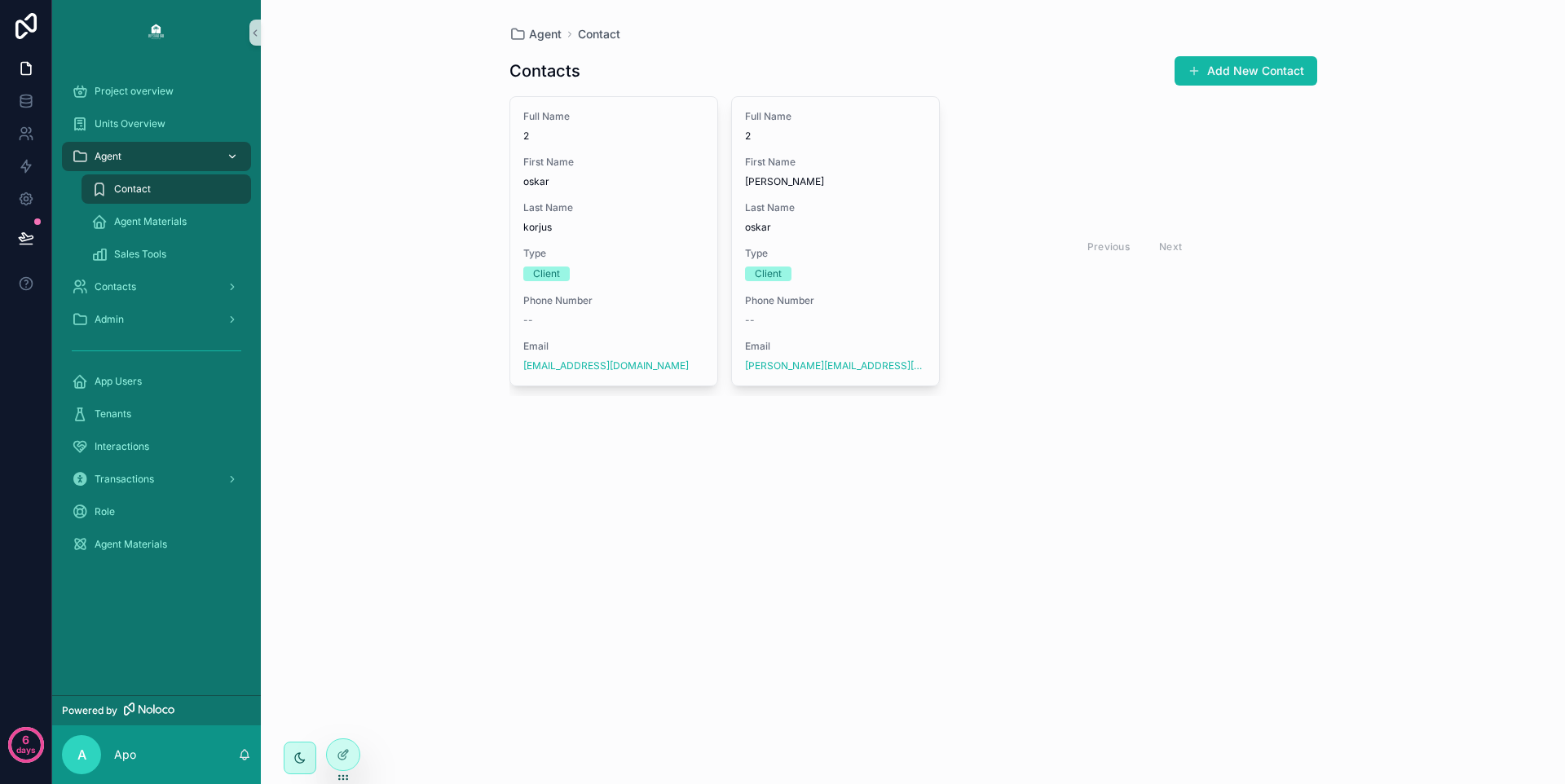
click at [194, 150] on div "Agent" at bounding box center [156, 157] width 170 height 26
click at [170, 154] on div "Agent" at bounding box center [156, 157] width 170 height 26
click at [30, 98] on icon at bounding box center [25, 97] width 11 height 4
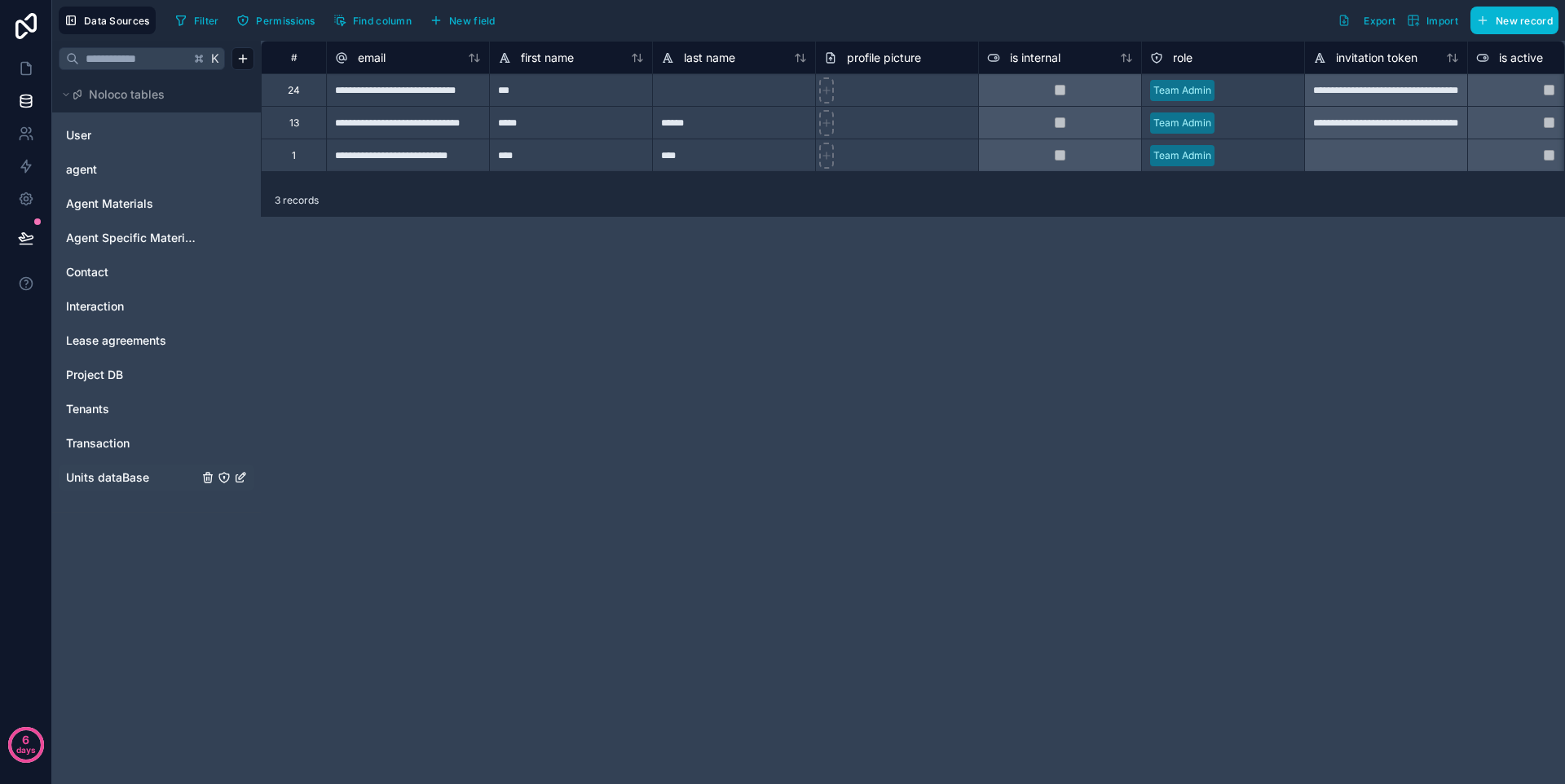
click at [102, 470] on span "Units dataBase" at bounding box center [107, 478] width 83 height 16
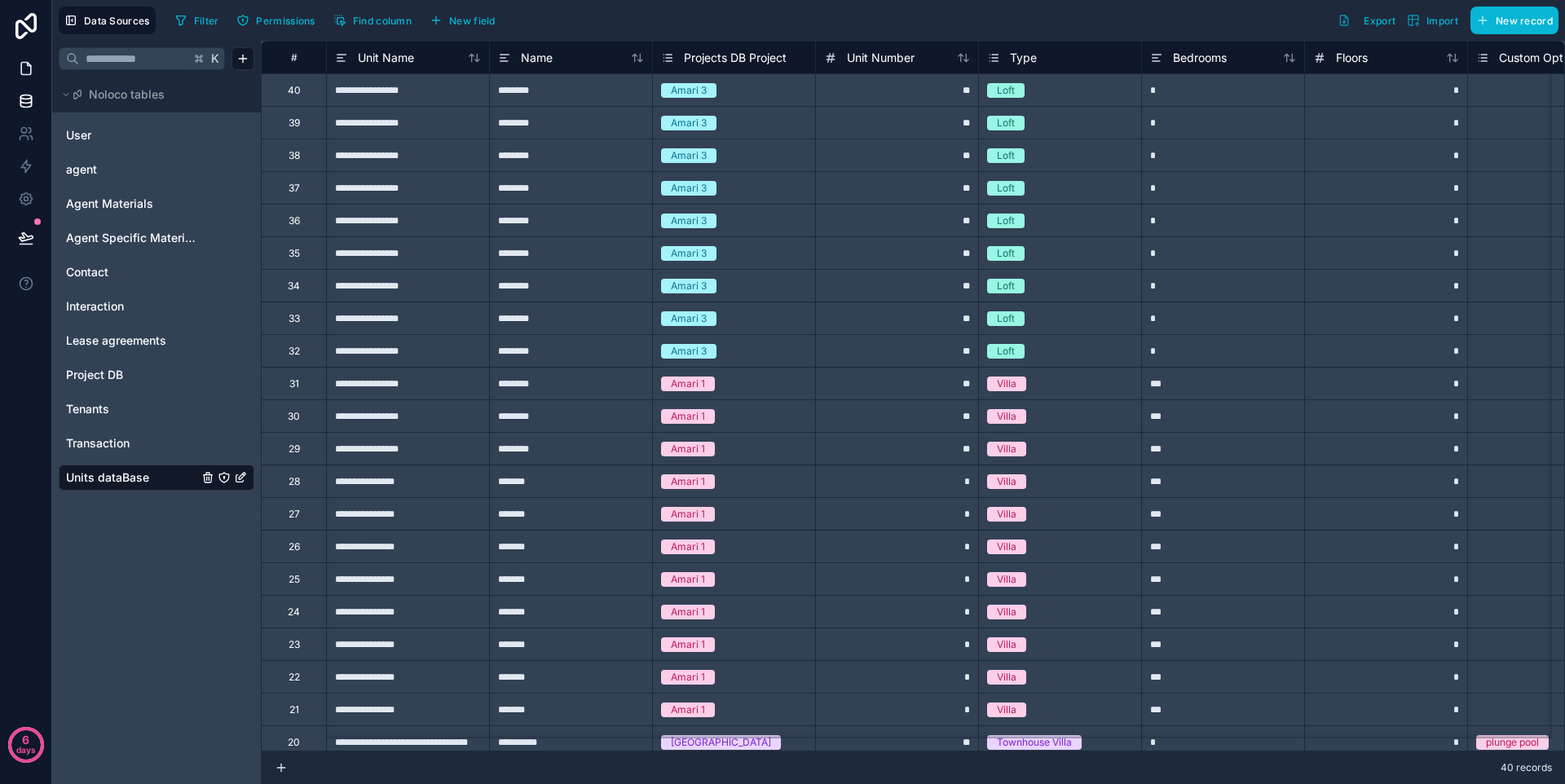
click at [31, 60] on icon at bounding box center [26, 68] width 16 height 16
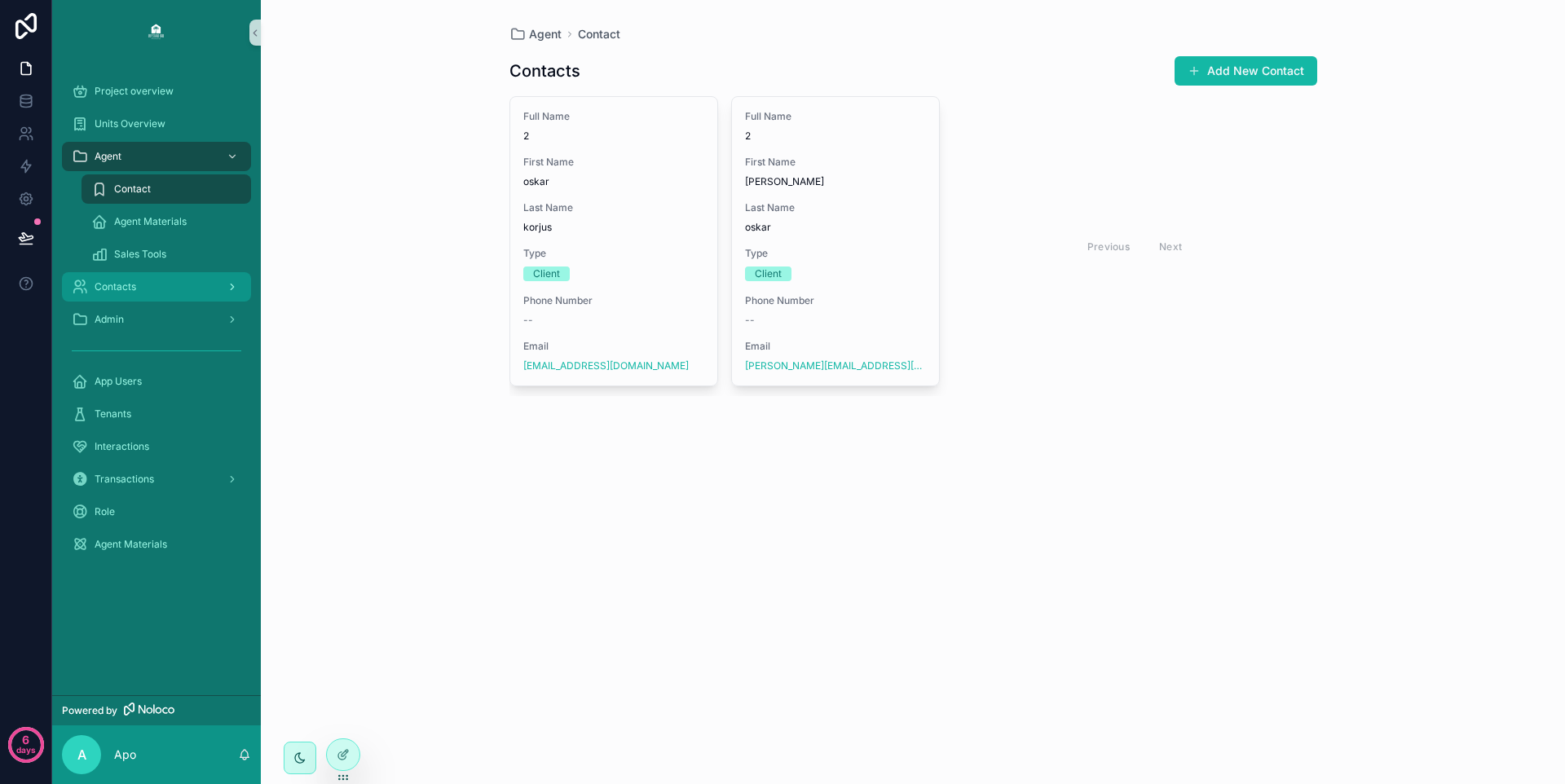
click at [181, 286] on div "Contacts" at bounding box center [156, 287] width 170 height 26
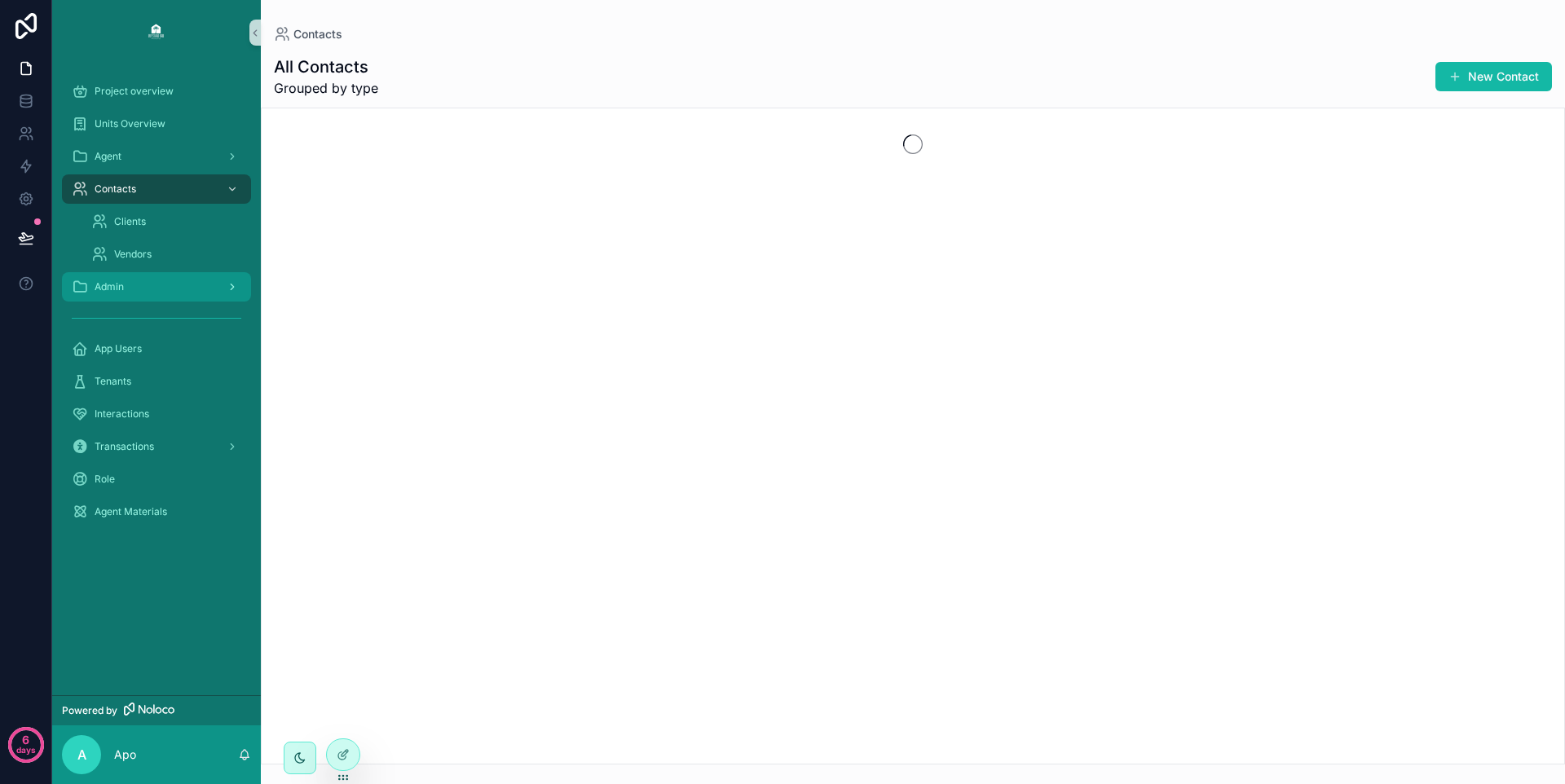
click at [177, 287] on div "Admin" at bounding box center [156, 287] width 170 height 26
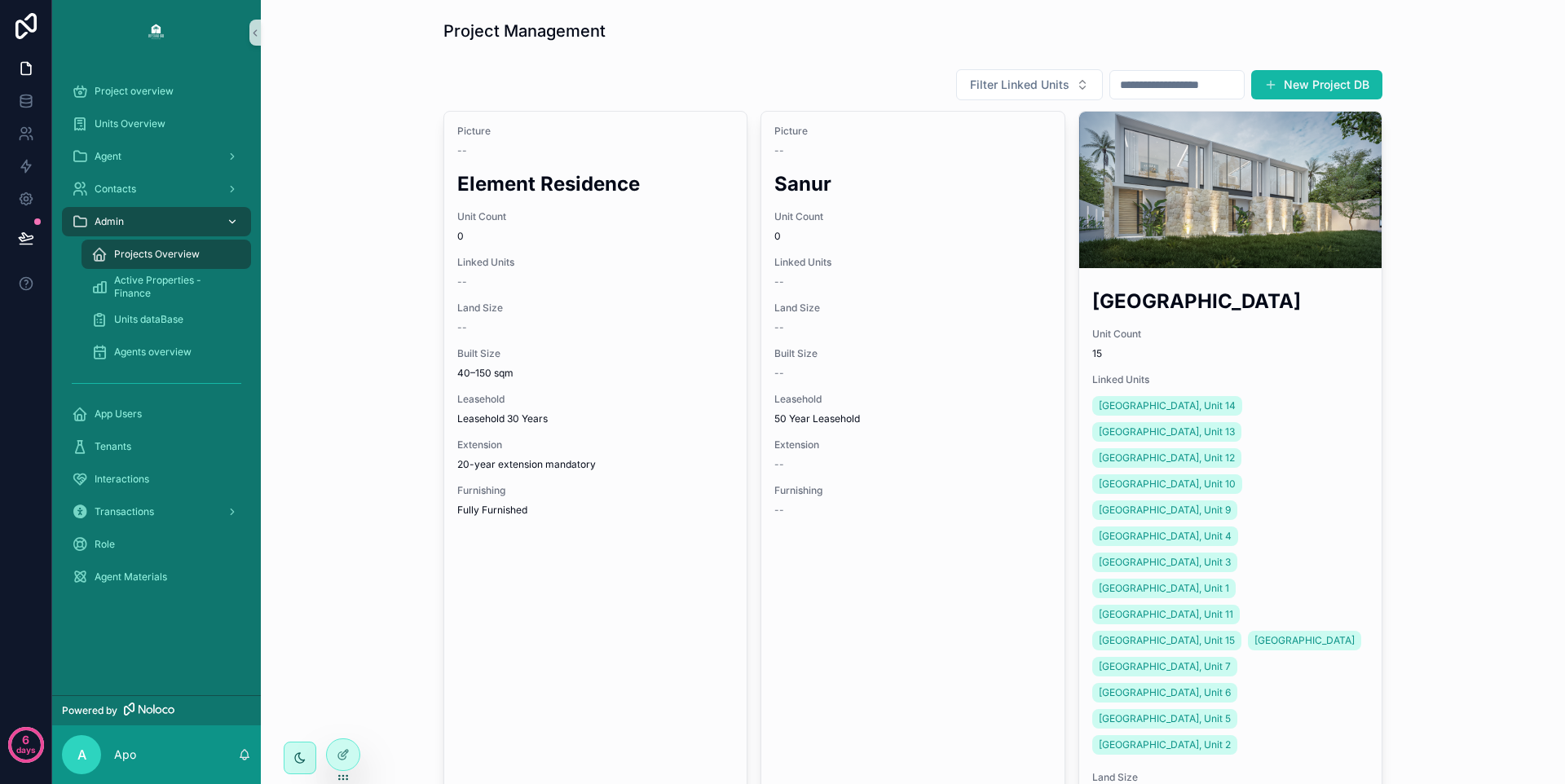
click at [227, 221] on icon "scrollable content" at bounding box center [232, 222] width 11 height 11
click at [224, 222] on div "scrollable content" at bounding box center [231, 222] width 21 height 26
click at [231, 227] on div "scrollable content" at bounding box center [231, 222] width 21 height 26
click at [122, 103] on div "Project overview" at bounding box center [156, 91] width 170 height 26
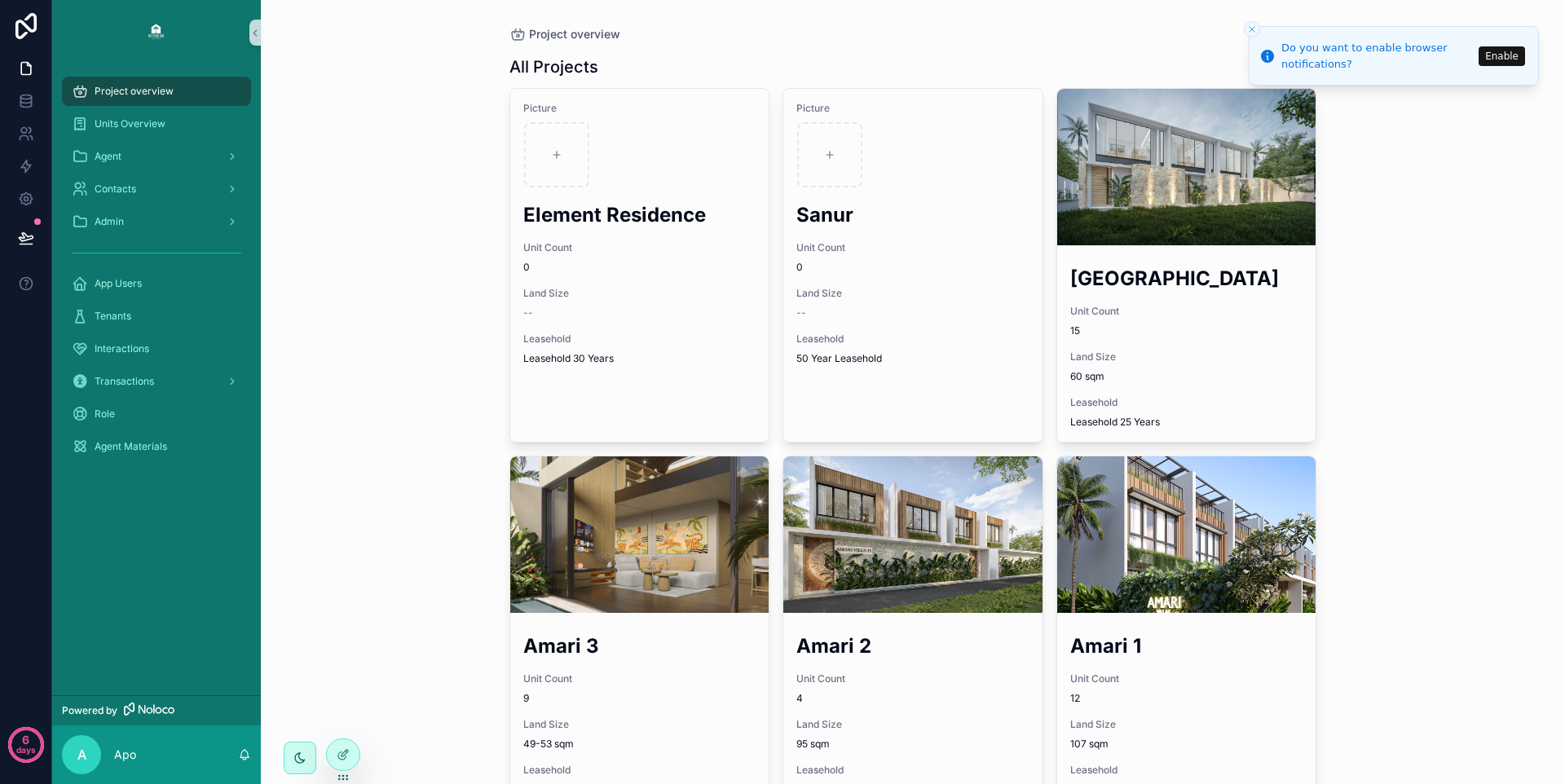
click at [1249, 30] on icon "Close toast" at bounding box center [1252, 30] width 10 height 10
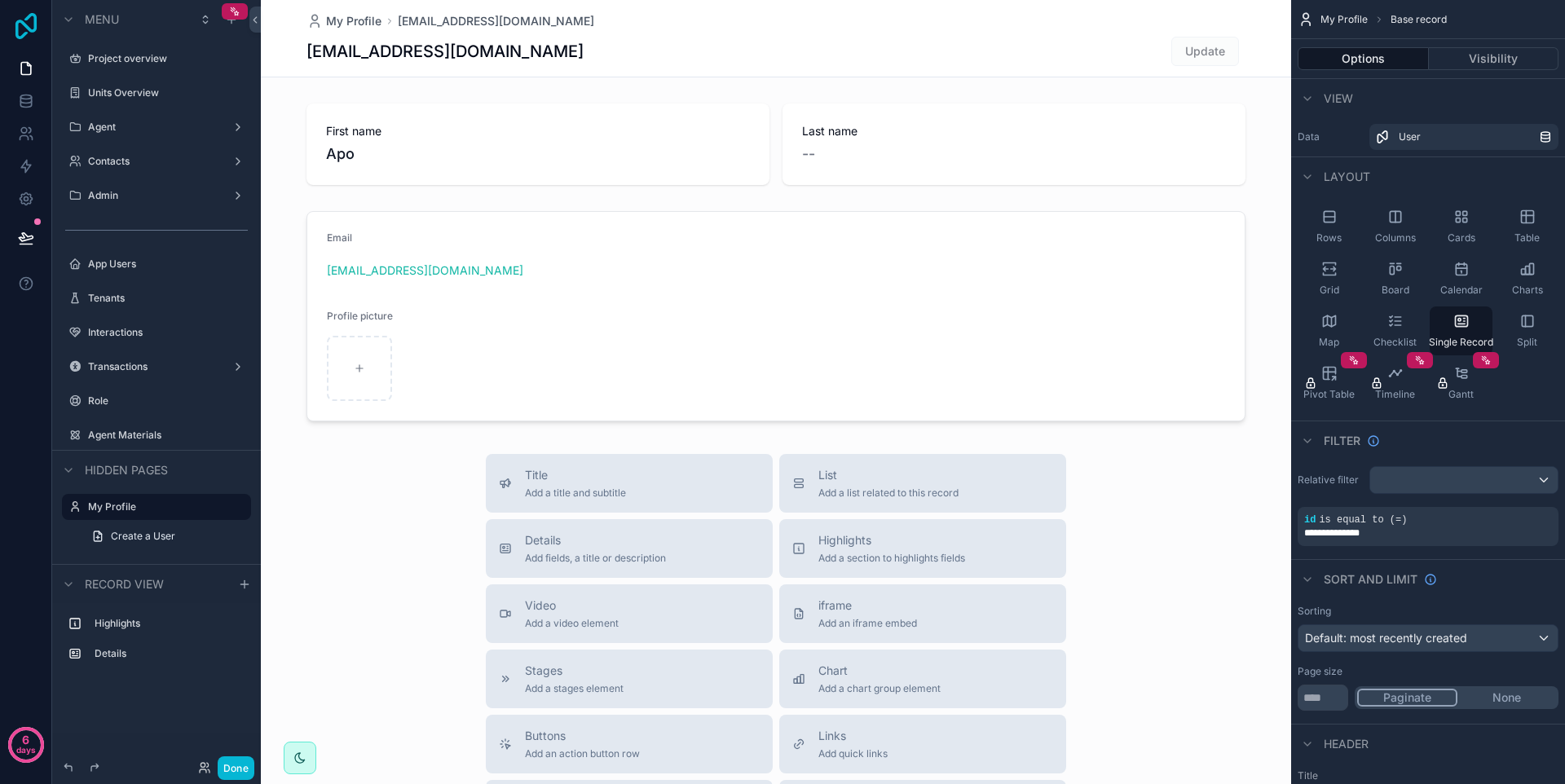
click at [34, 36] on icon at bounding box center [26, 26] width 33 height 26
click at [428, 511] on div "scrollable content" at bounding box center [776, 582] width 1030 height 1165
click at [21, 197] on icon at bounding box center [25, 199] width 12 height 12
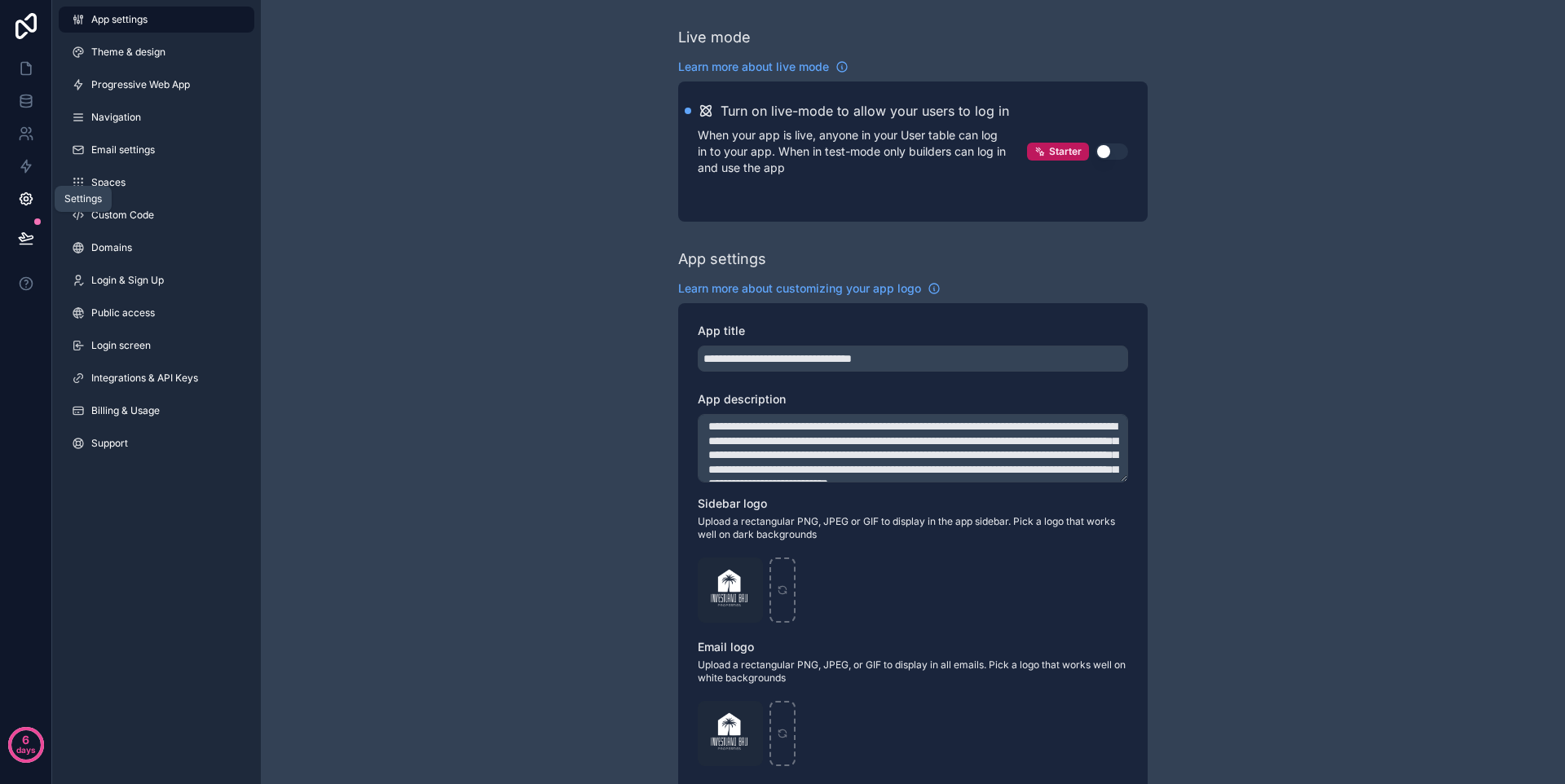
click at [31, 205] on icon at bounding box center [26, 199] width 16 height 16
click at [32, 200] on icon at bounding box center [26, 199] width 16 height 16
click at [22, 57] on link at bounding box center [25, 69] width 52 height 33
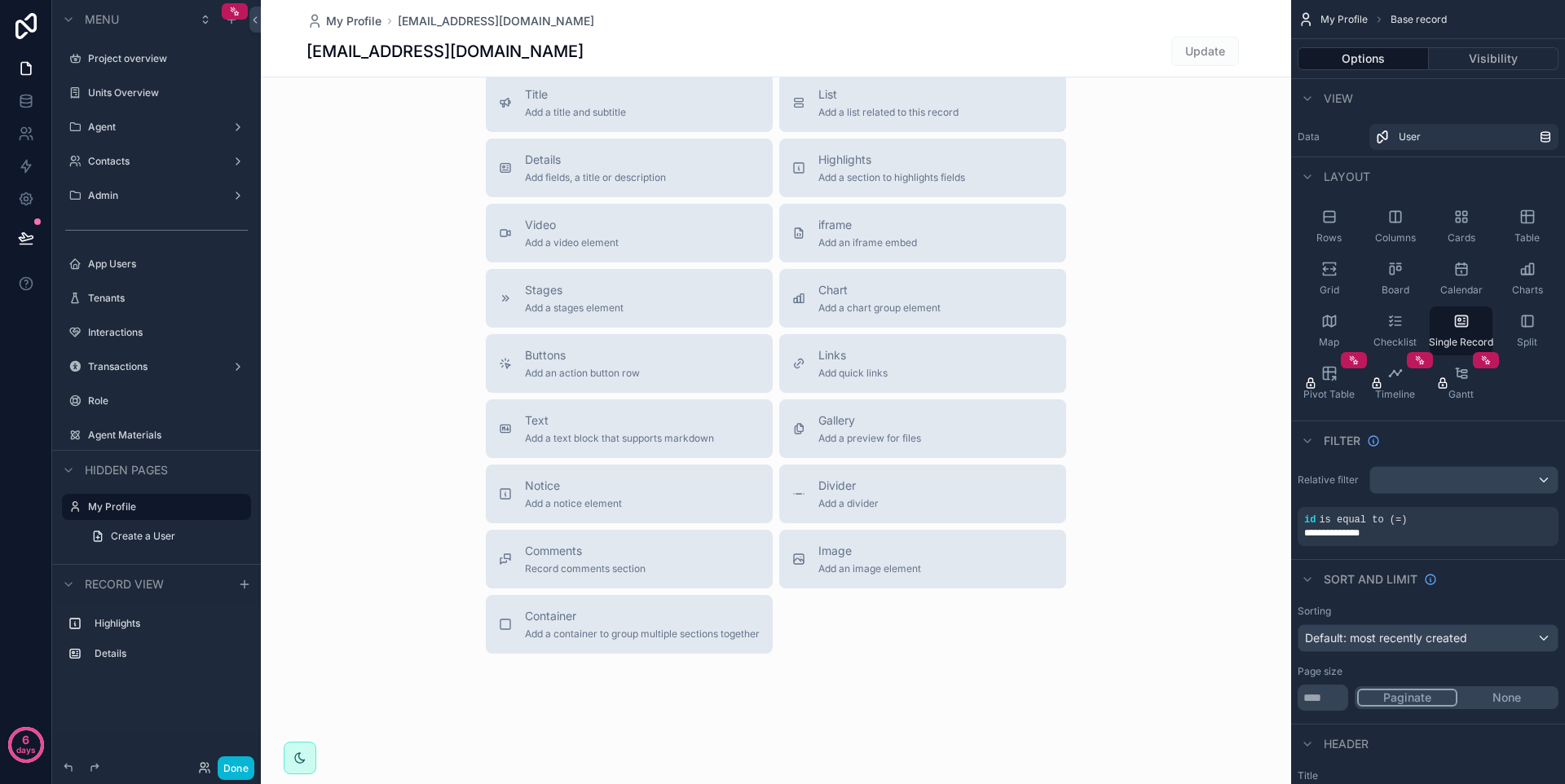
scroll to position [63, 0]
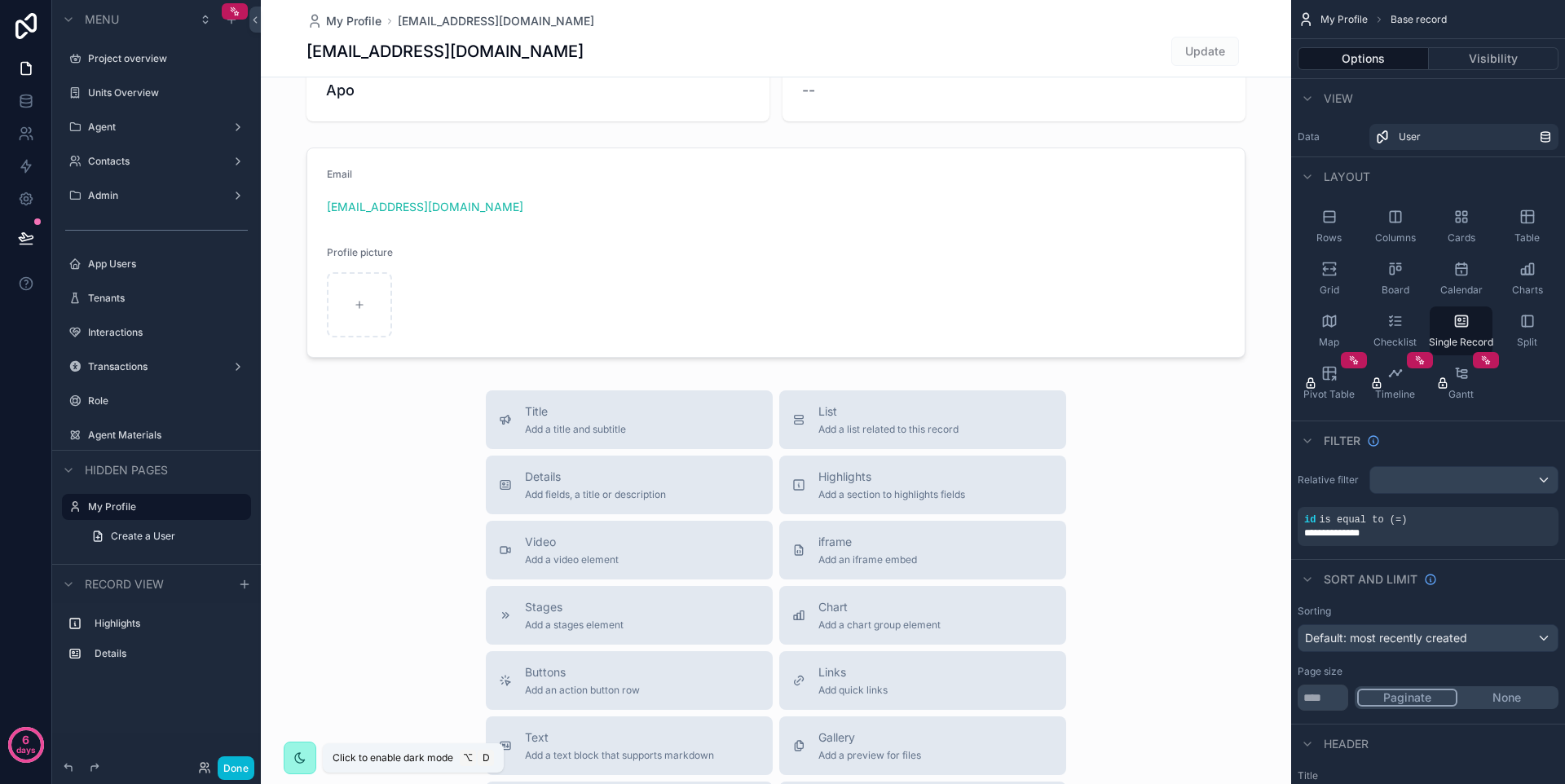
click at [288, 764] on div "scrollable content" at bounding box center [301, 759] width 33 height 33
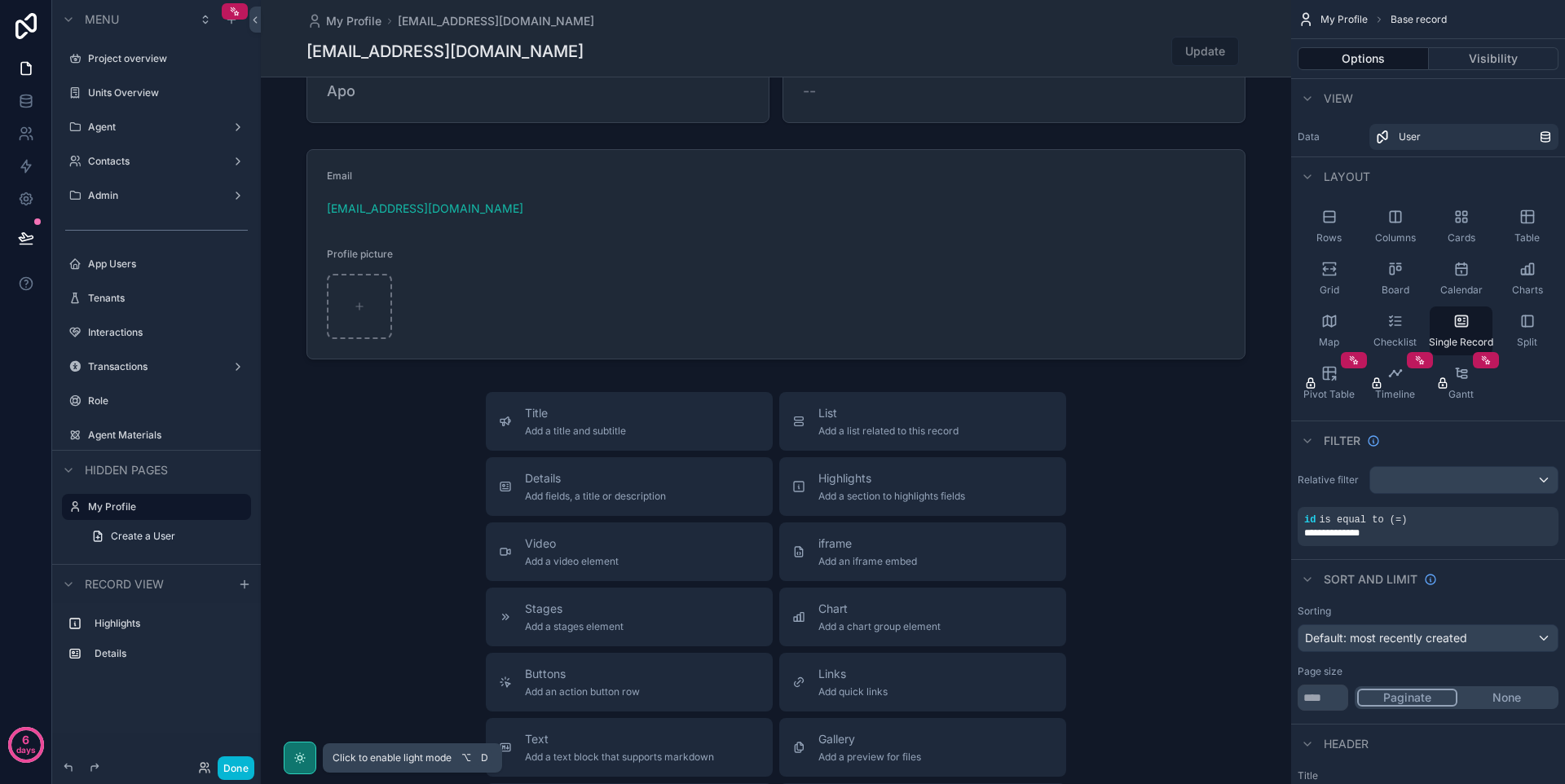
click at [288, 763] on div "scrollable content" at bounding box center [301, 759] width 33 height 33
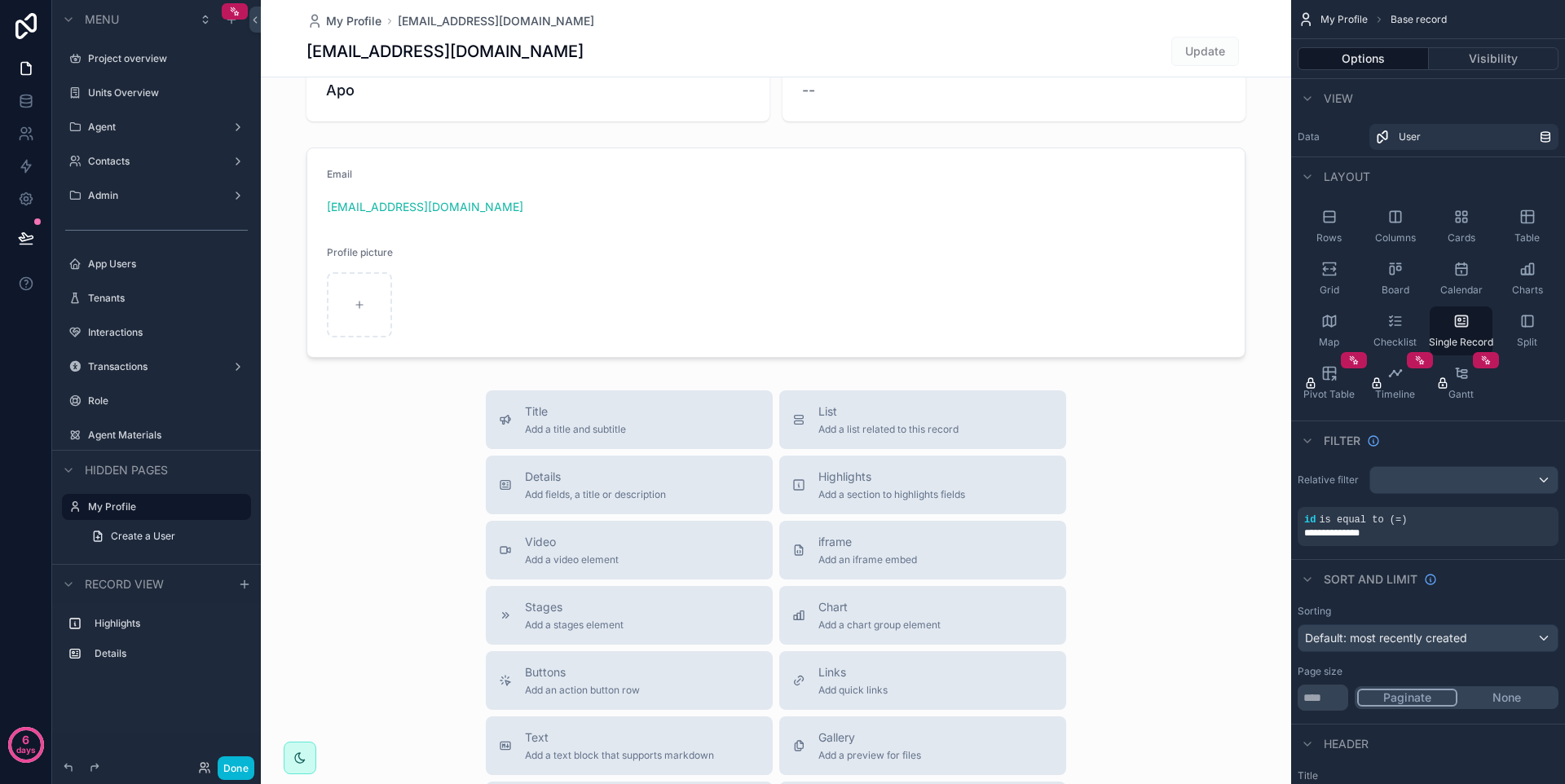
scroll to position [0, 0]
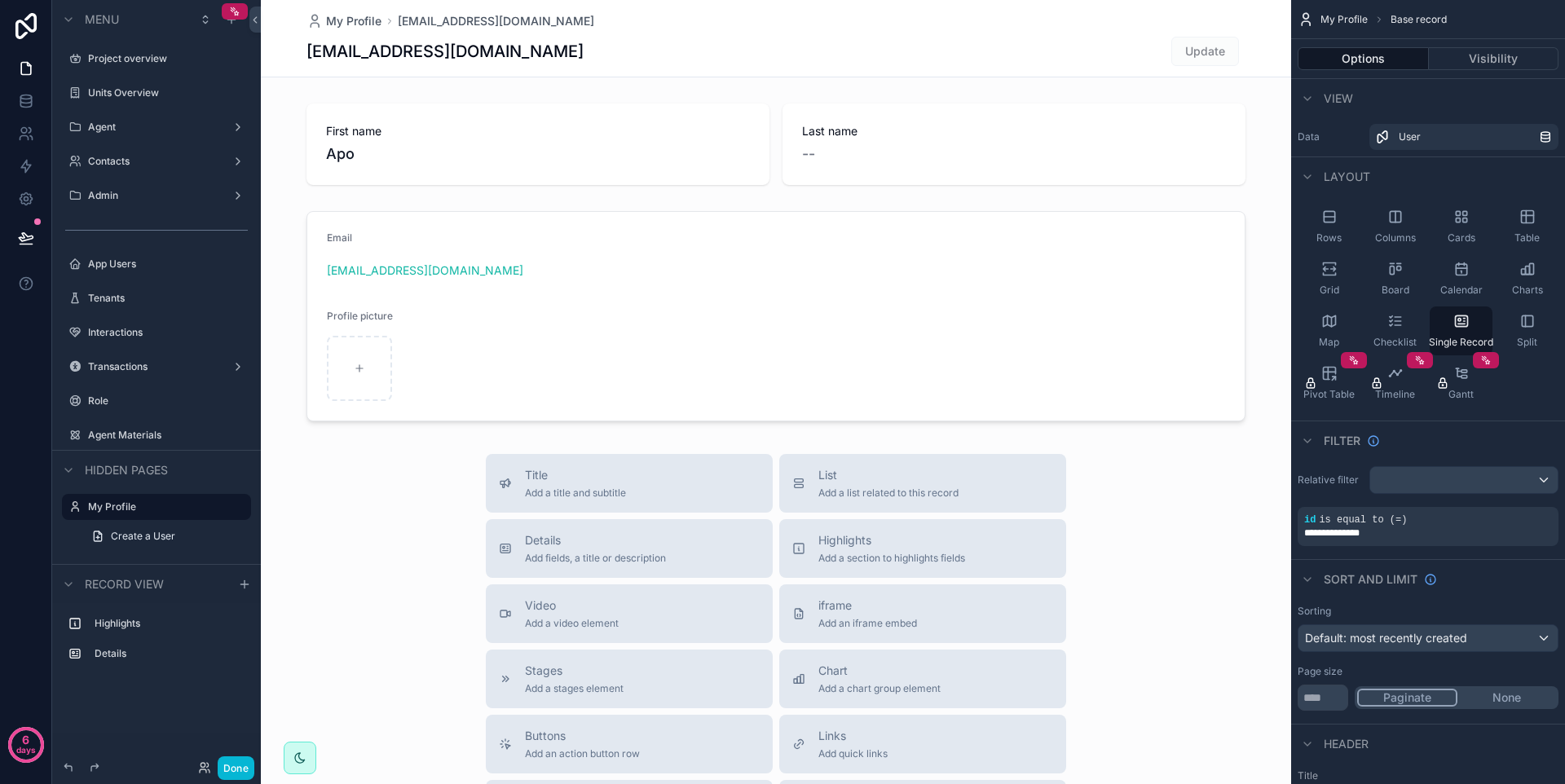
click at [370, 554] on div "Title Add a title and subtitle List Add a list related to this record Details A…" at bounding box center [776, 744] width 1030 height 580
